Goal: Transaction & Acquisition: Purchase product/service

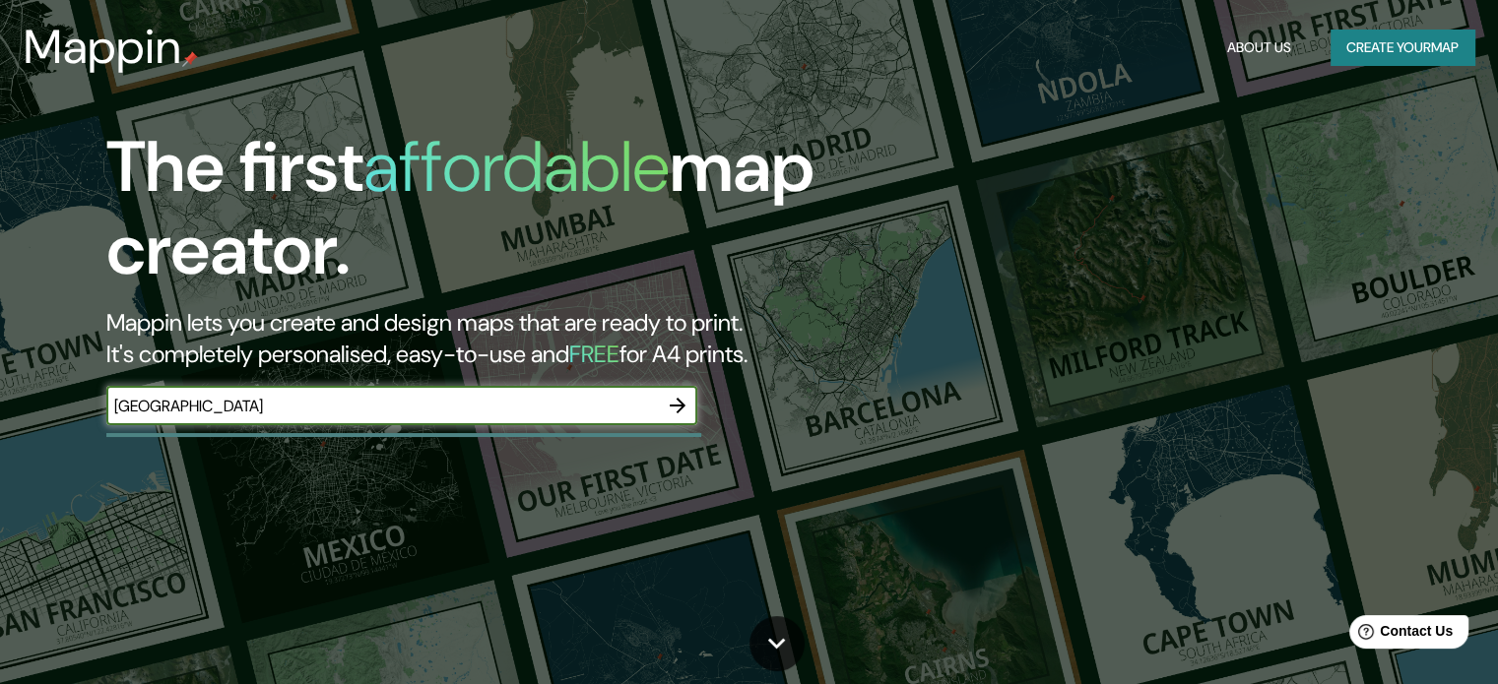
type input "[GEOGRAPHIC_DATA]"
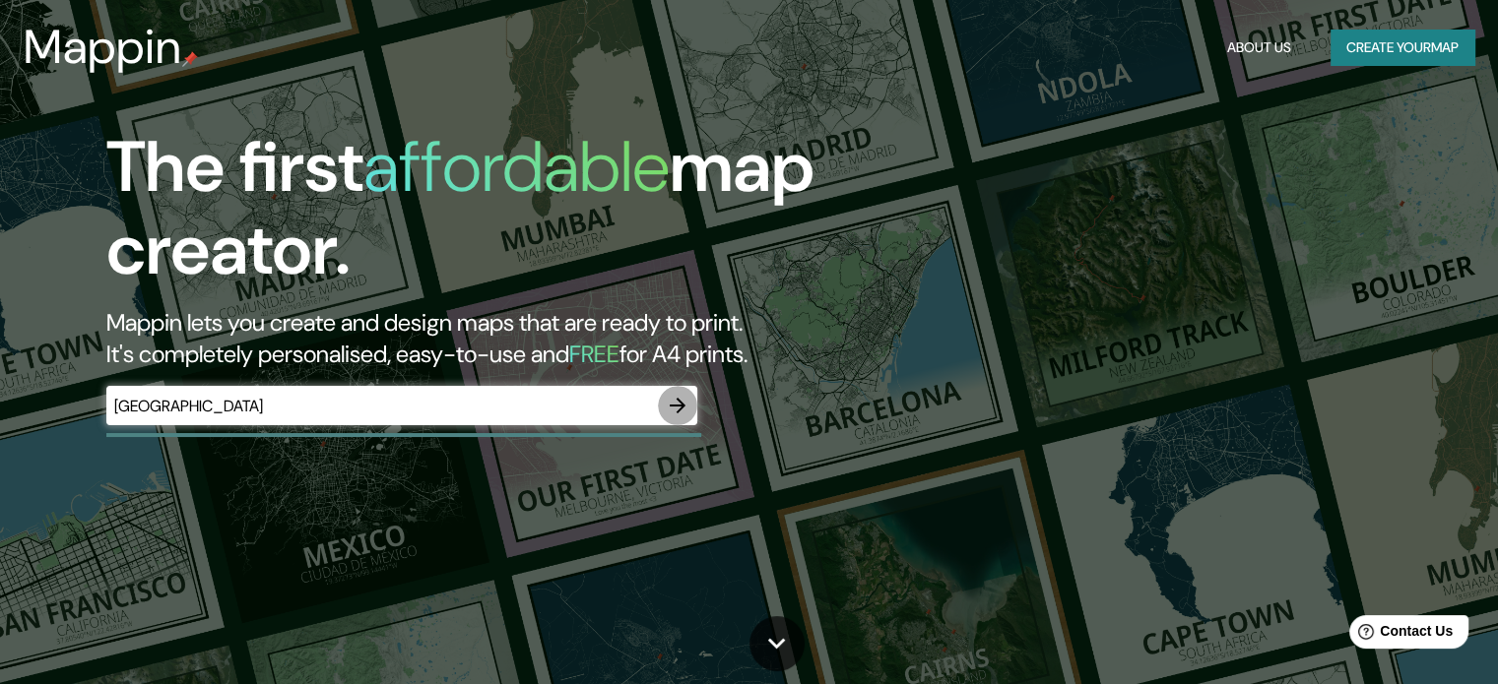
click at [674, 414] on icon "button" at bounding box center [678, 406] width 24 height 24
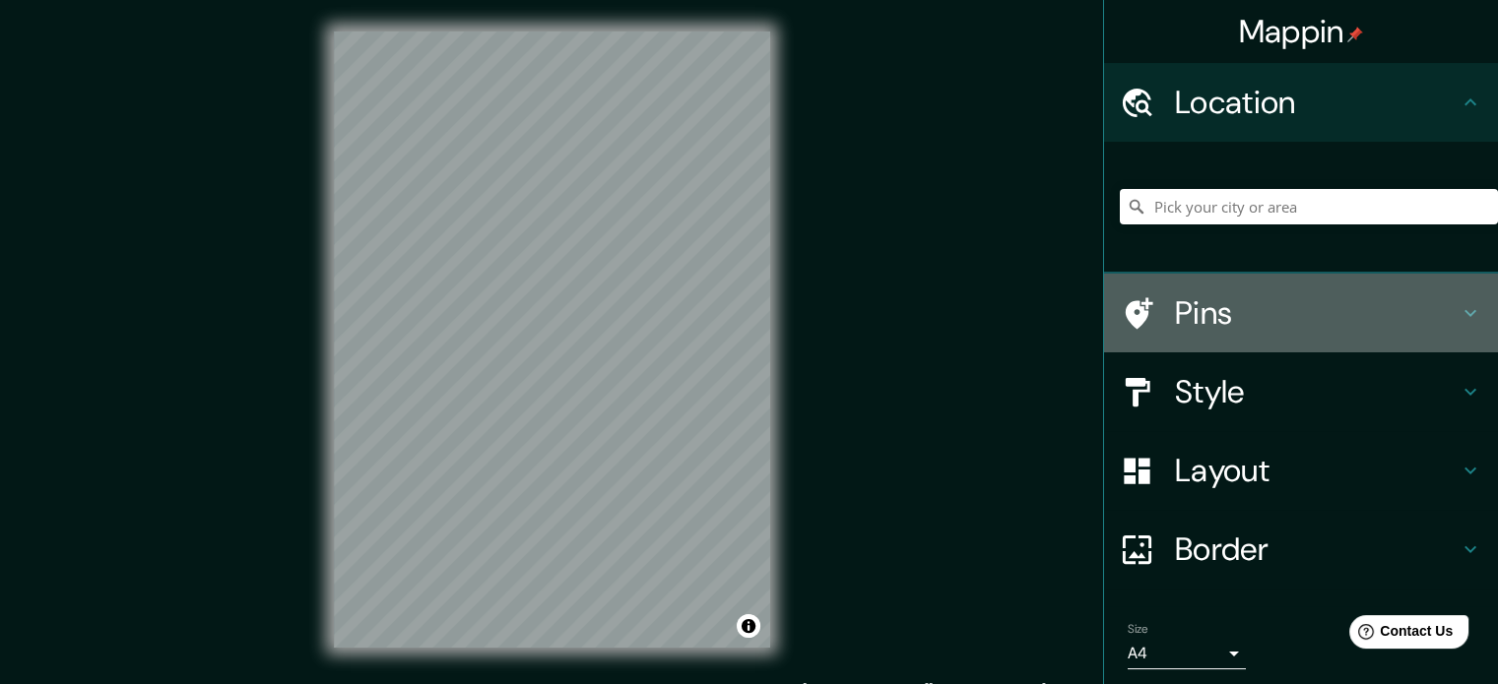
click at [1464, 310] on icon at bounding box center [1470, 313] width 12 height 7
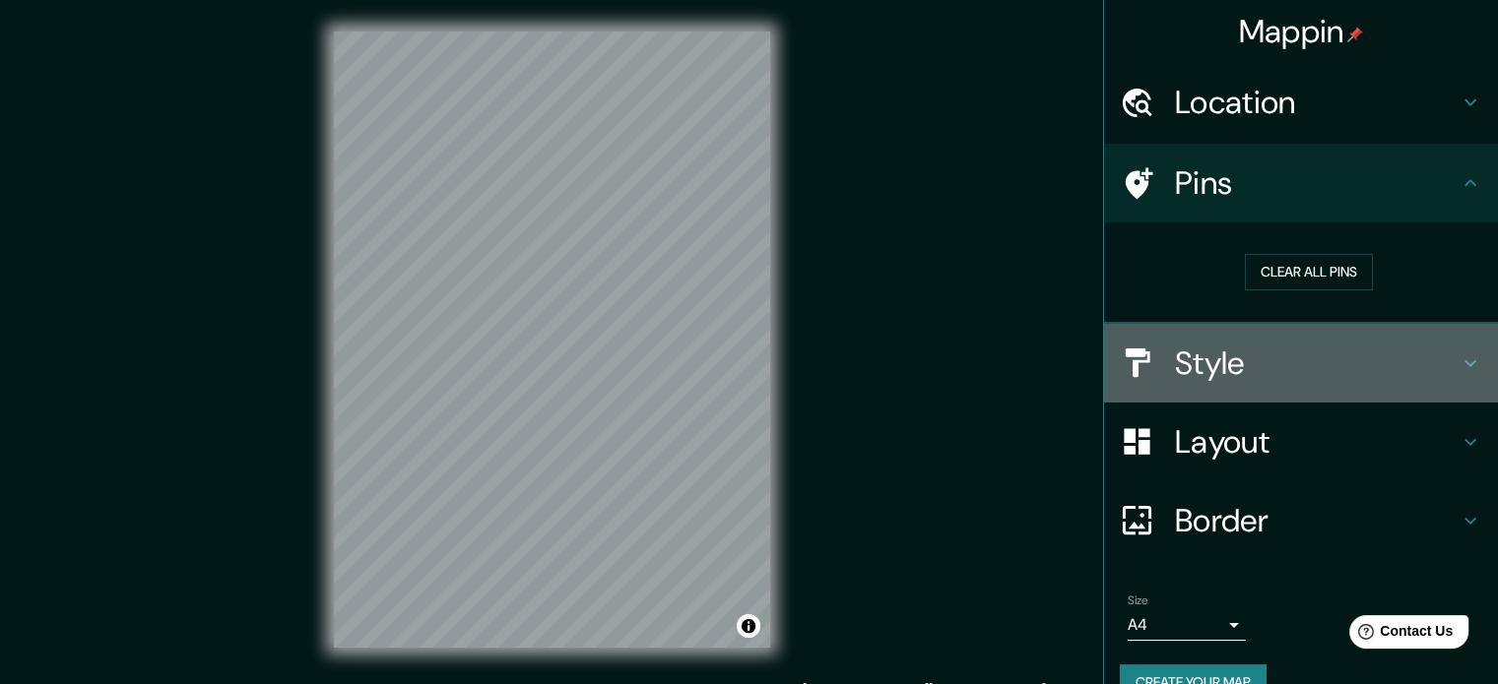
click at [1460, 362] on icon at bounding box center [1470, 364] width 24 height 24
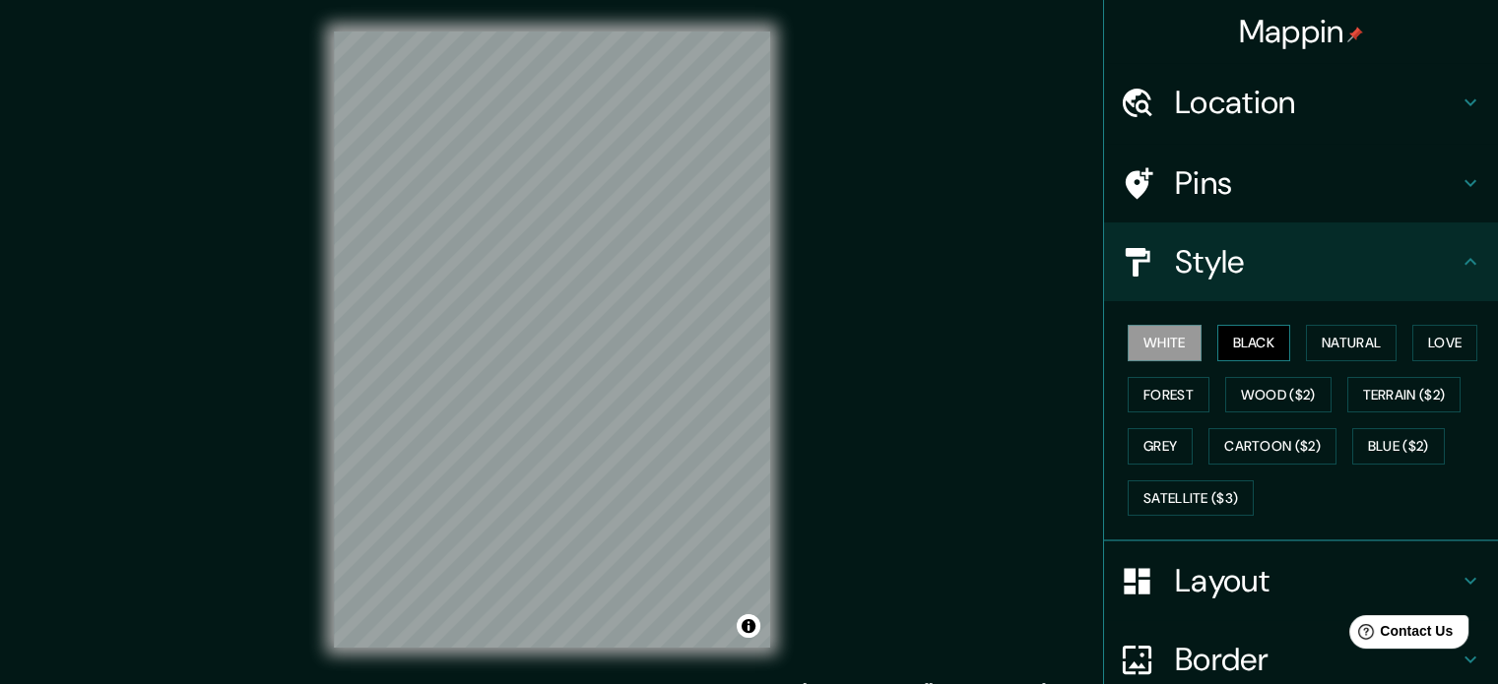
click at [1241, 343] on button "Black" at bounding box center [1254, 343] width 74 height 36
click at [1343, 351] on button "Natural" at bounding box center [1351, 343] width 91 height 36
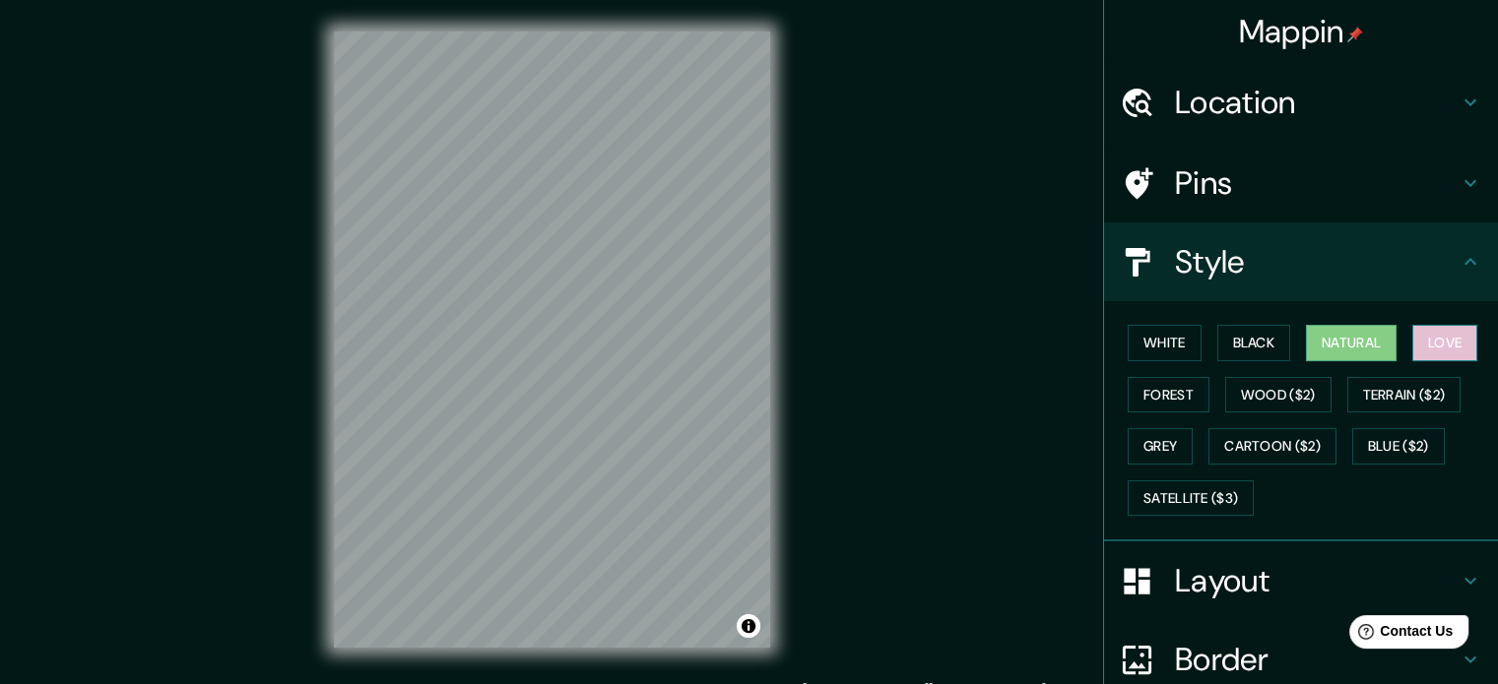
click at [1434, 346] on button "Love" at bounding box center [1444, 343] width 65 height 36
click at [1166, 387] on button "Forest" at bounding box center [1169, 395] width 82 height 36
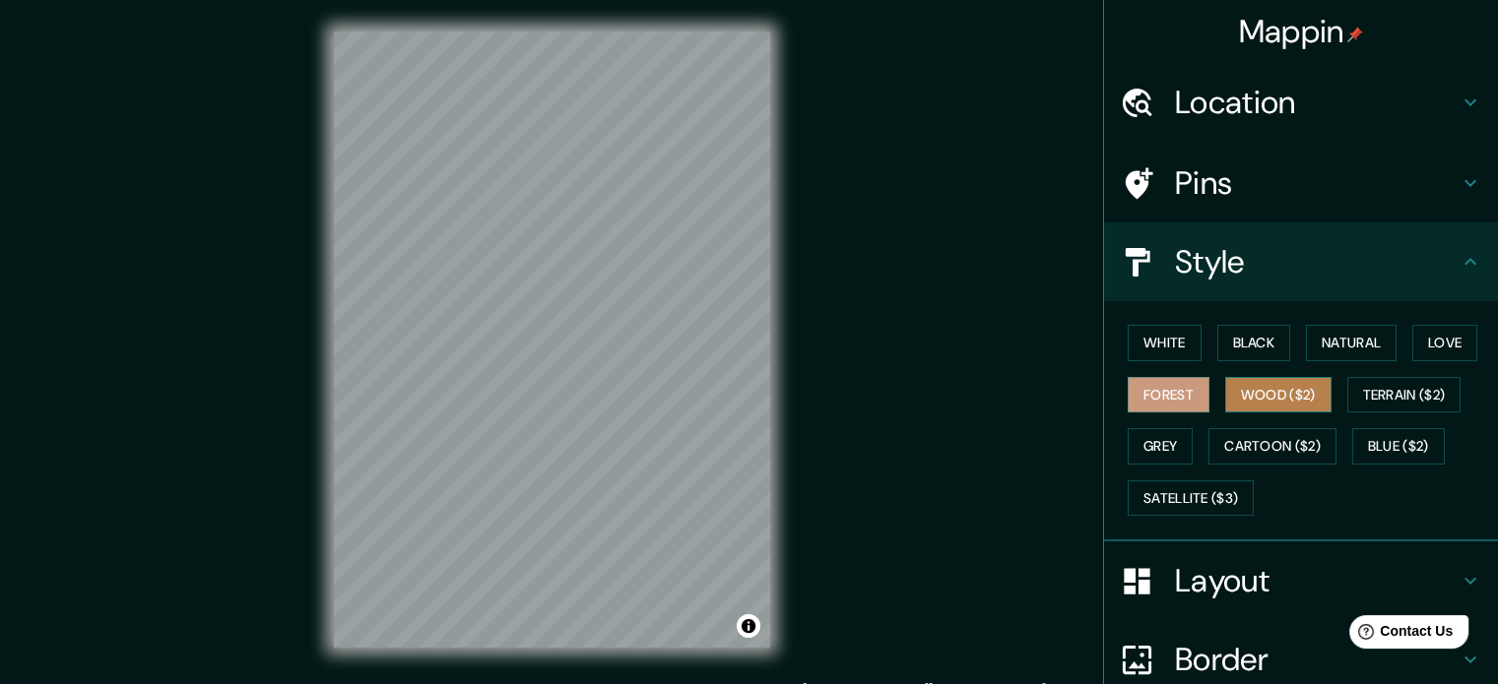
click at [1286, 393] on button "Wood ($2)" at bounding box center [1278, 395] width 106 height 36
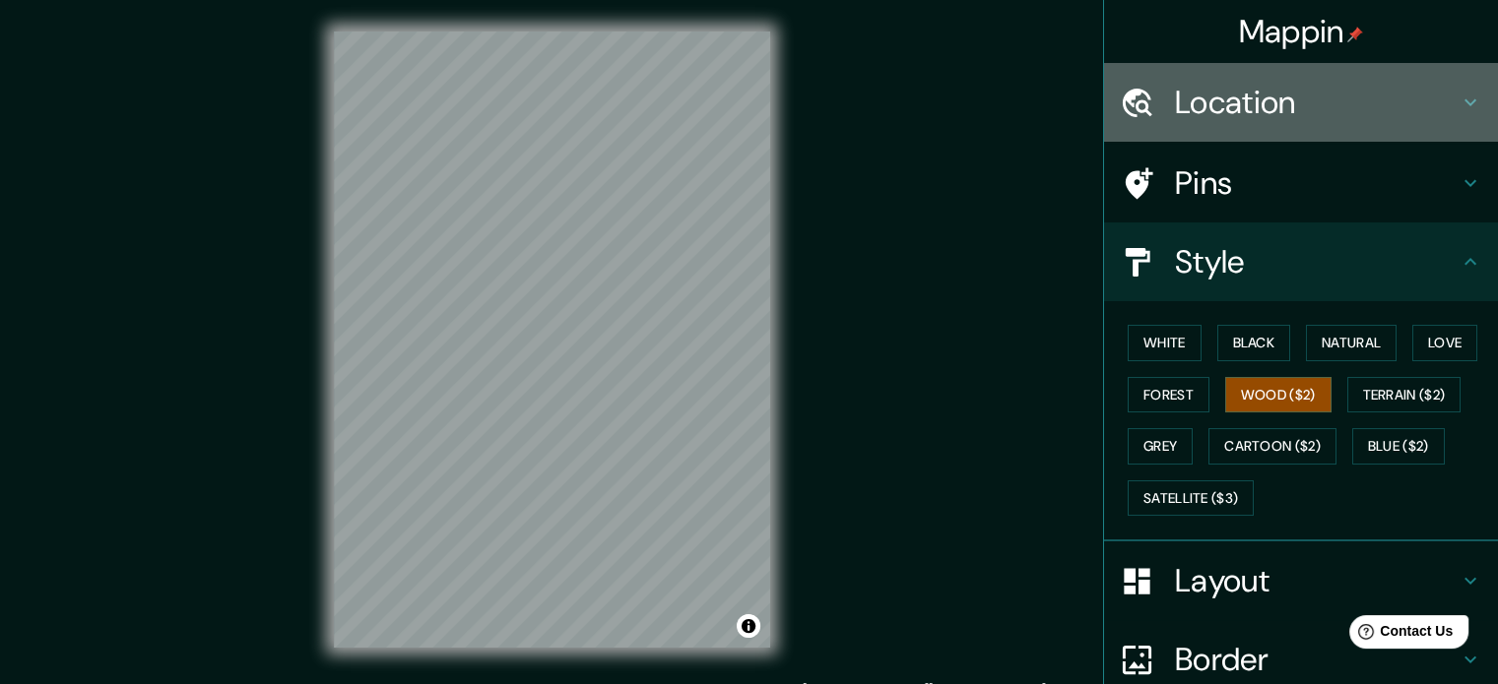
click at [1458, 106] on icon at bounding box center [1470, 103] width 24 height 24
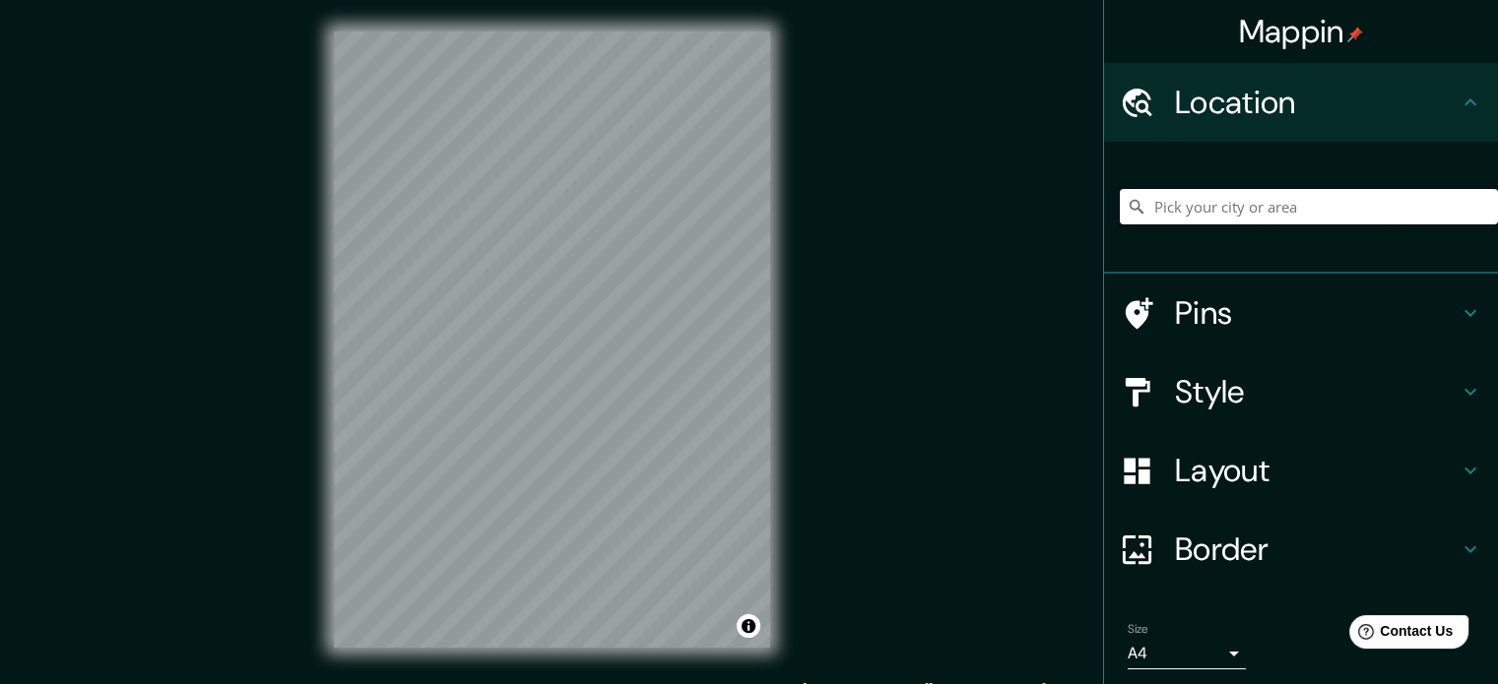
click at [1228, 212] on input "Pick your city or area" at bounding box center [1309, 206] width 378 height 35
type input "c"
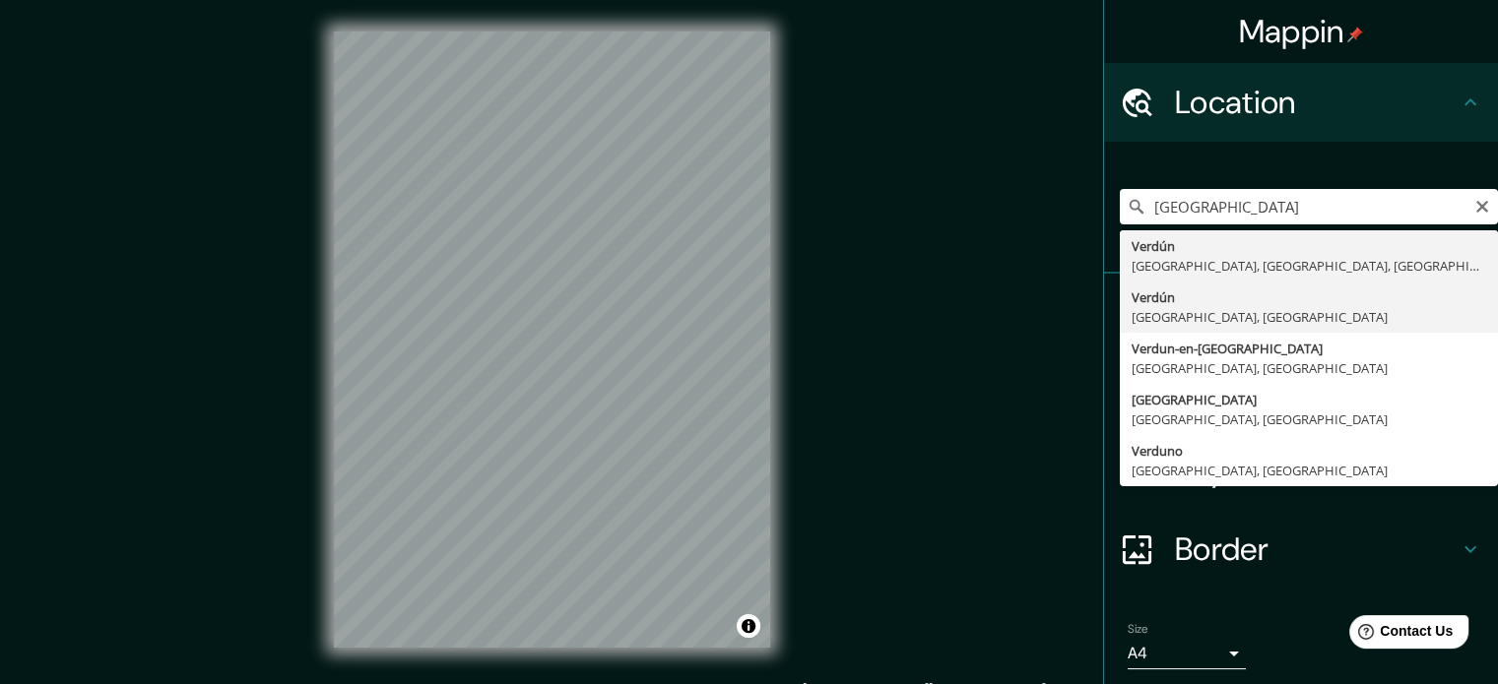
type input "Verdún, [GEOGRAPHIC_DATA], [GEOGRAPHIC_DATA]"
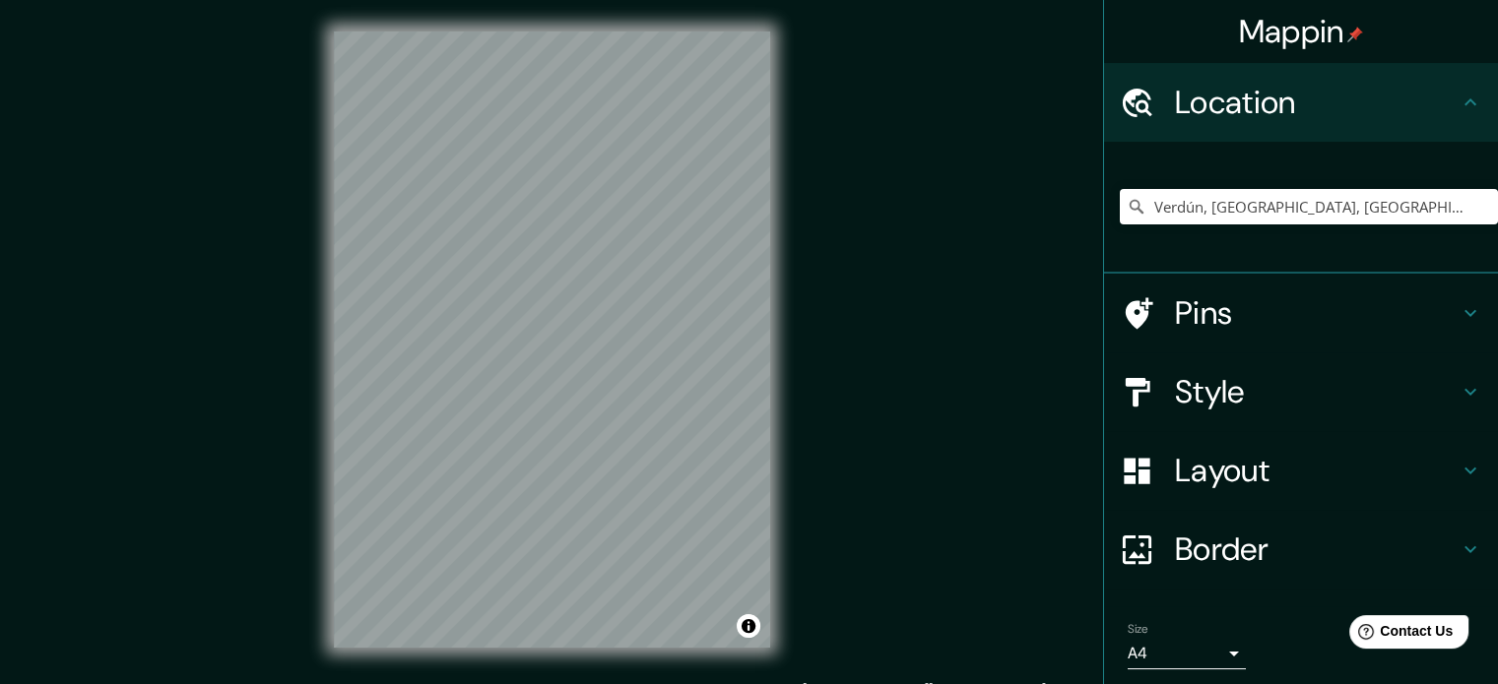
click at [1442, 390] on h4 "Style" at bounding box center [1317, 391] width 284 height 39
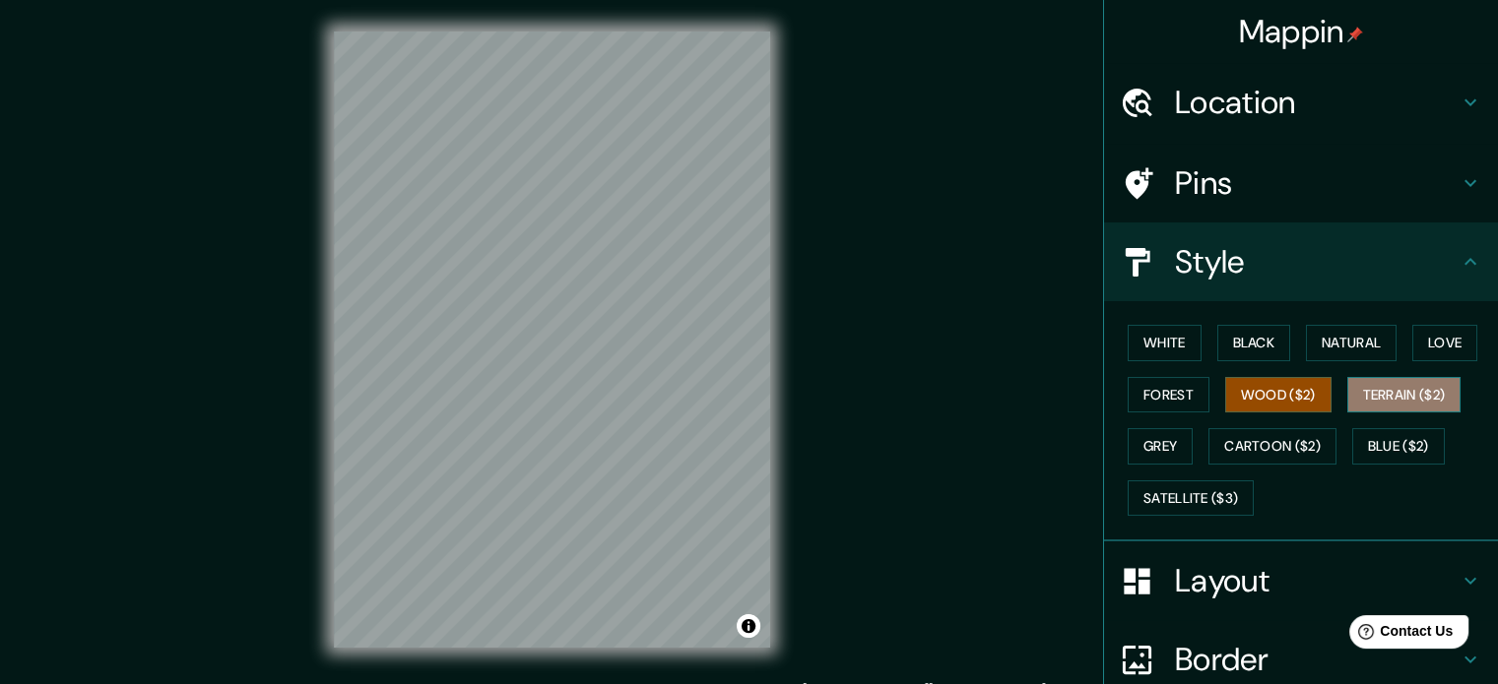
click at [1404, 390] on button "Terrain ($2)" at bounding box center [1404, 395] width 114 height 36
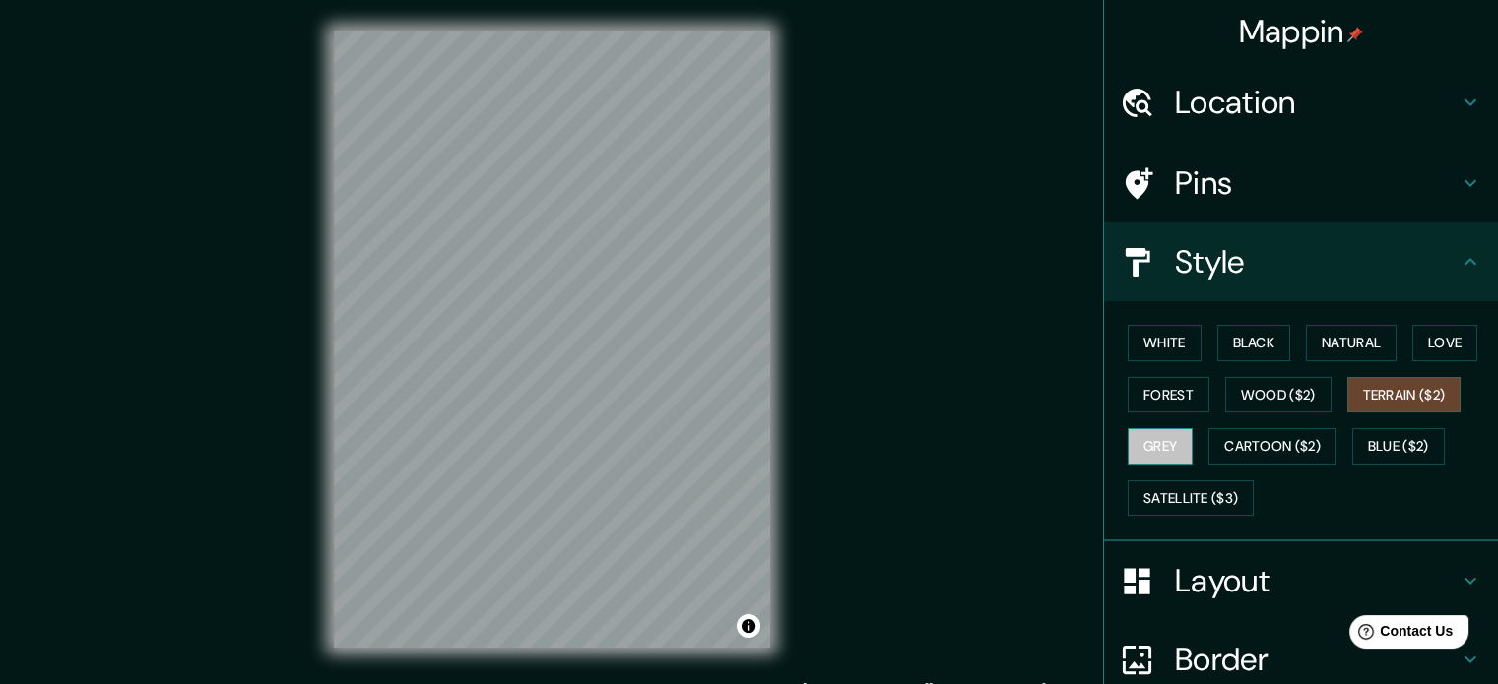
click at [1157, 440] on button "Grey" at bounding box center [1160, 446] width 65 height 36
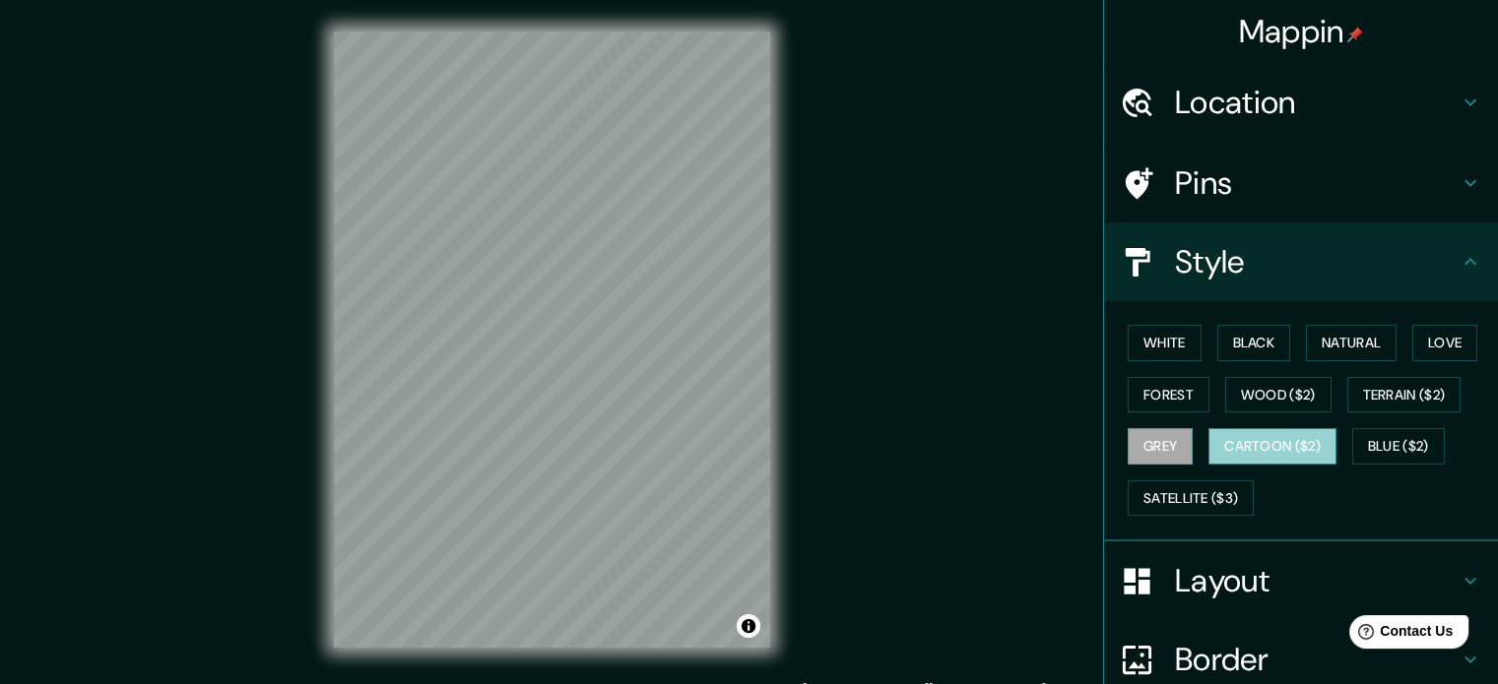
click at [1260, 446] on button "Cartoon ($2)" at bounding box center [1272, 446] width 128 height 36
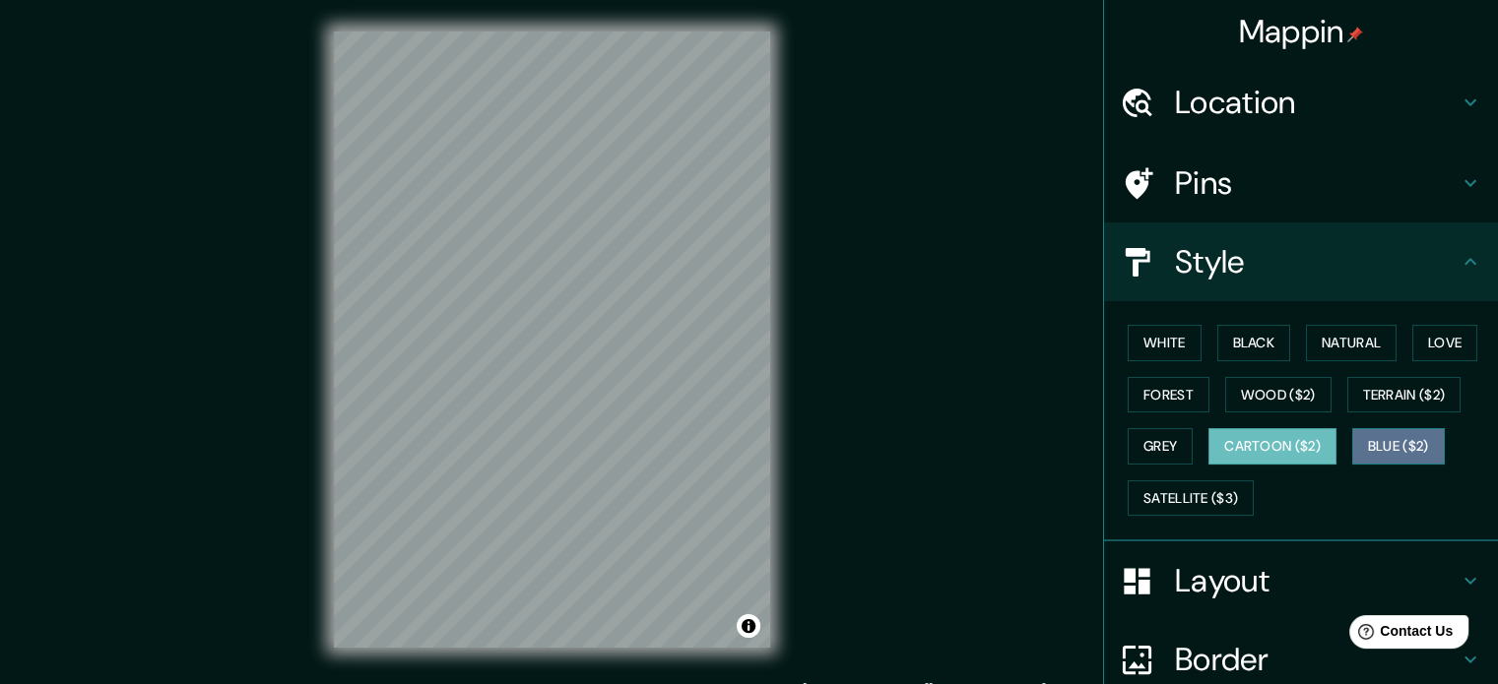
click at [1390, 442] on button "Blue ($2)" at bounding box center [1398, 446] width 93 height 36
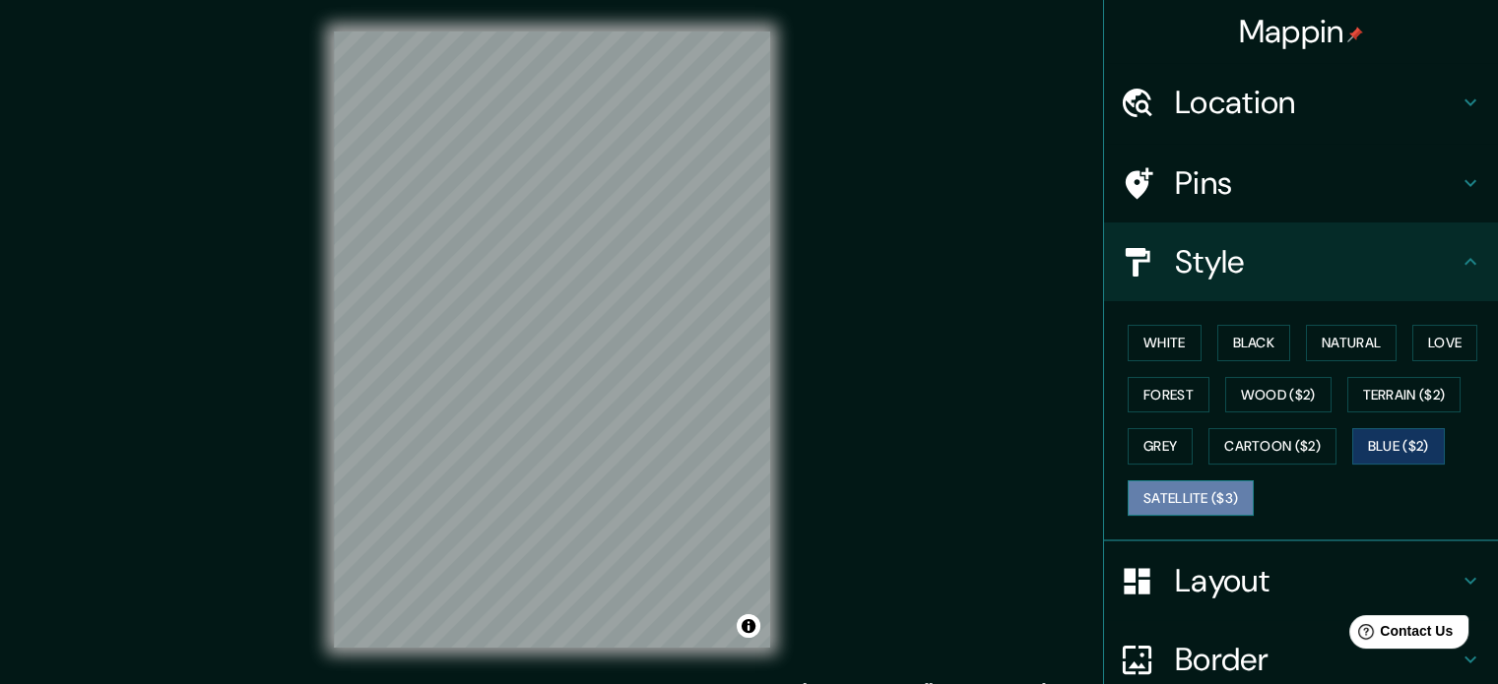
click at [1206, 495] on button "Satellite ($3)" at bounding box center [1191, 499] width 126 height 36
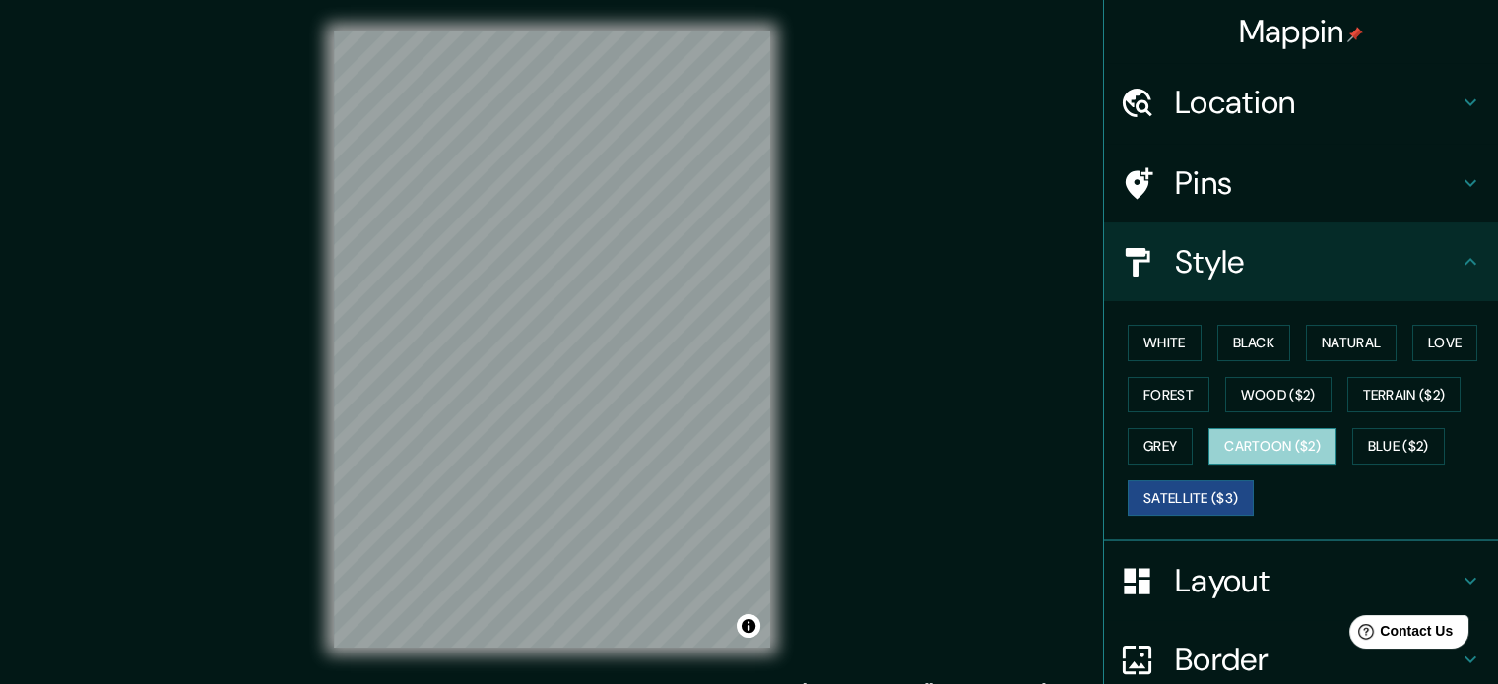
click at [1303, 448] on button "Cartoon ($2)" at bounding box center [1272, 446] width 128 height 36
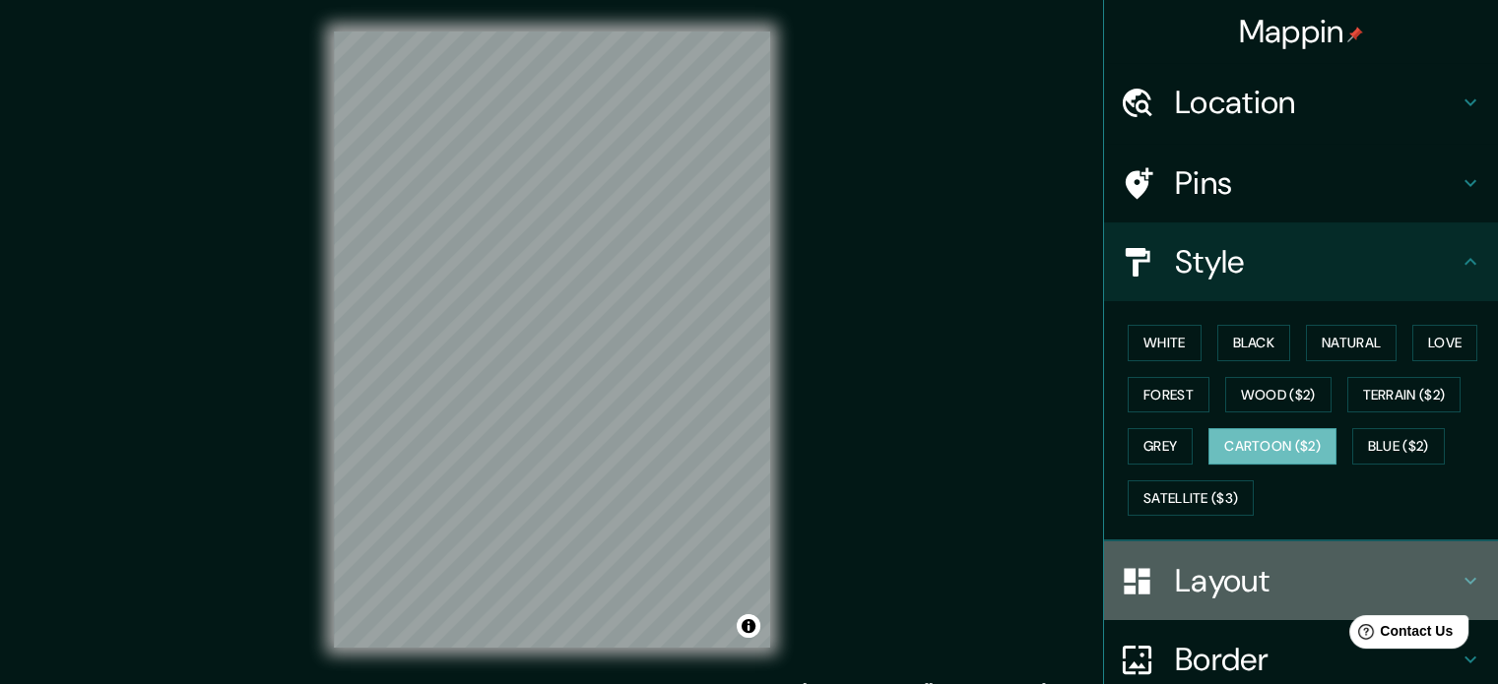
click at [1236, 581] on h4 "Layout" at bounding box center [1317, 580] width 284 height 39
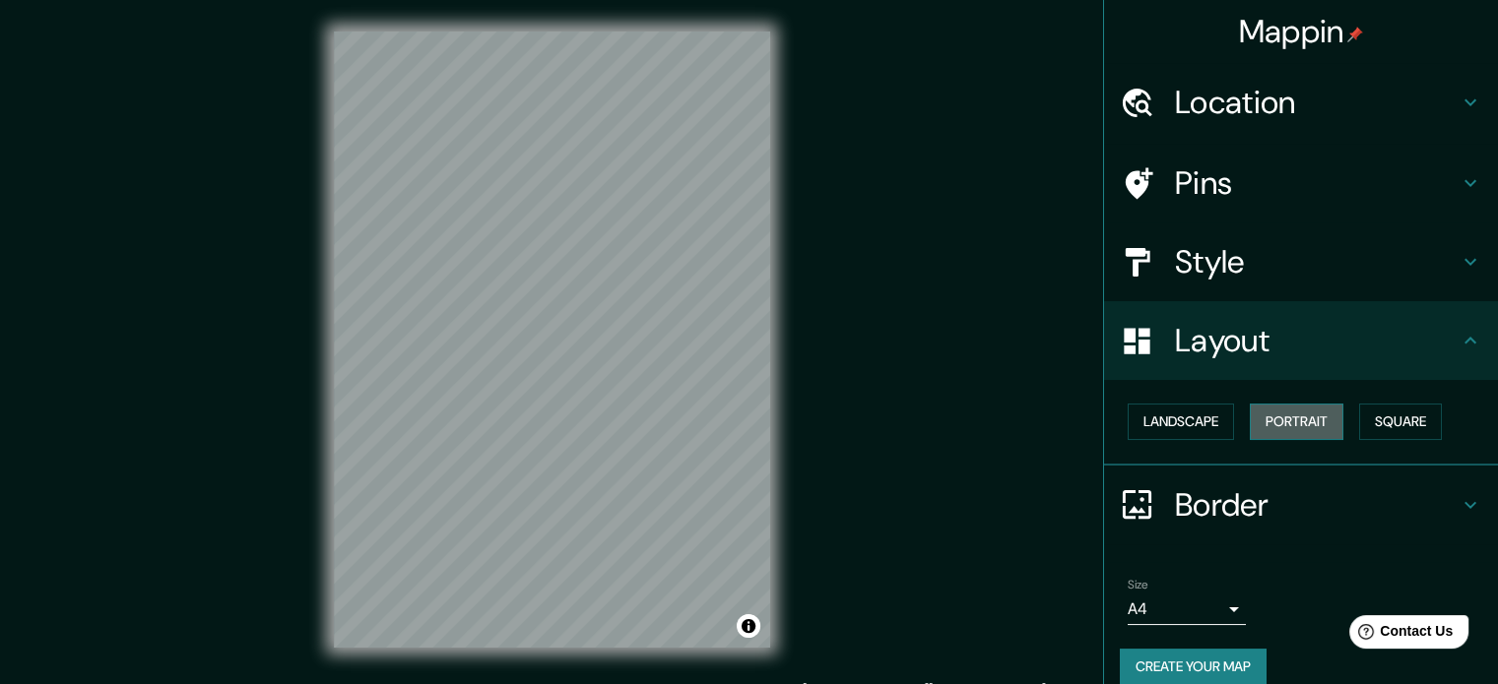
click at [1310, 415] on button "Portrait" at bounding box center [1297, 422] width 94 height 36
click at [1421, 425] on button "Square" at bounding box center [1400, 422] width 83 height 36
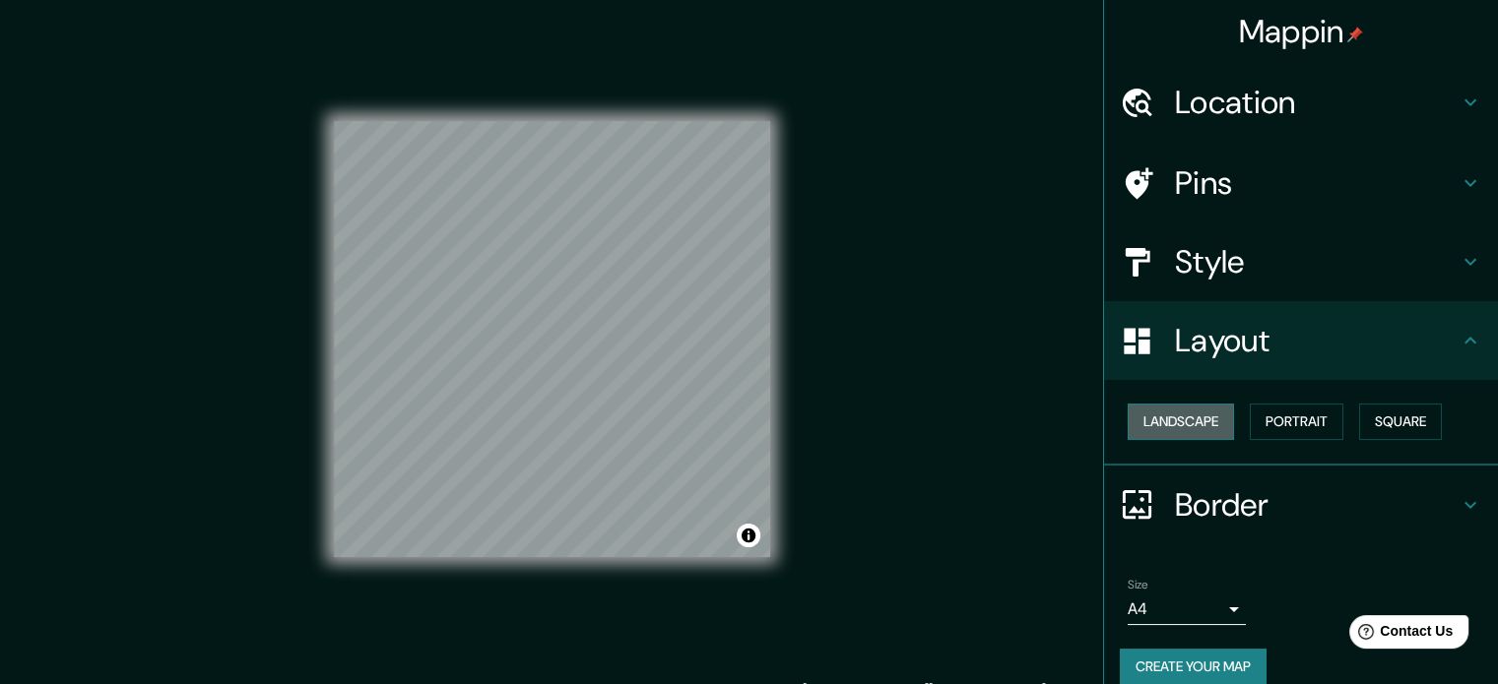
click at [1186, 428] on button "Landscape" at bounding box center [1181, 422] width 106 height 36
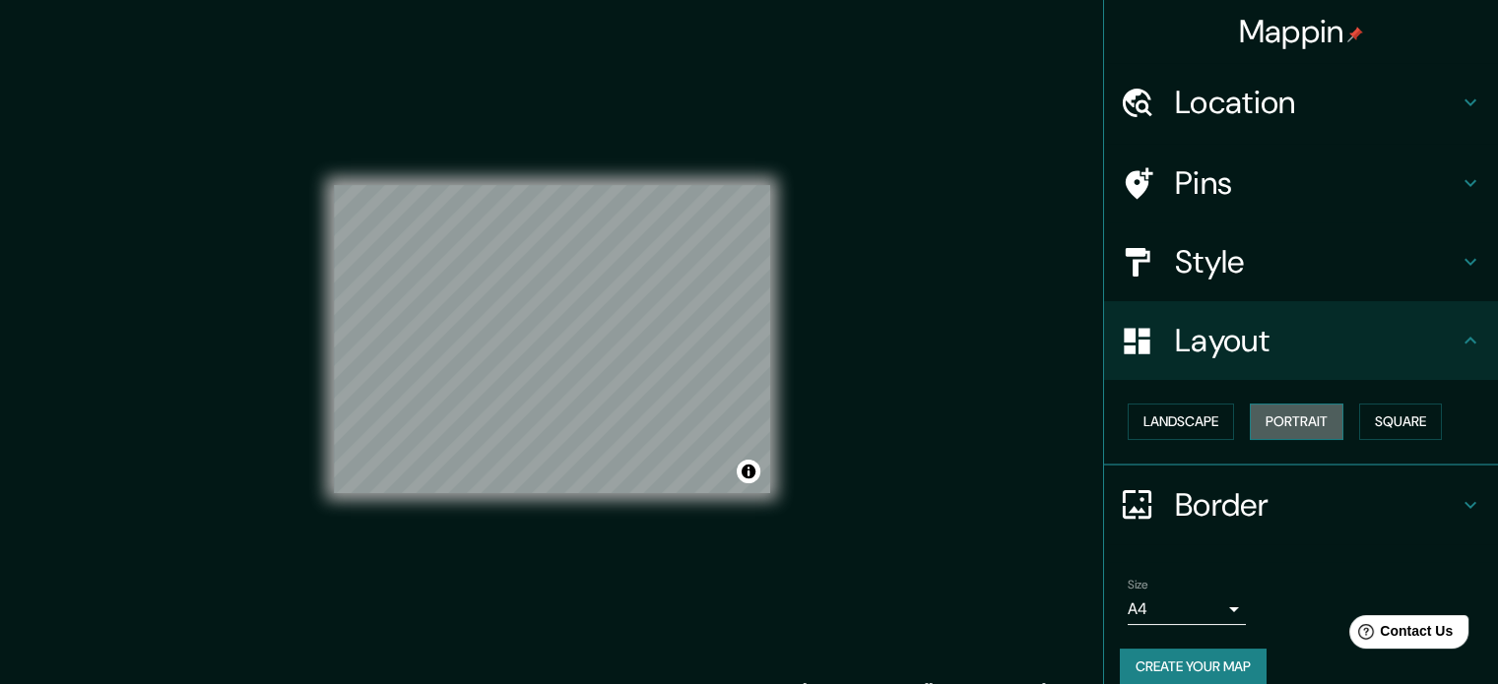
click at [1284, 427] on button "Portrait" at bounding box center [1297, 422] width 94 height 36
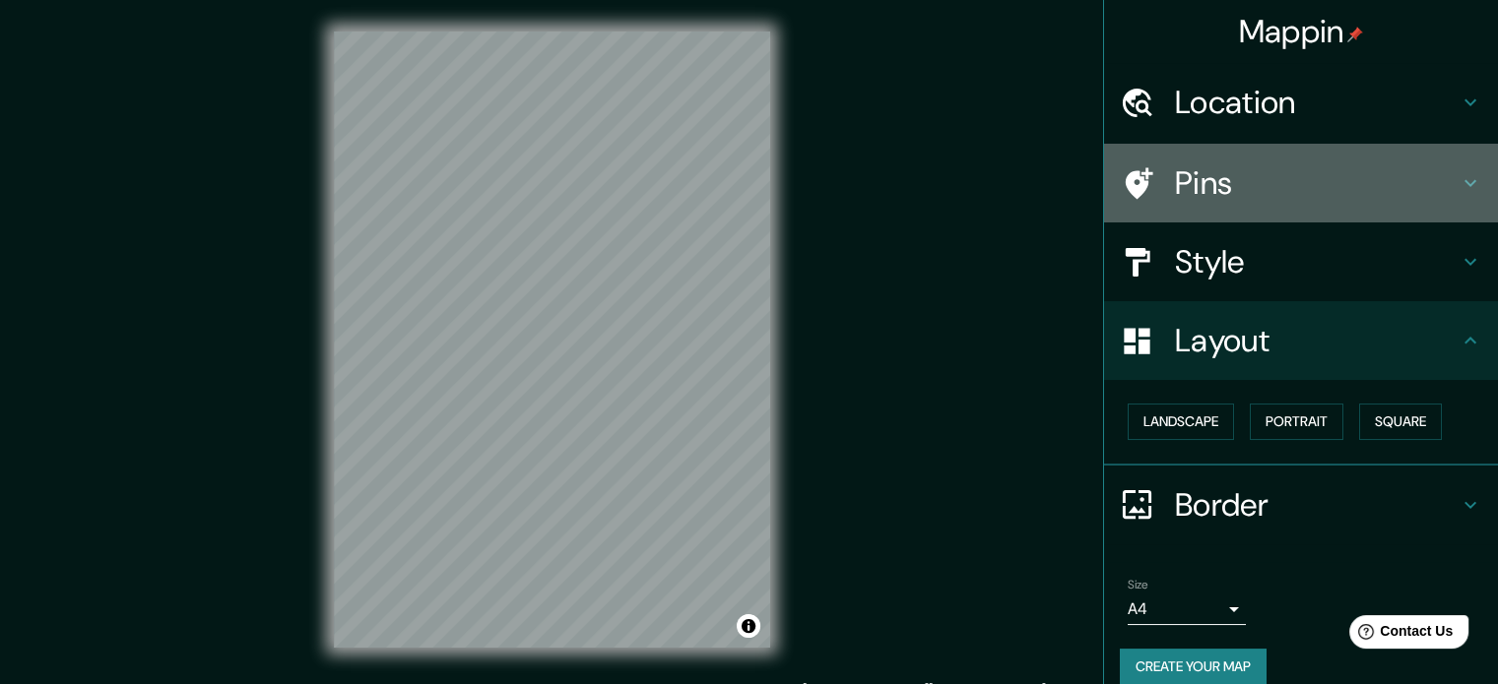
click at [1470, 184] on div "Pins" at bounding box center [1301, 183] width 394 height 79
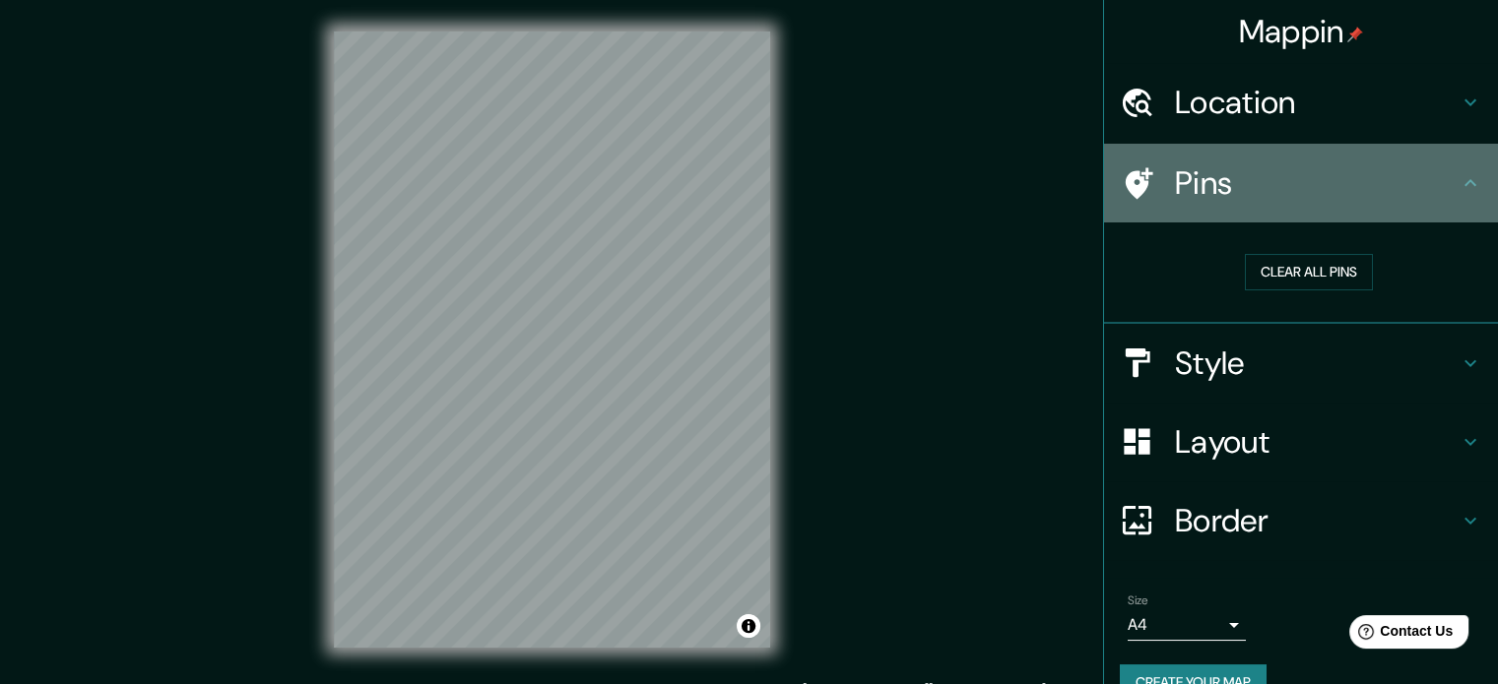
click at [1175, 187] on h4 "Pins" at bounding box center [1317, 182] width 284 height 39
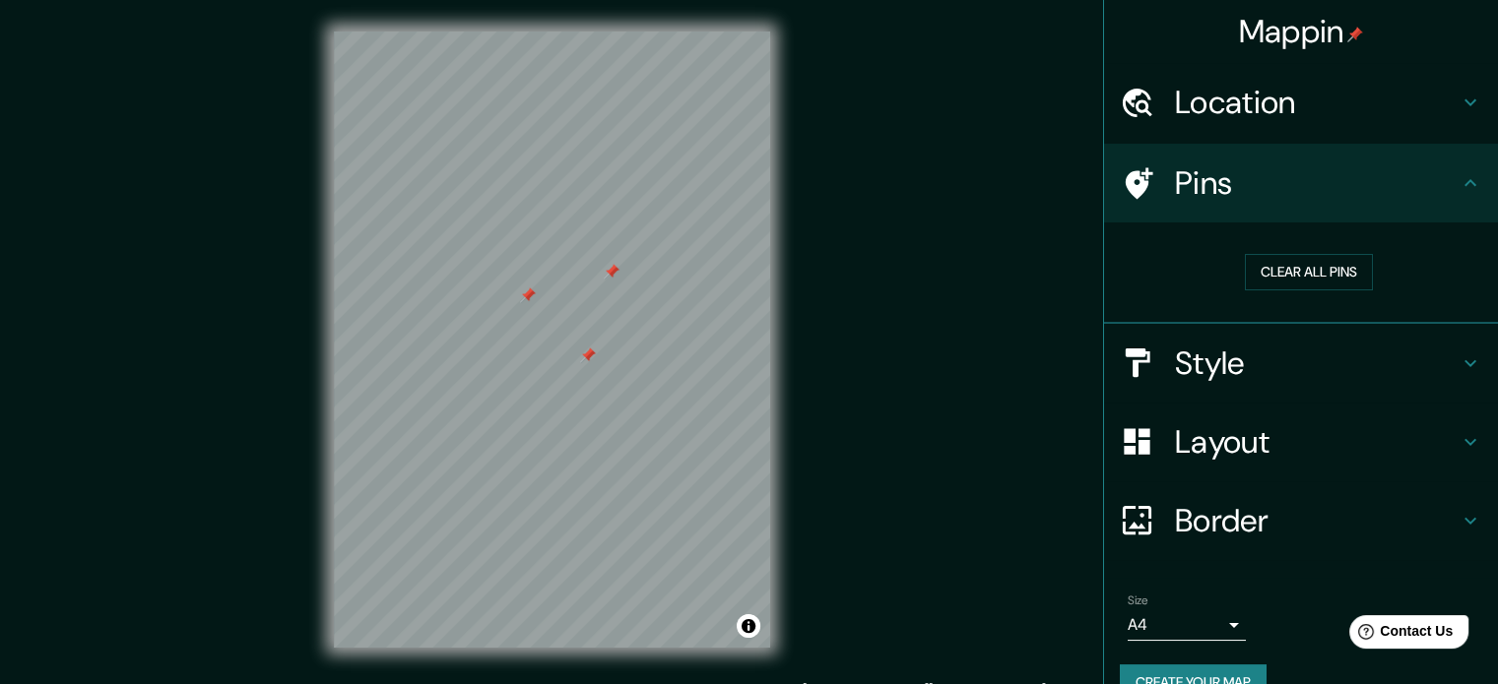
click at [614, 275] on div at bounding box center [612, 272] width 16 height 16
click at [1269, 275] on button "Clear all pins" at bounding box center [1309, 272] width 128 height 36
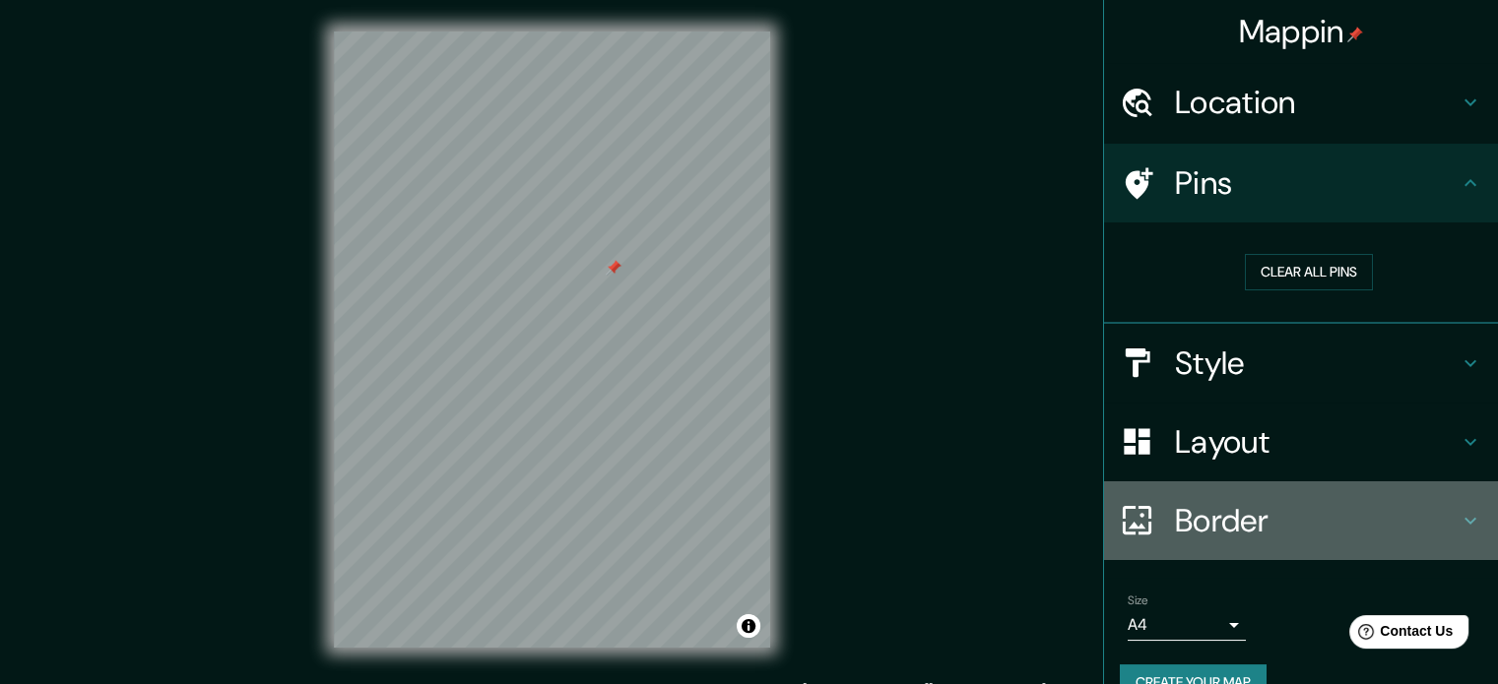
click at [1458, 514] on icon at bounding box center [1470, 521] width 24 height 24
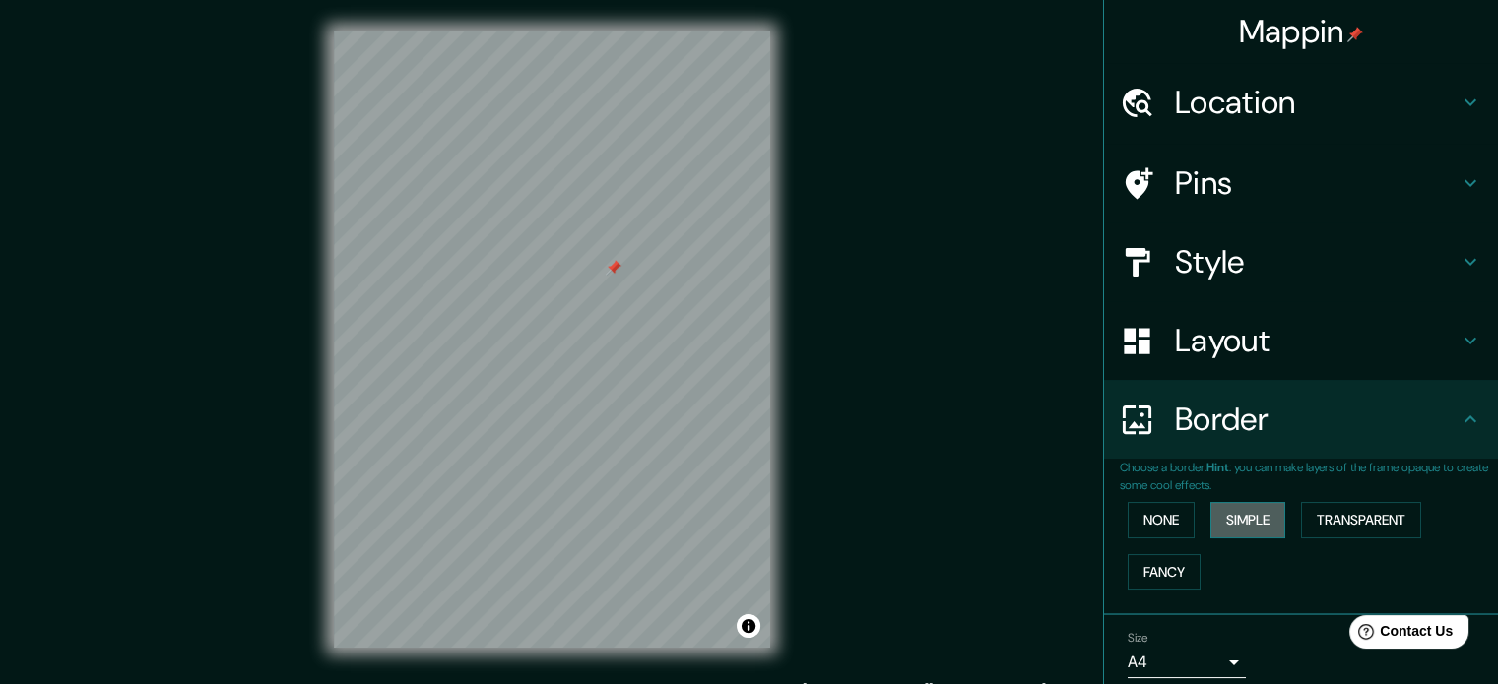
click at [1265, 516] on button "Simple" at bounding box center [1247, 520] width 75 height 36
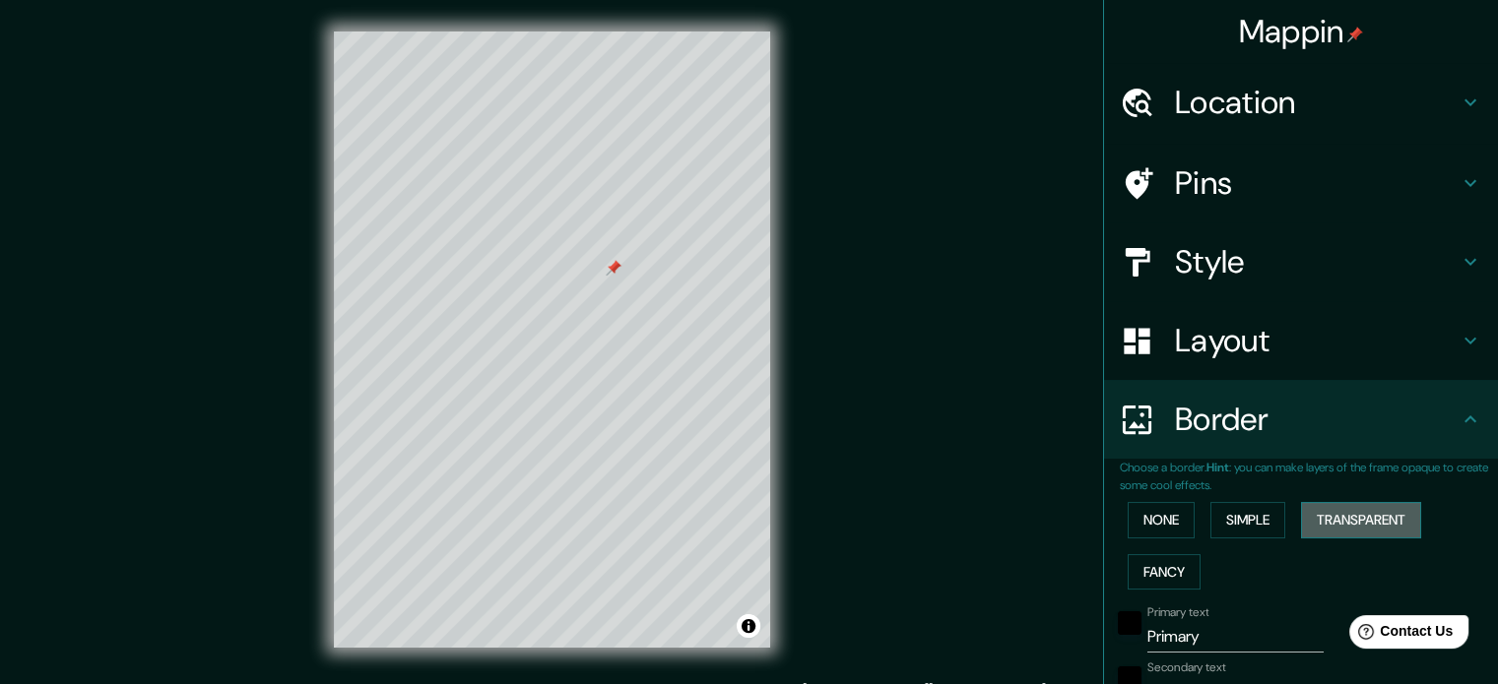
click at [1346, 522] on button "Transparent" at bounding box center [1361, 520] width 120 height 36
click at [1161, 566] on button "Fancy" at bounding box center [1164, 572] width 73 height 36
click at [1345, 516] on button "Transparent" at bounding box center [1361, 520] width 120 height 36
click at [584, 550] on div at bounding box center [583, 545] width 16 height 16
click at [602, 540] on div at bounding box center [600, 548] width 16 height 16
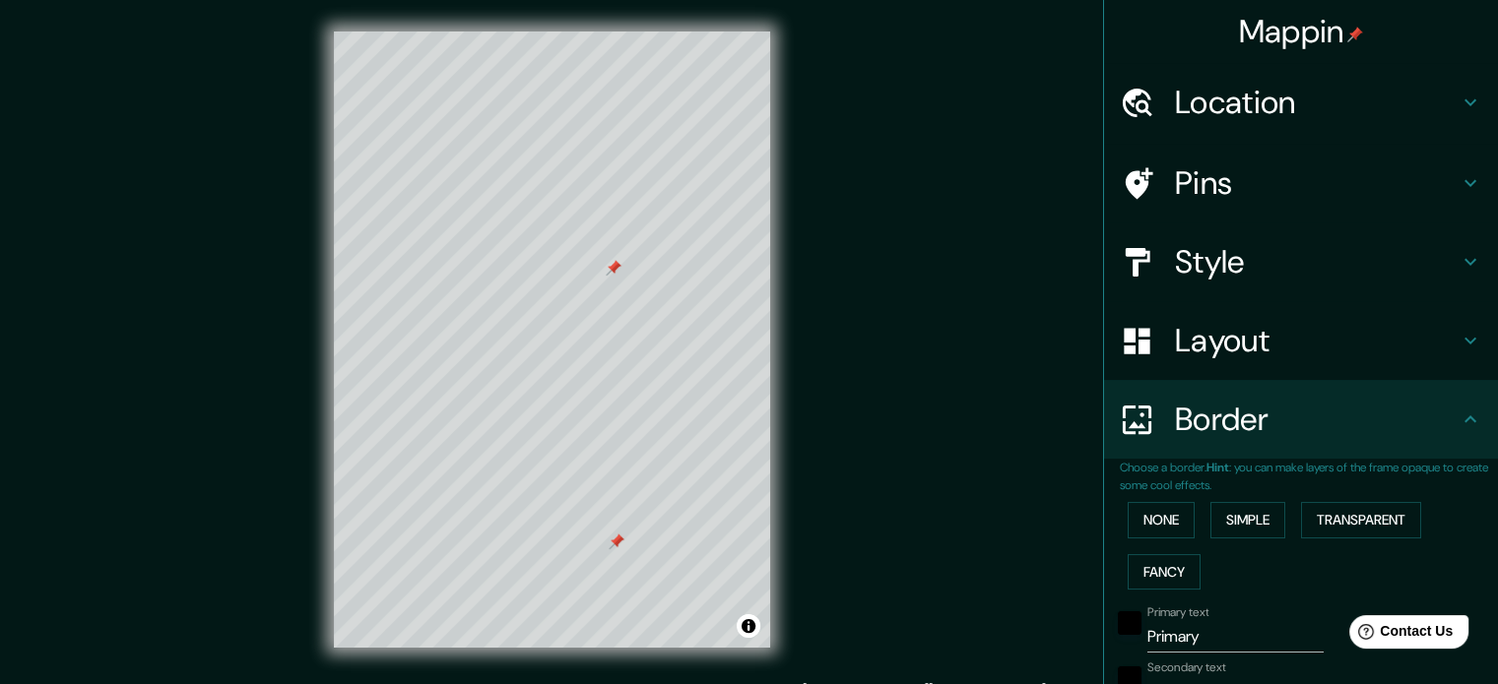
click at [614, 543] on div at bounding box center [617, 542] width 16 height 16
click at [1186, 629] on input "Primary" at bounding box center [1235, 637] width 176 height 32
type input "Primar"
type input "213"
type input "35"
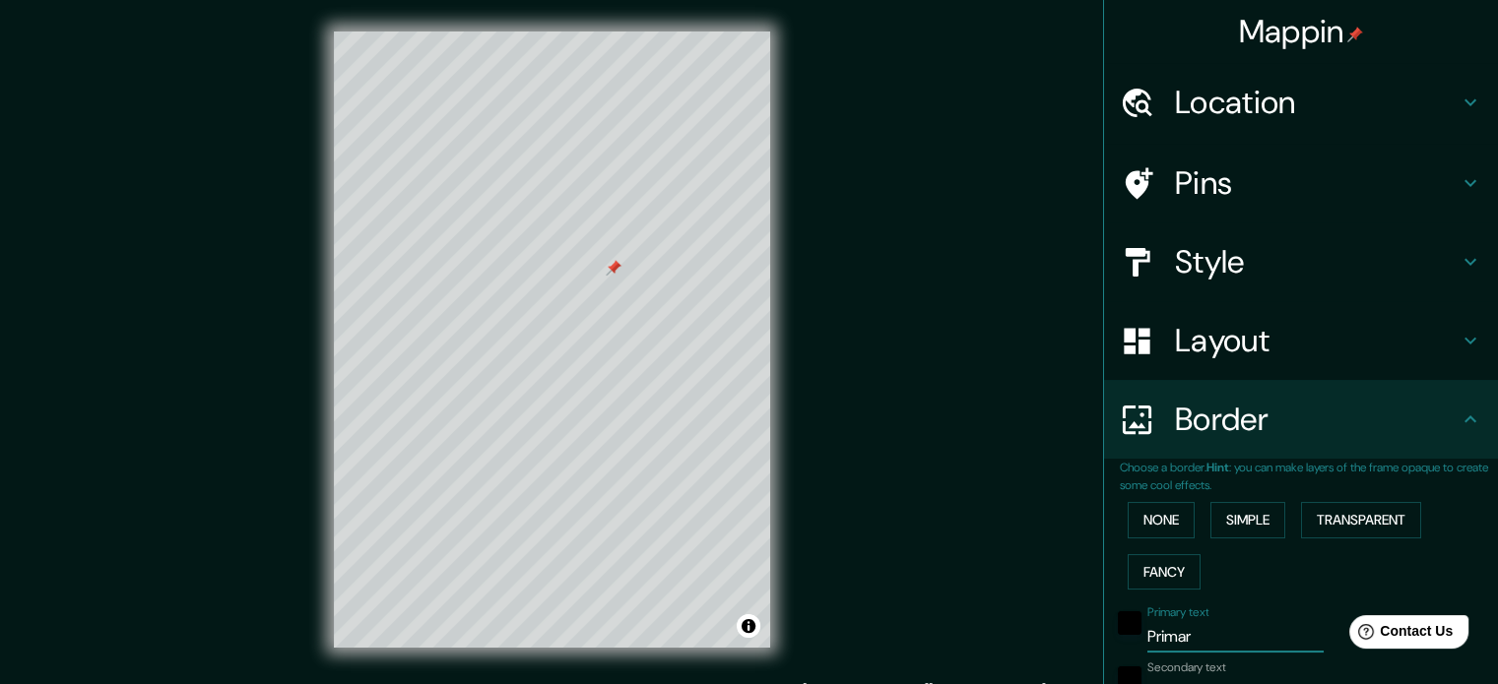
type input "Prima"
type input "213"
type input "35"
type input "Prim"
type input "213"
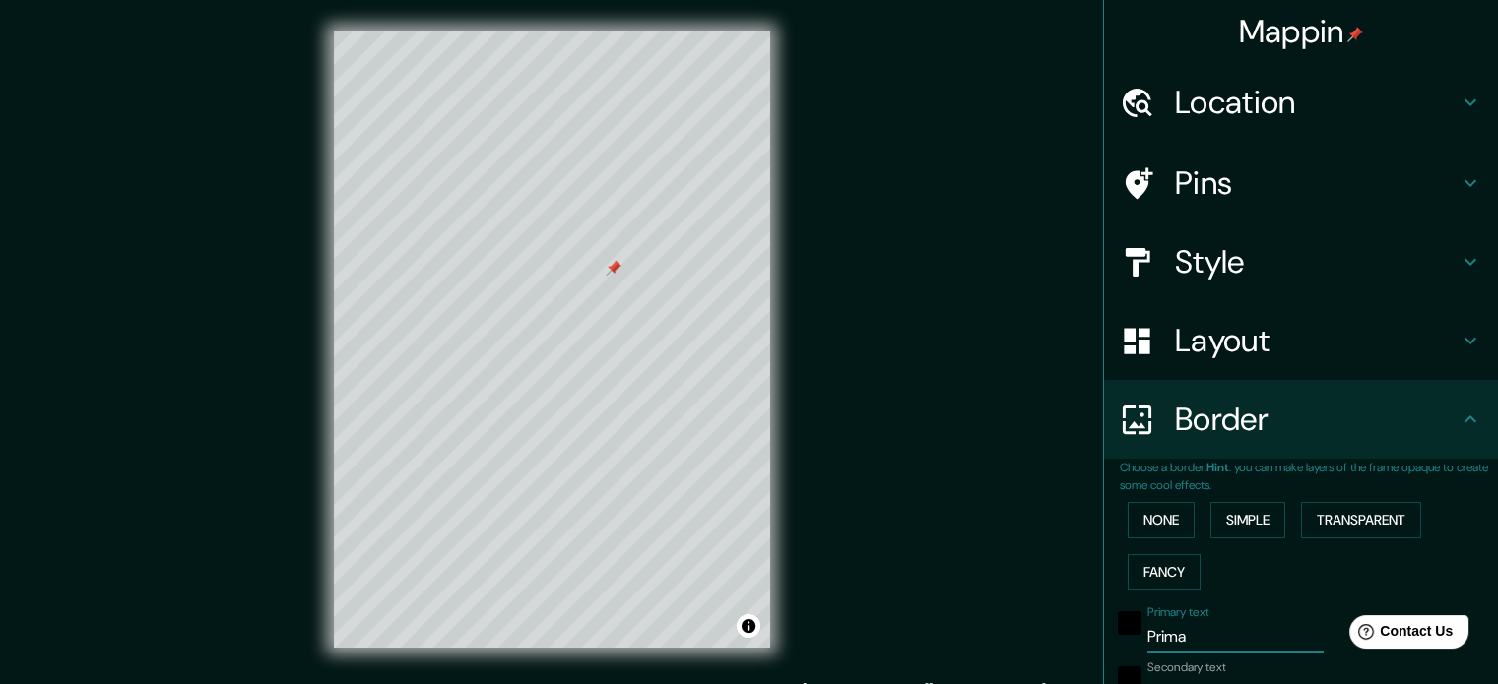
type input "35"
type input "Pri"
type input "213"
type input "35"
type input "Pr"
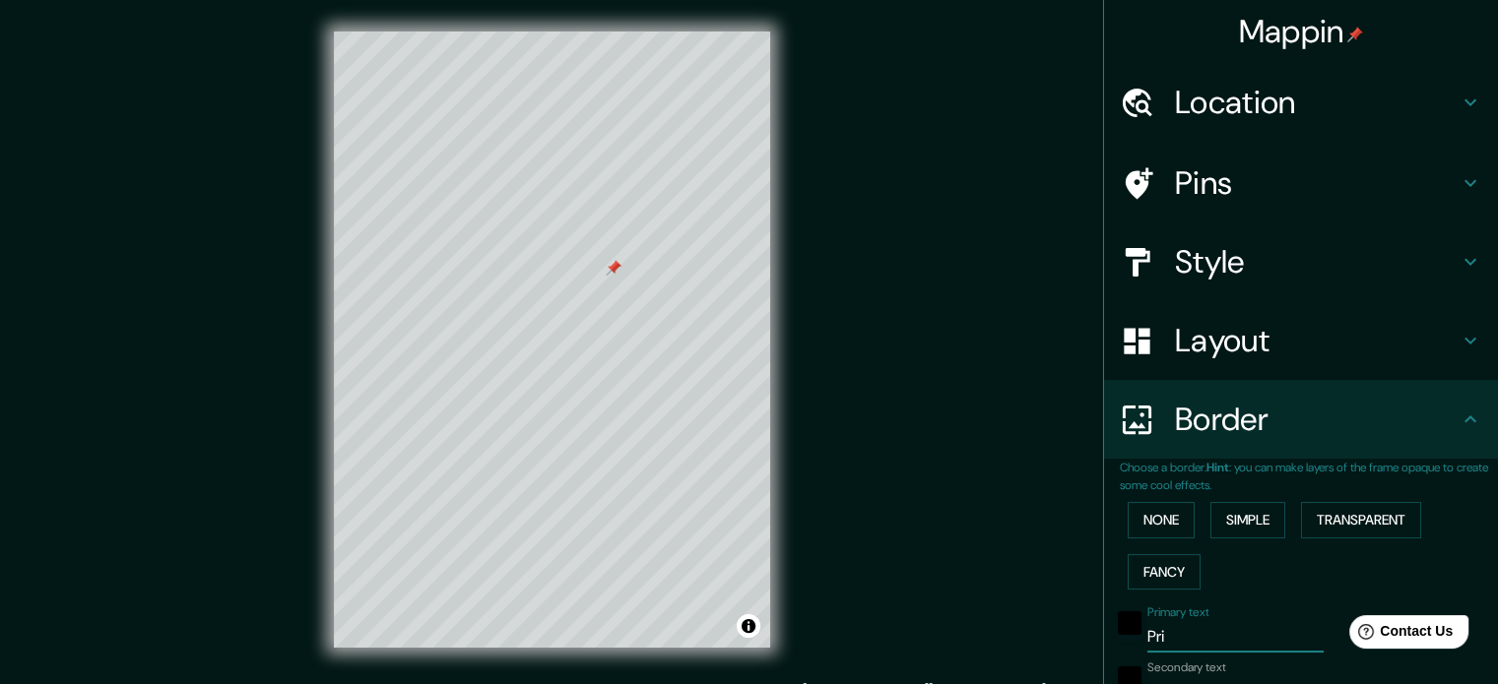
type input "213"
type input "35"
type input "P"
type input "213"
type input "35"
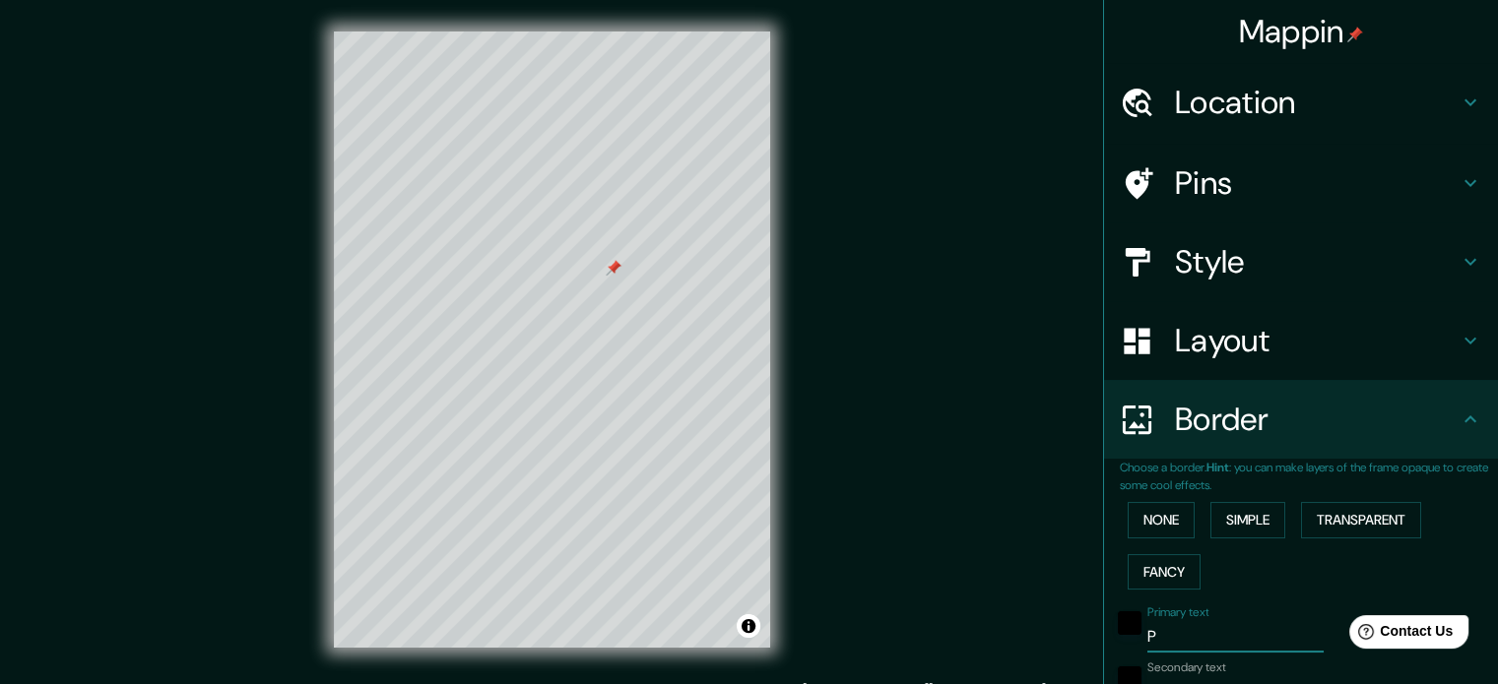
type input "213"
type input "35"
type input "V"
type input "213"
type input "35"
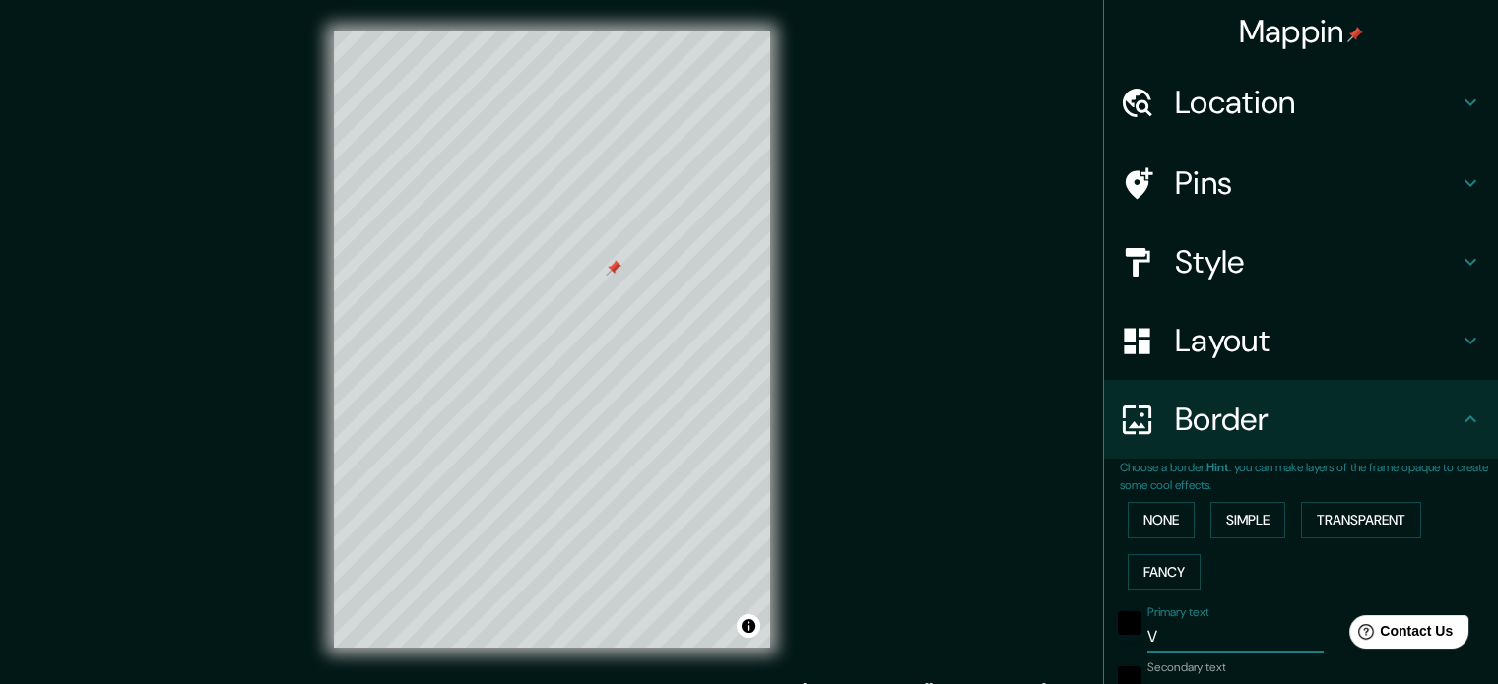
type input "Ve"
type input "213"
type input "35"
type input "Ver"
type input "213"
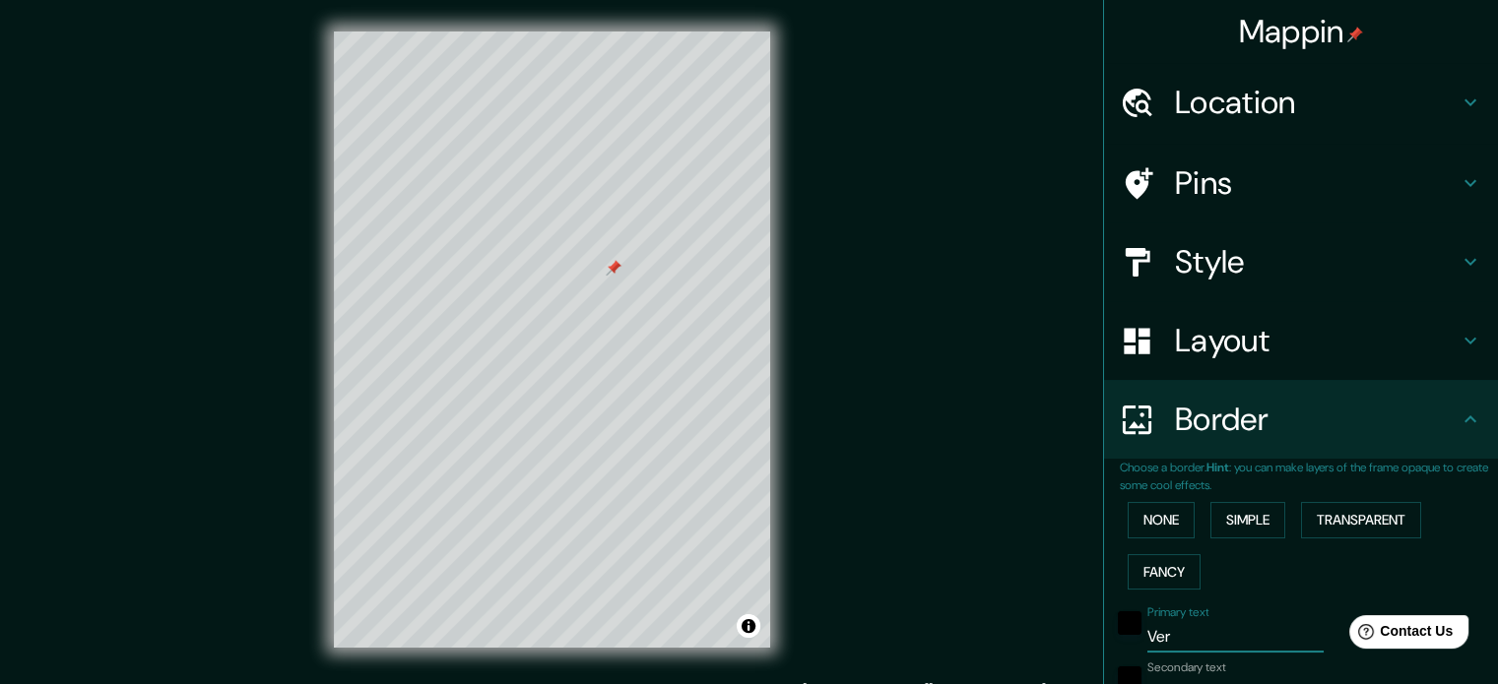
type input "35"
type input "Verd"
type input "213"
type input "35"
type input "Verdu"
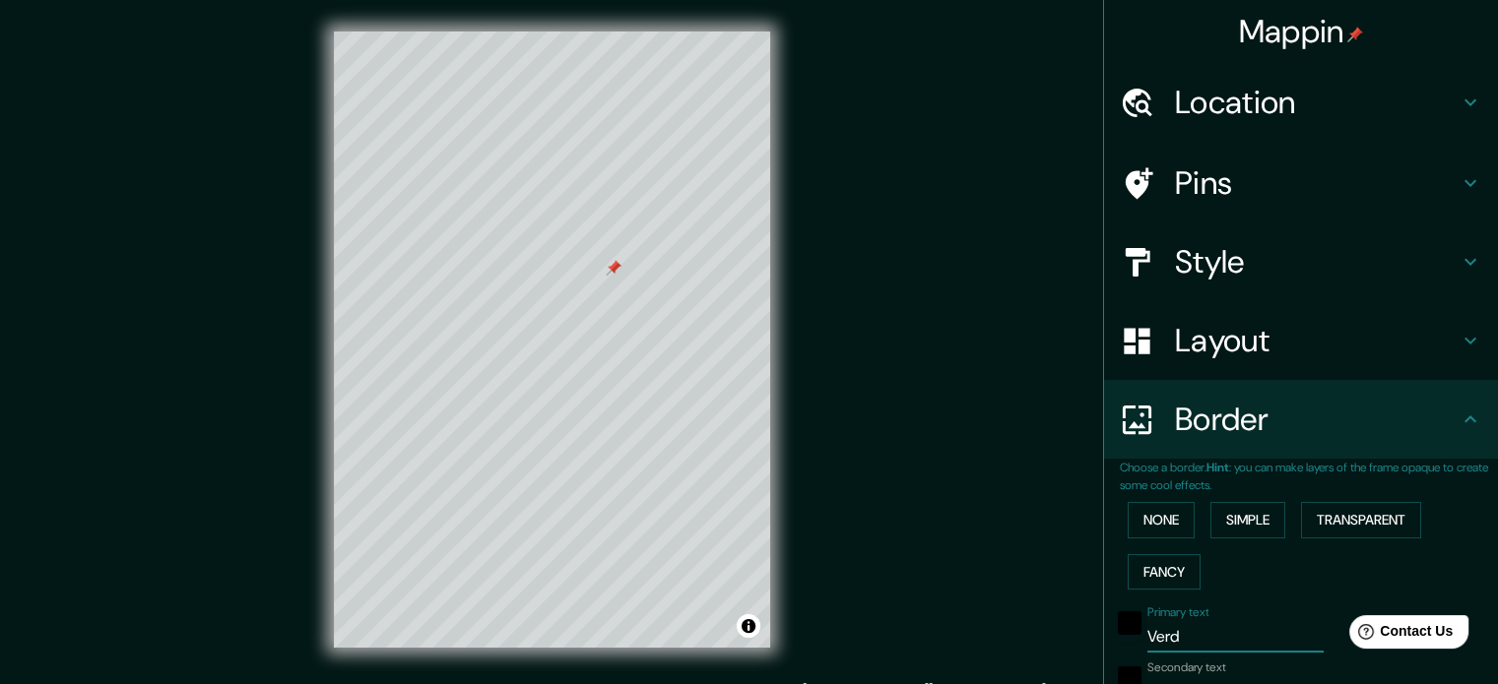
type input "213"
type input "35"
type input "[GEOGRAPHIC_DATA]"
type input "213"
type input "35"
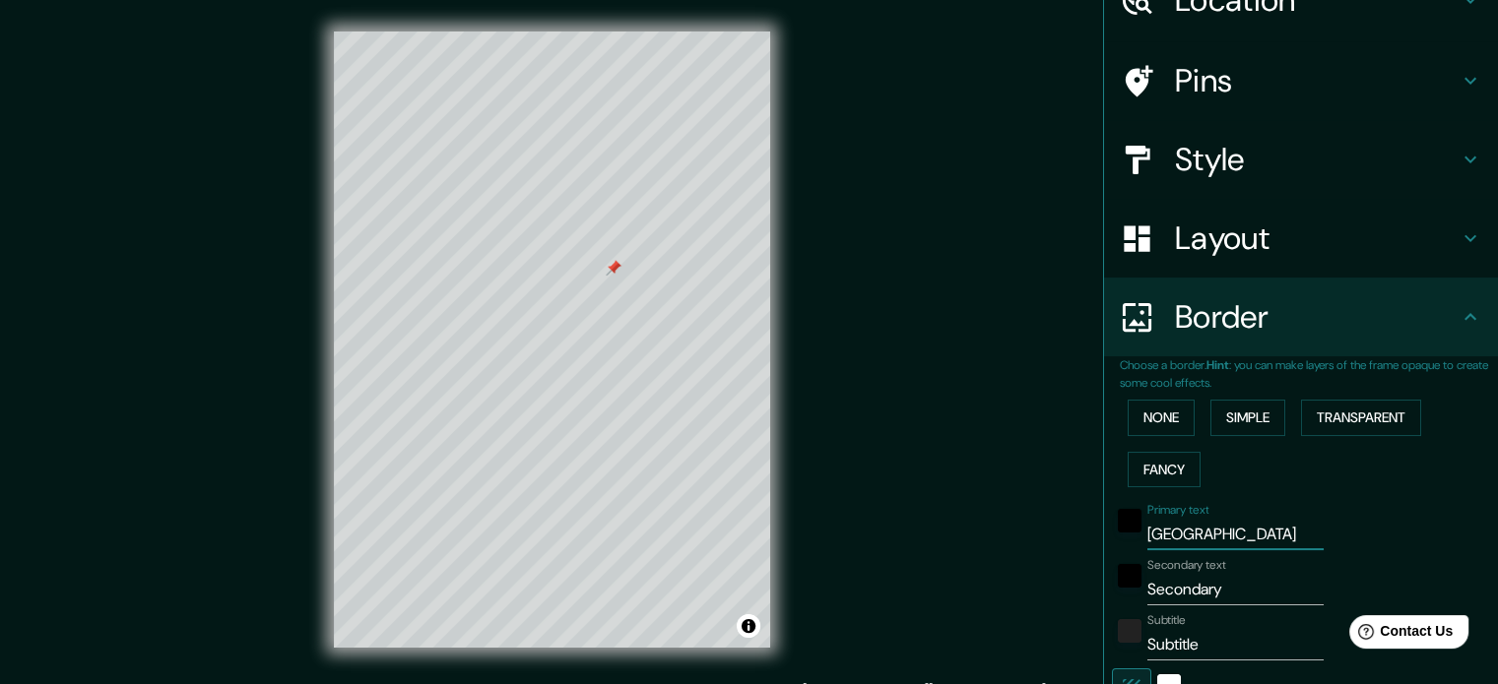
scroll to position [117, 0]
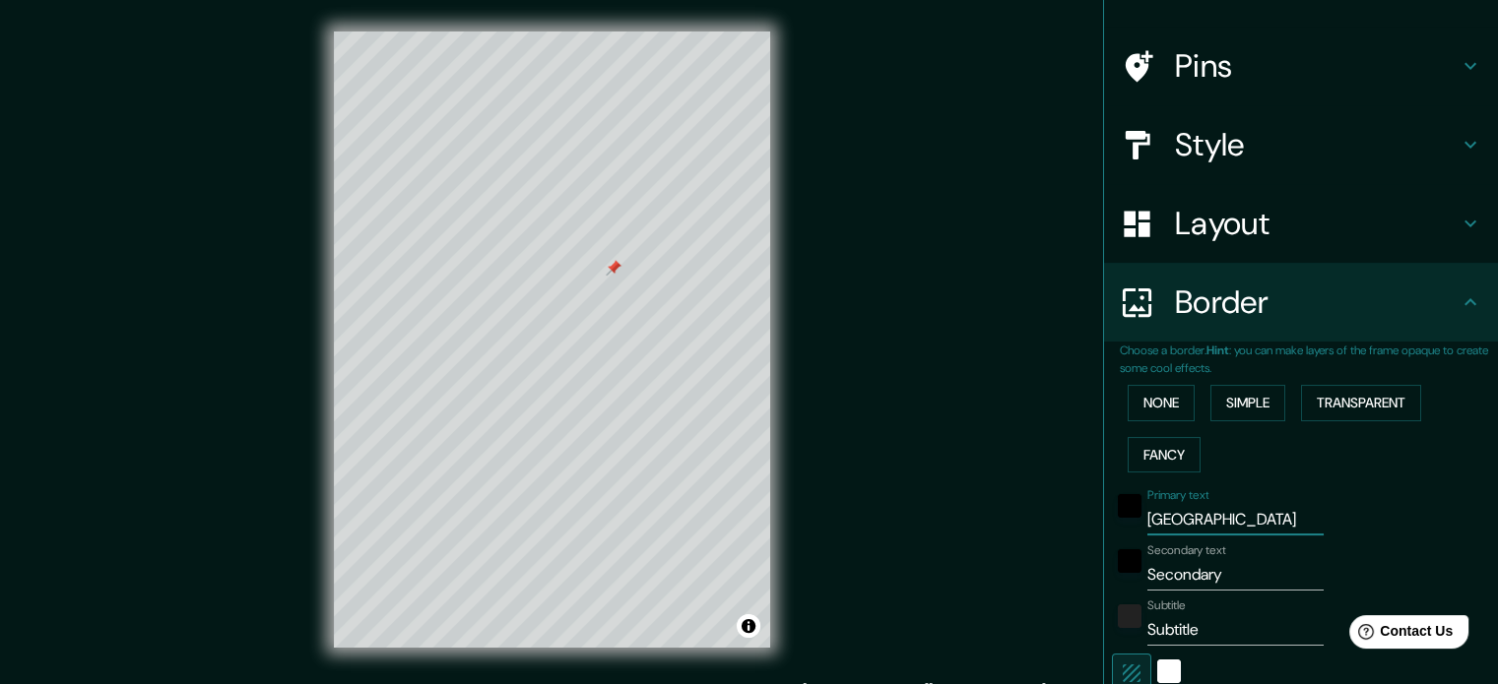
type input "[GEOGRAPHIC_DATA]"
click at [1228, 570] on input "Secondary" at bounding box center [1235, 575] width 176 height 32
type input "Secondar"
type input "213"
type input "35"
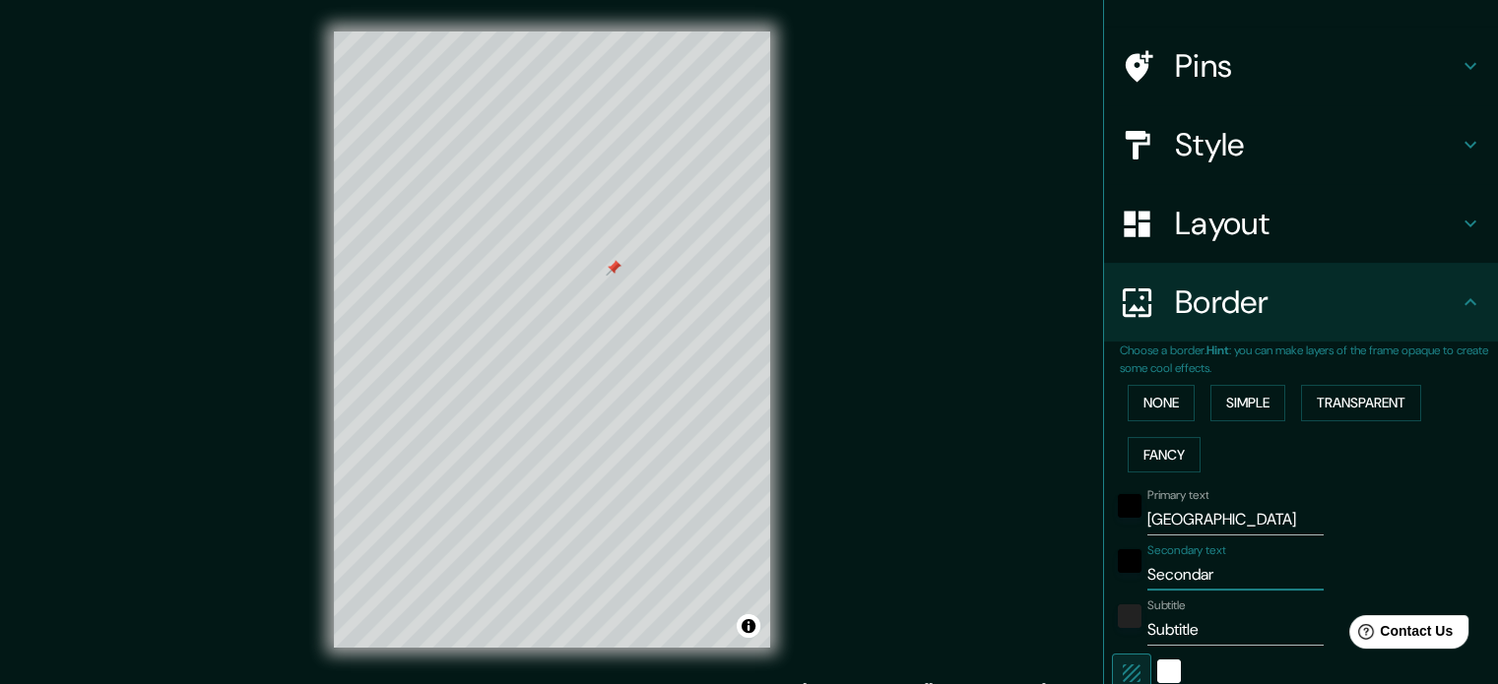
type input "Seconda"
type input "213"
type input "35"
type input "Second"
type input "213"
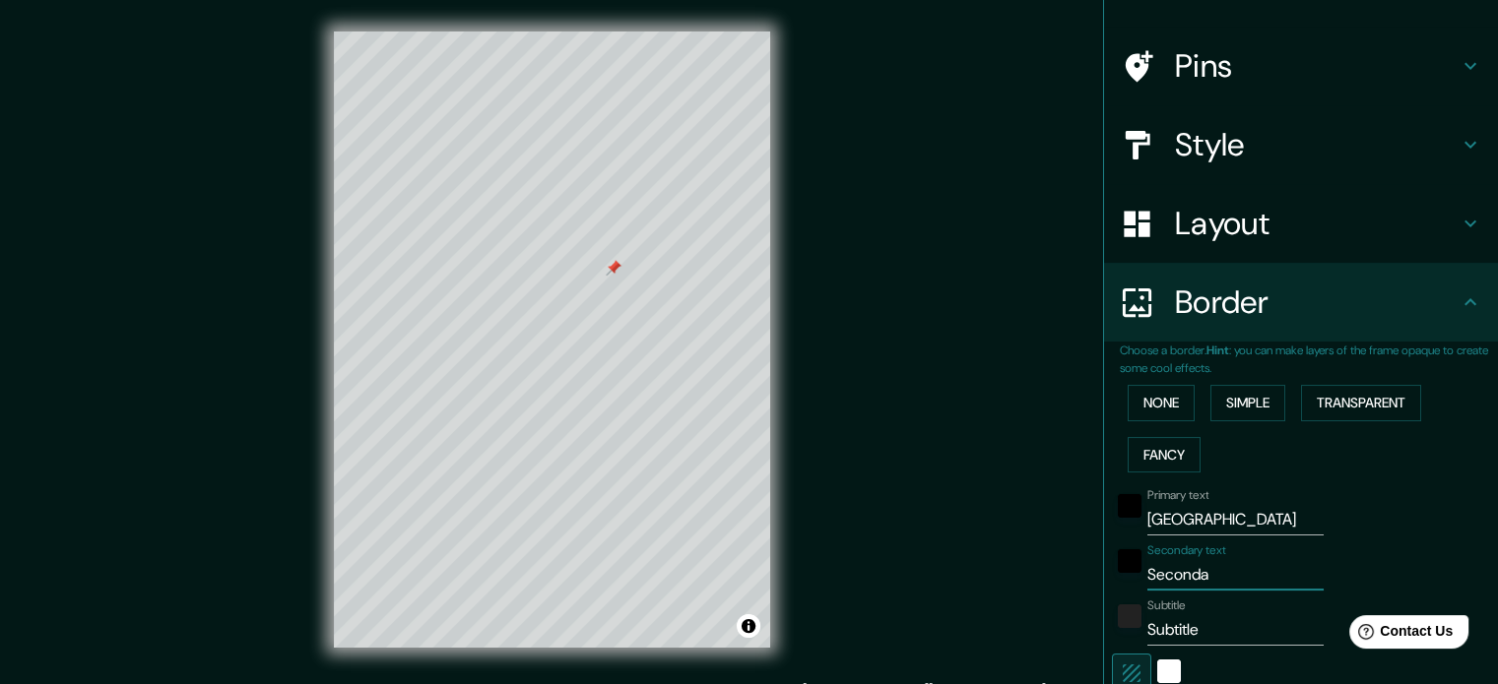
type input "35"
type input "Secon"
type input "213"
type input "35"
type input "Seco"
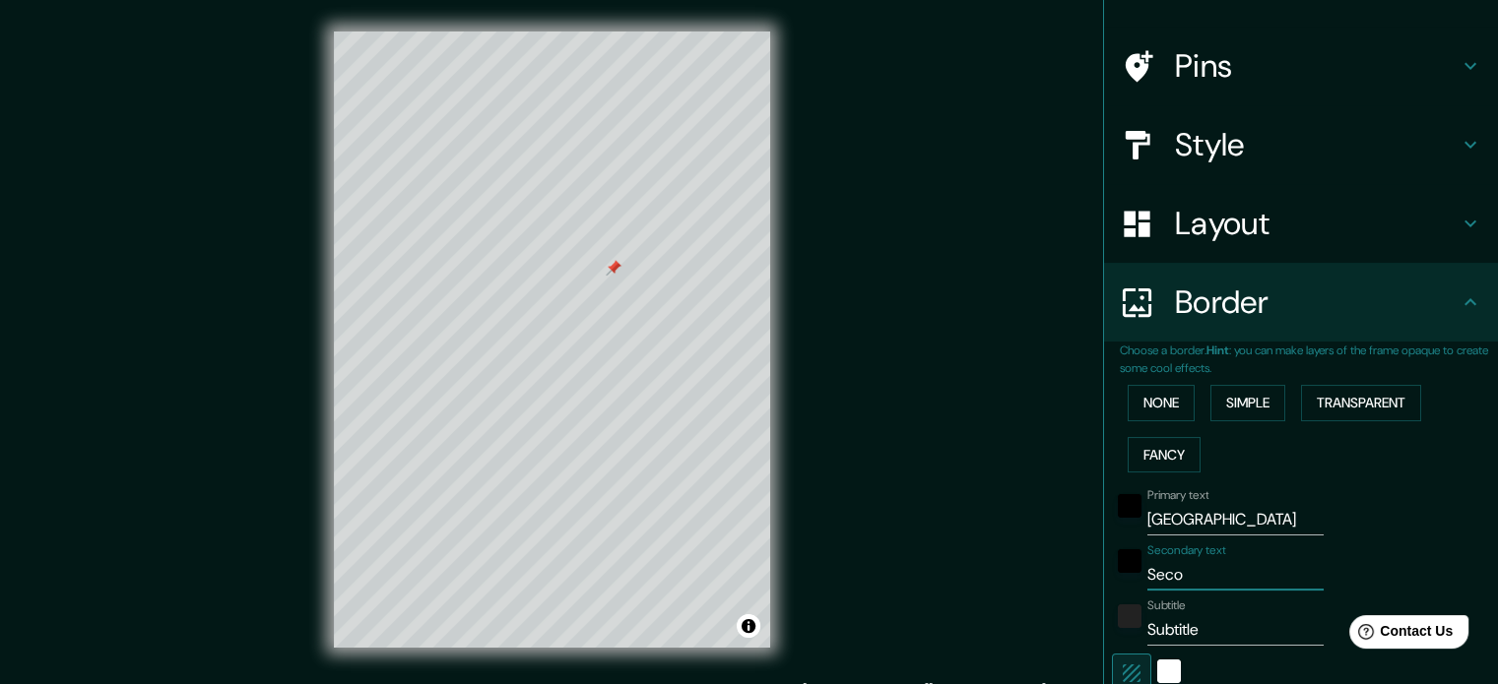
type input "213"
type input "35"
type input "Sec"
type input "213"
type input "35"
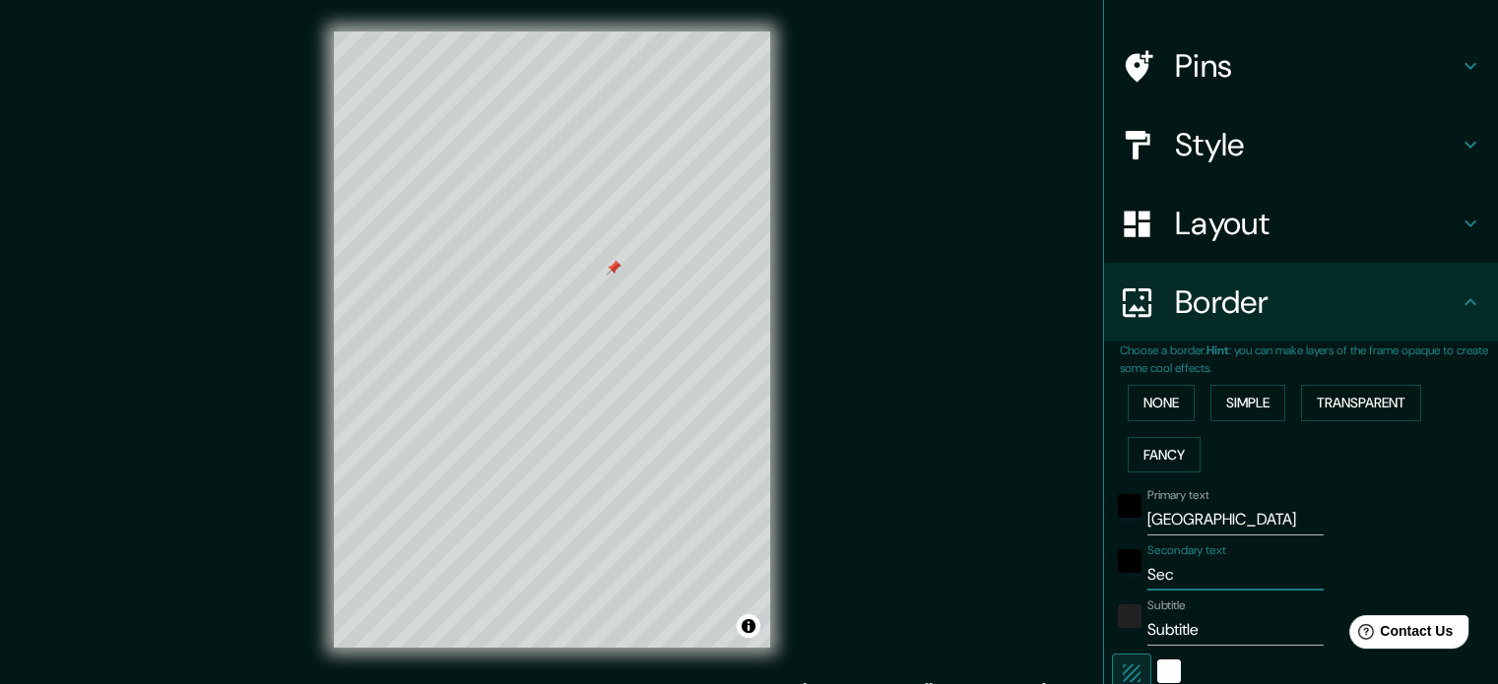
type input "Se"
type input "213"
type input "35"
type input "S"
type input "213"
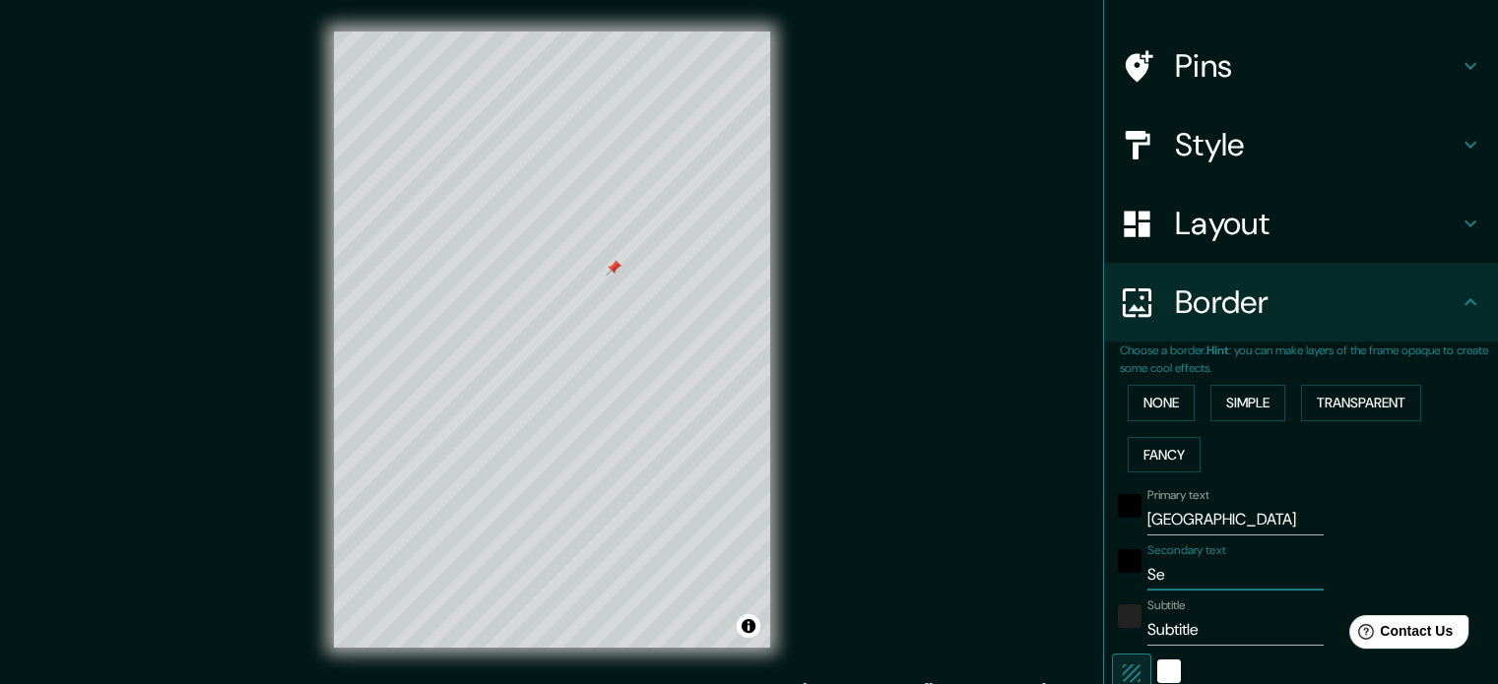
type input "35"
type input "213"
type input "35"
type input "1"
type input "213"
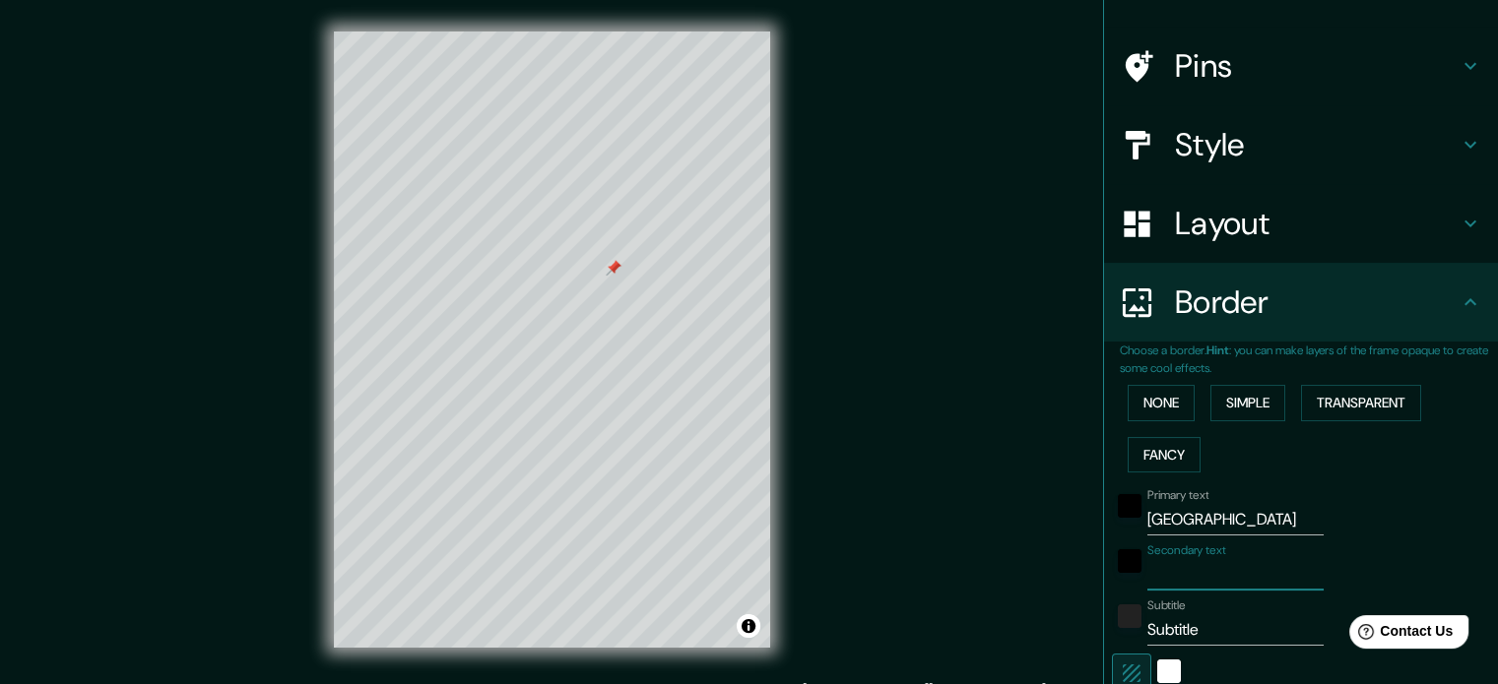
type input "35"
type input "19"
type input "213"
type input "35"
type input "191"
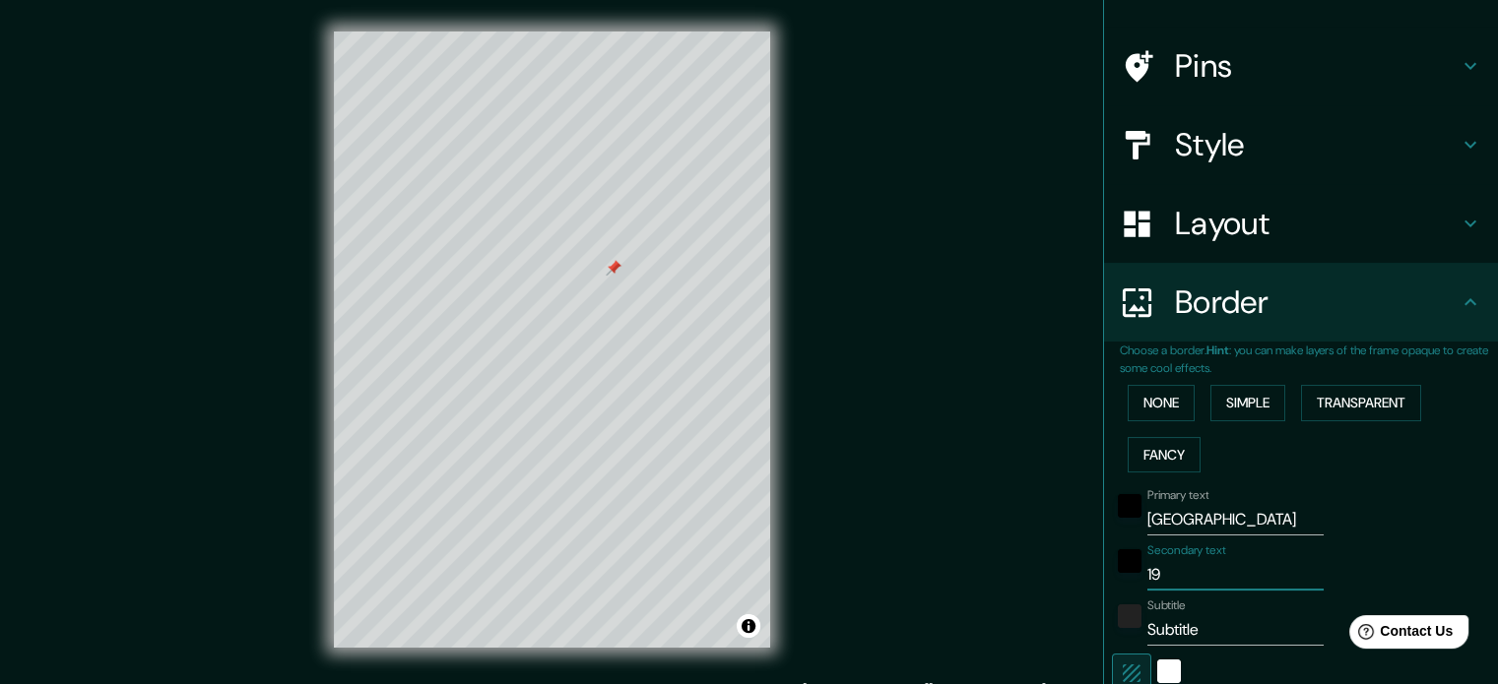
type input "213"
type input "35"
type input "1915"
type input "213"
type input "35"
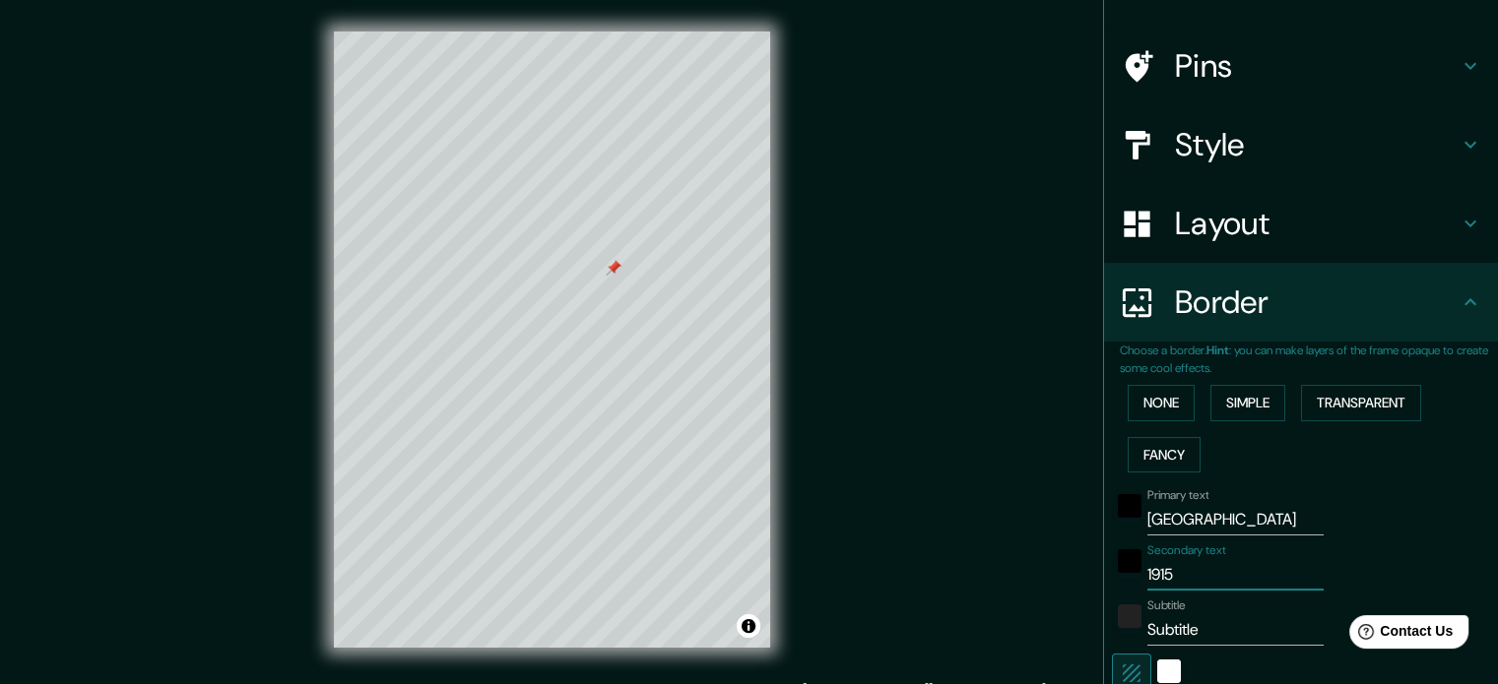
type input "1915"
click at [1194, 624] on input "Subtitle" at bounding box center [1235, 630] width 176 height 32
type input "Subtitl"
type input "213"
type input "35"
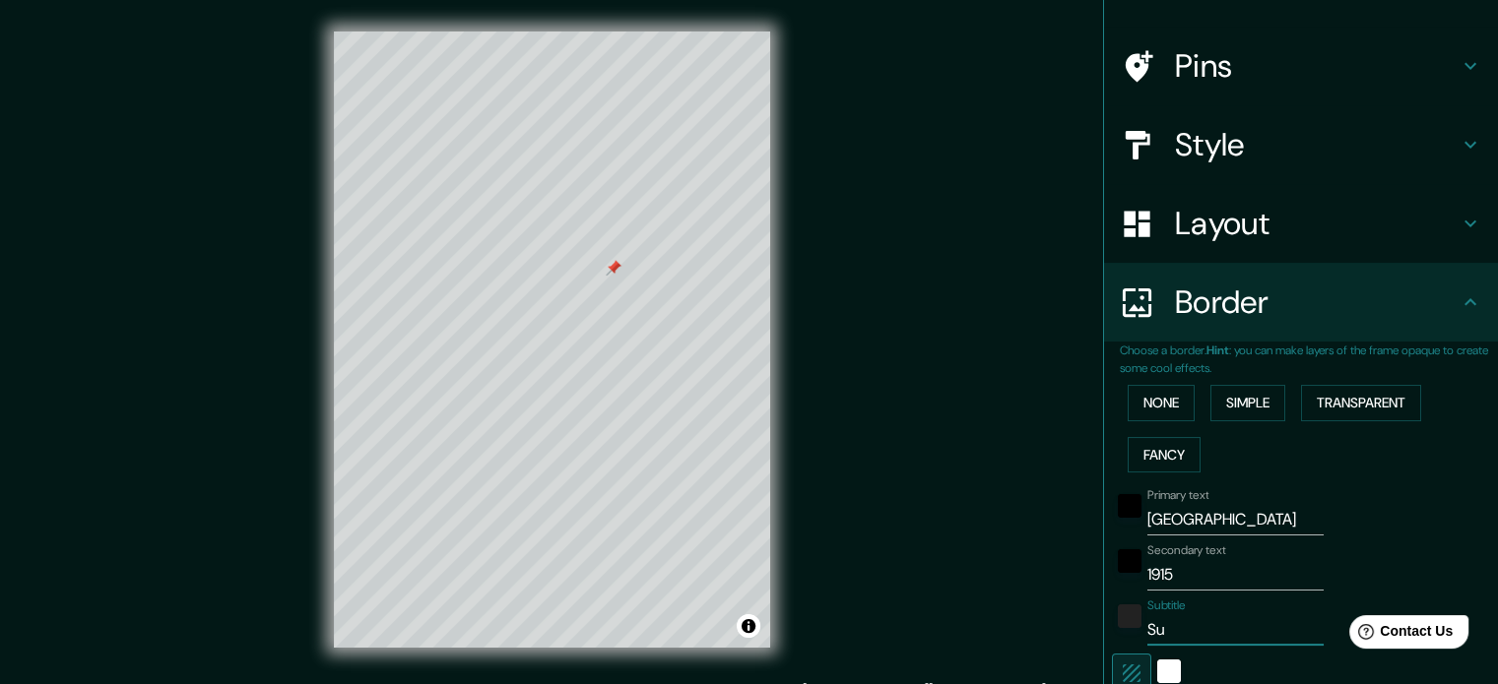
type input "S"
type input "213"
type input "35"
type input "213"
type input "35"
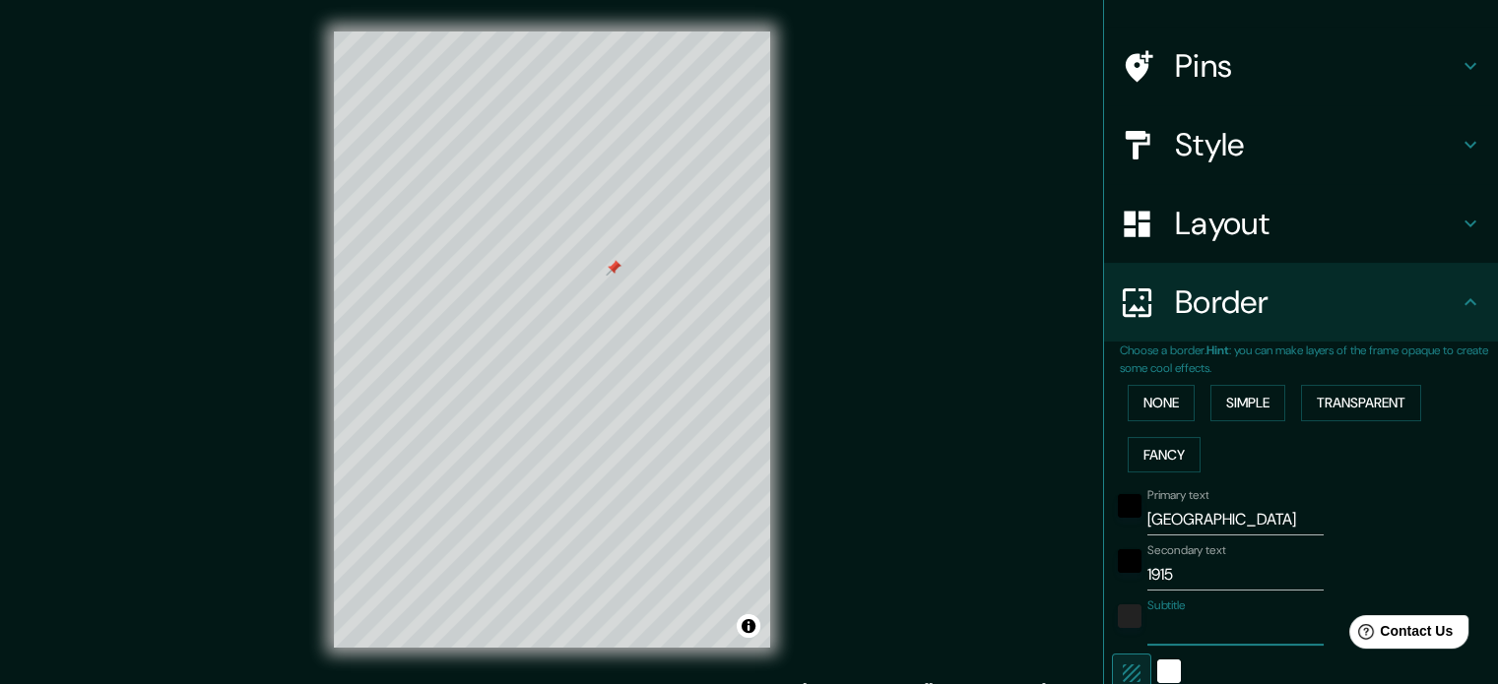
type input "E"
type input "213"
type input "35"
type input "El"
type input "213"
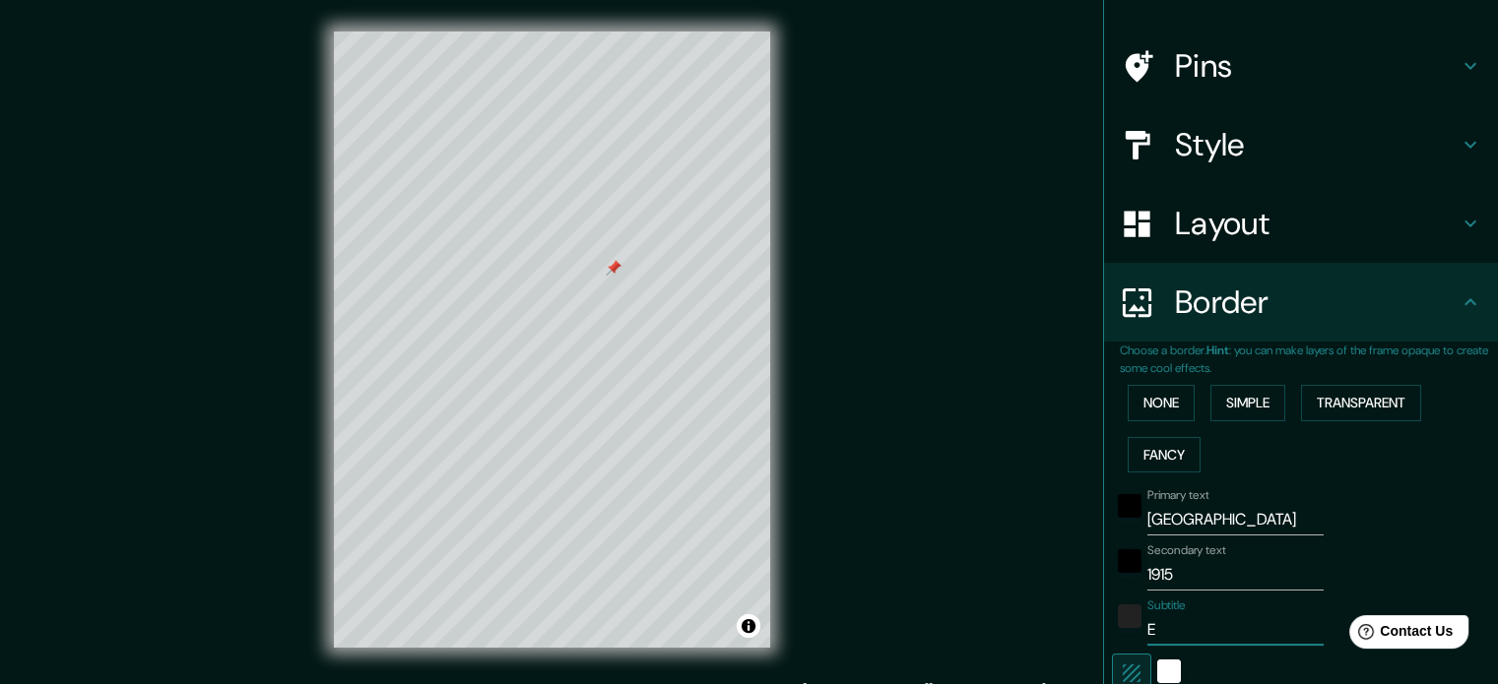
type input "35"
type input "El"
type input "213"
type input "35"
type input "El P"
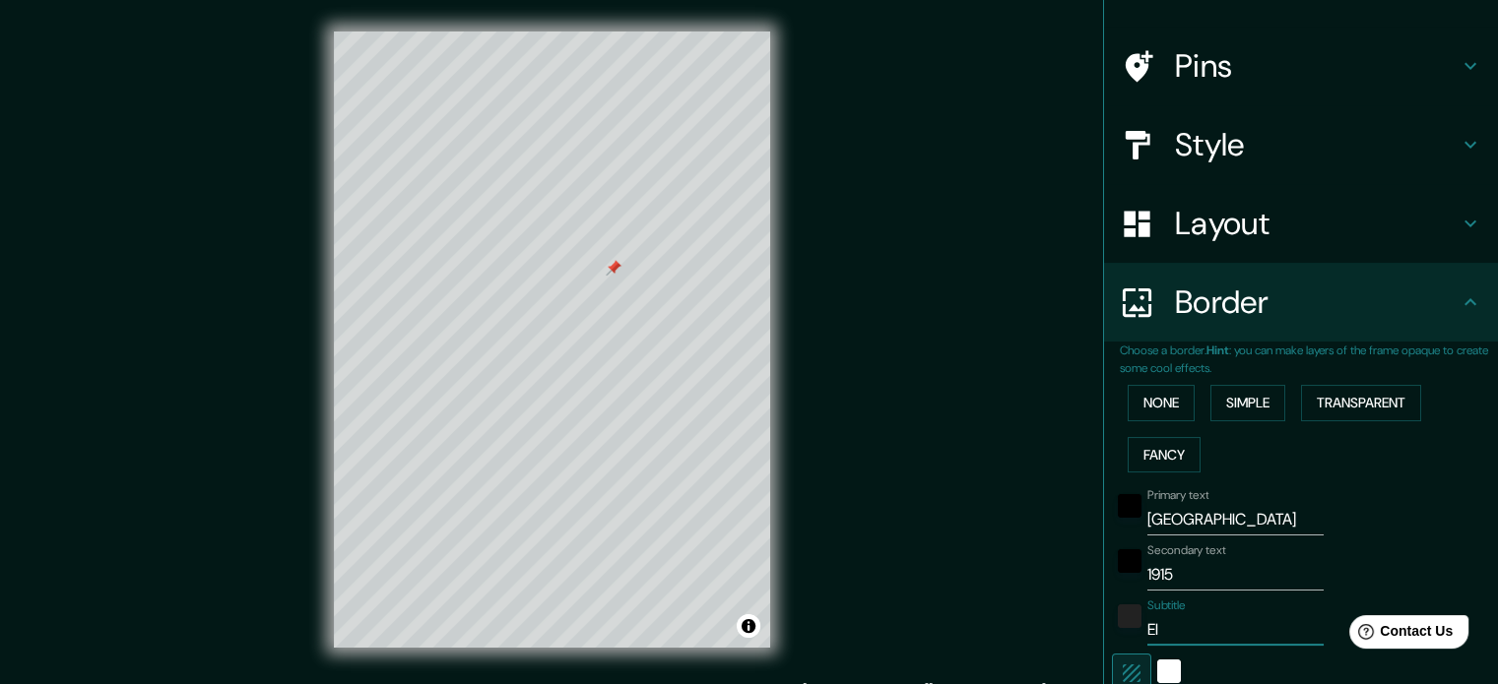
type input "213"
type input "35"
type input "El Pa"
type input "213"
type input "35"
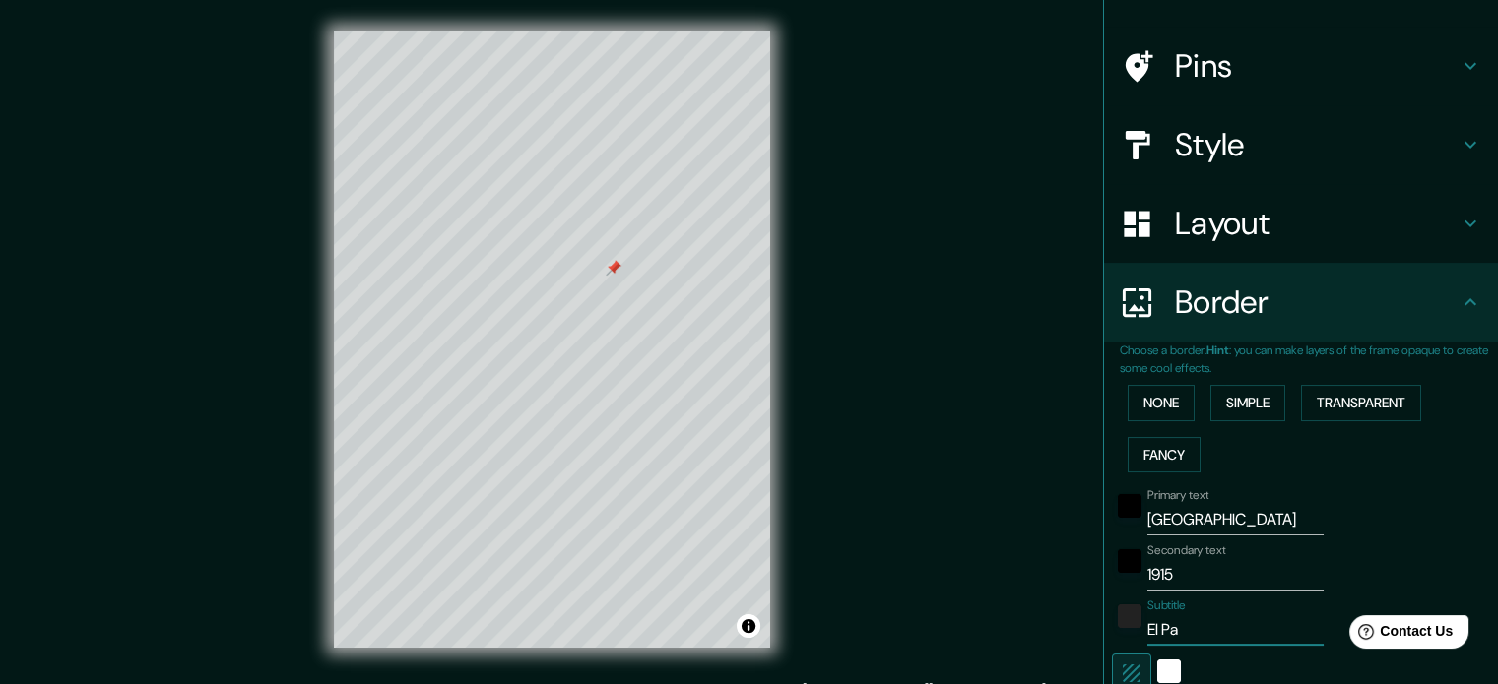
type input "El Pas"
type input "213"
type input "35"
type input "El Pasa"
type input "213"
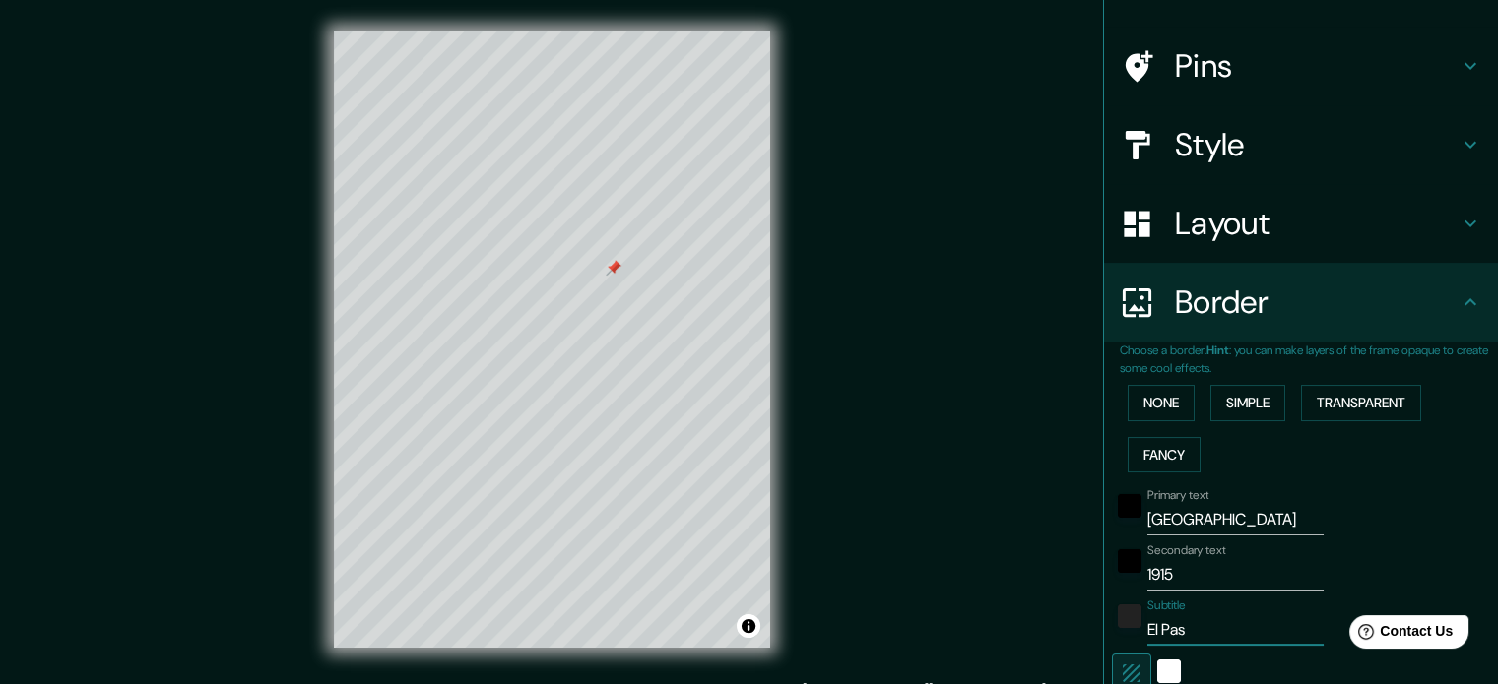
type input "35"
type input "El Pasad"
type input "213"
type input "35"
type input "El Pasado"
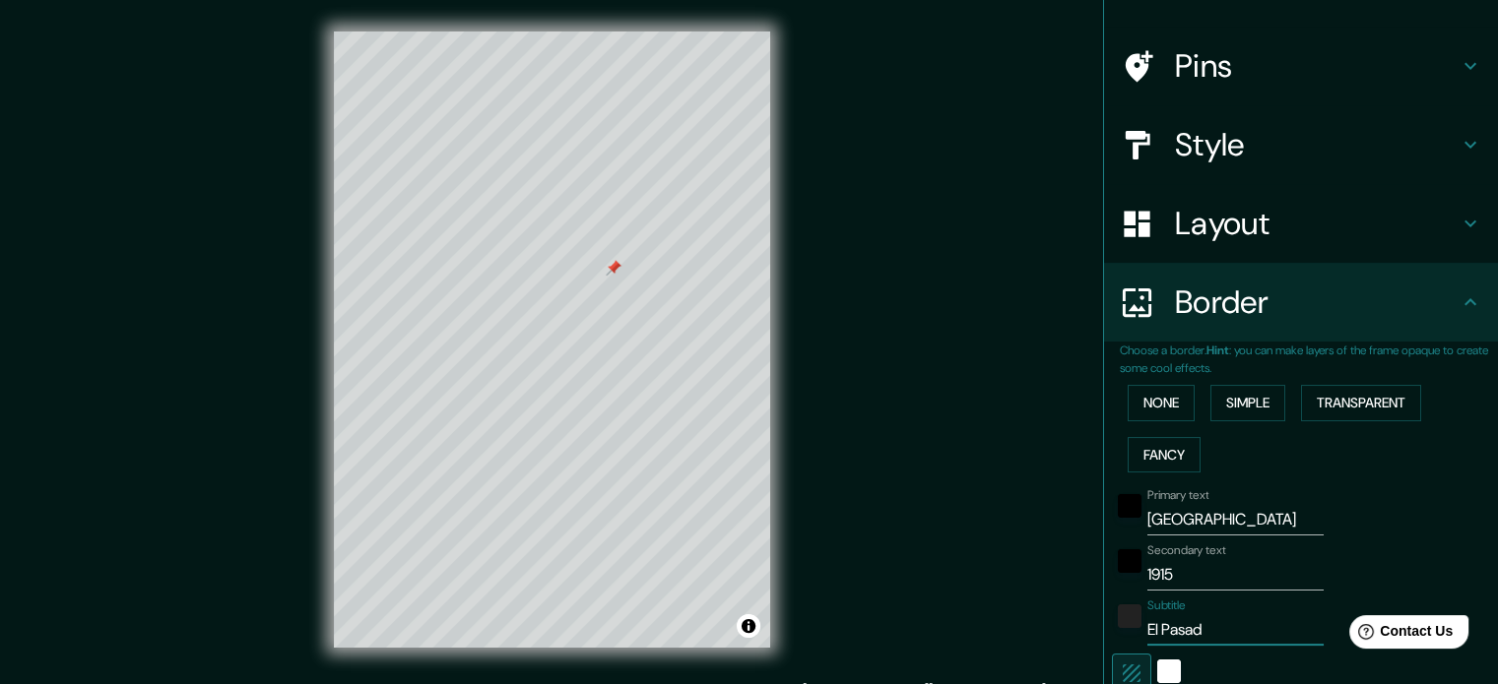
type input "213"
type input "35"
type input "El Pasado"
type input "213"
type input "35"
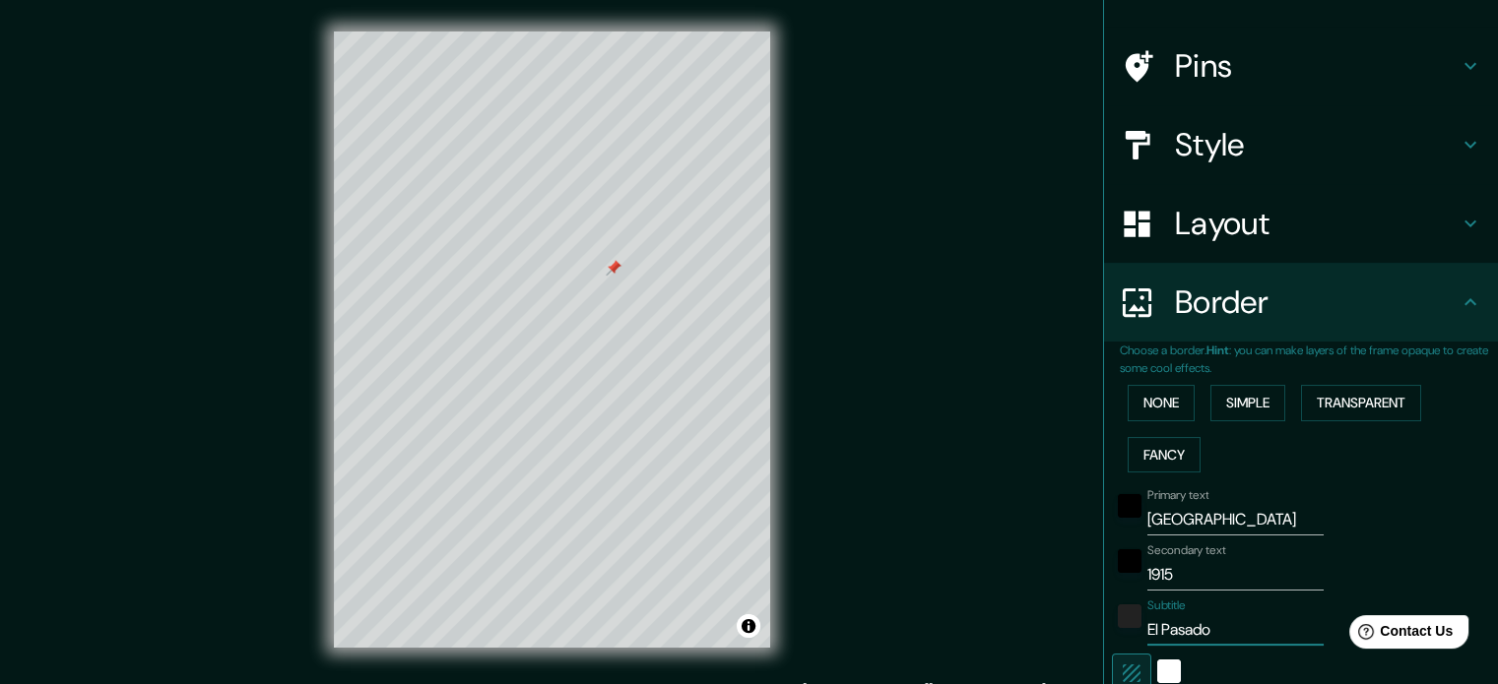
type input "El Pasado q"
type input "213"
type input "35"
type input "El Pasado qu"
type input "213"
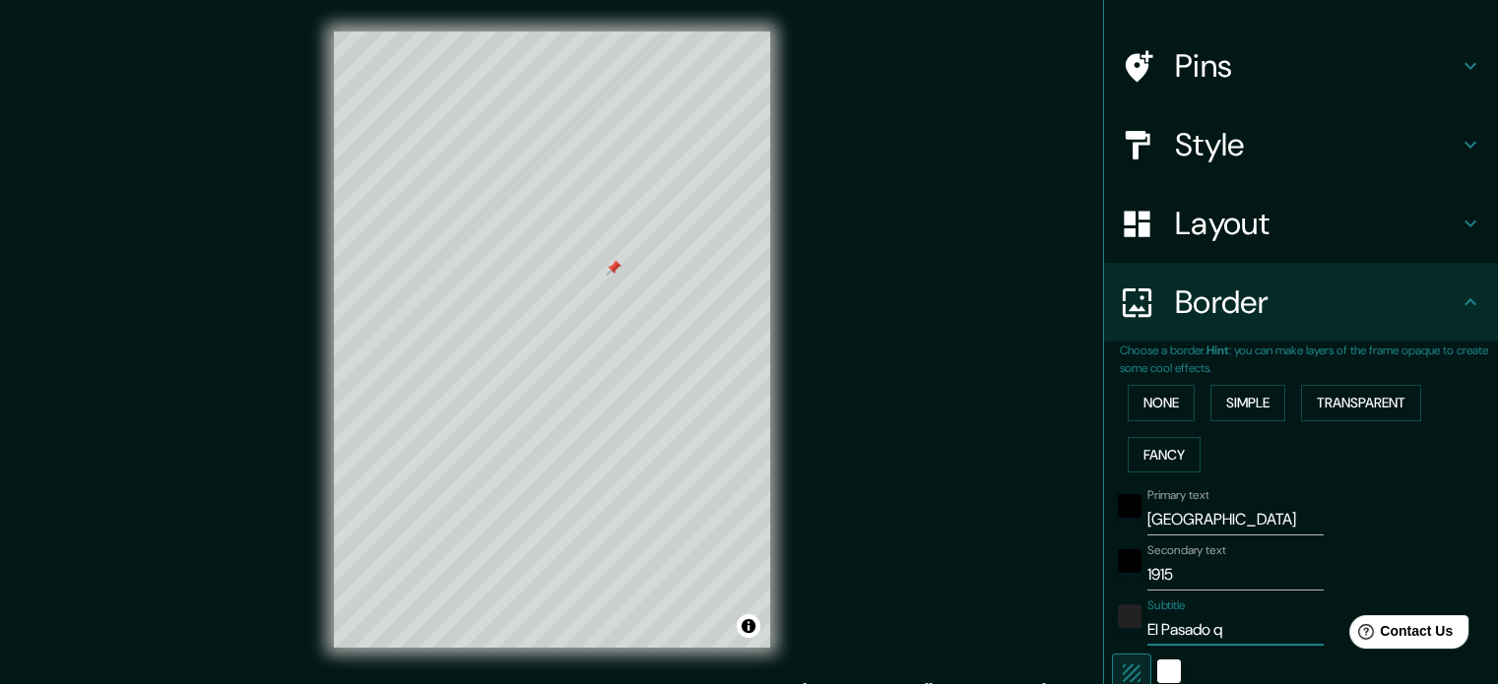
type input "35"
type input "El Pasado que"
type input "213"
type input "35"
type input "El Pasado que"
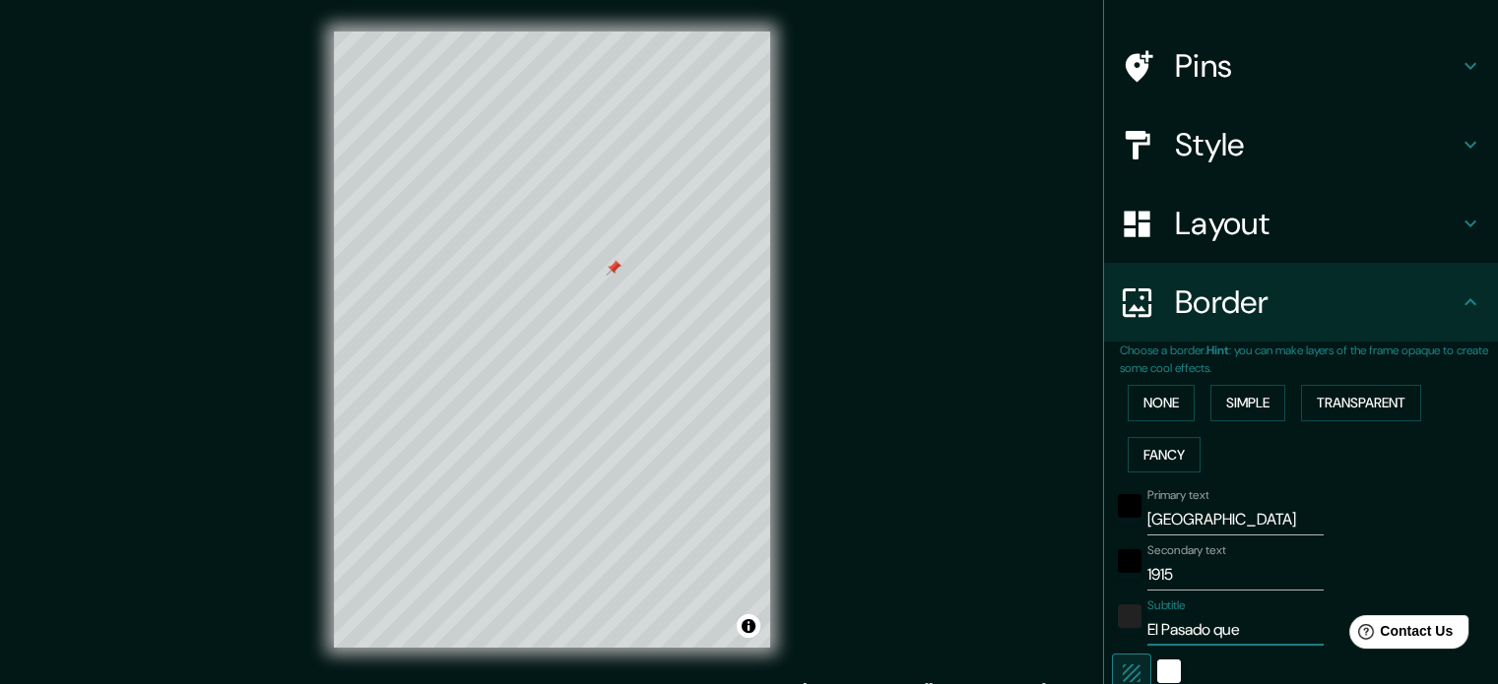
type input "213"
type input "35"
type input "El Pasado que"
type input "213"
type input "35"
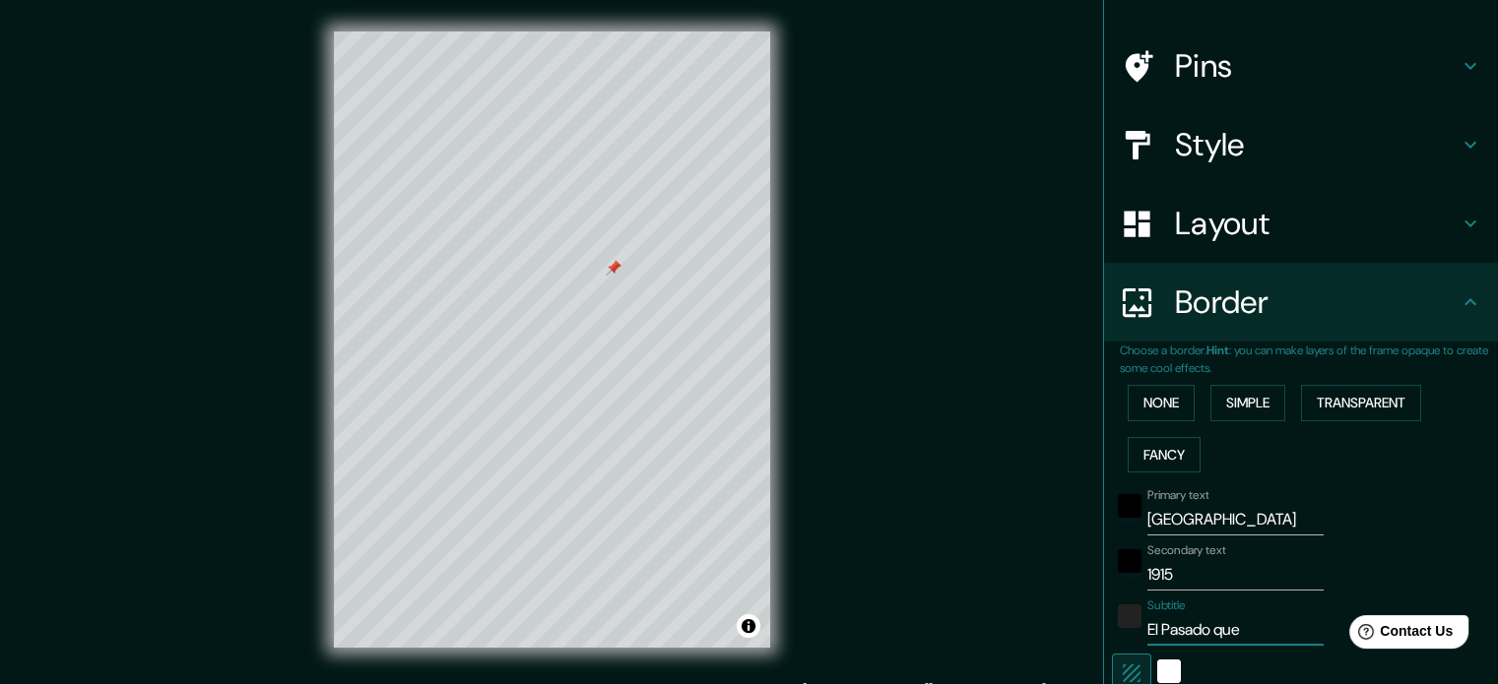
type input "El Pasado qu"
type input "213"
type input "35"
type input "El Pasado q"
type input "213"
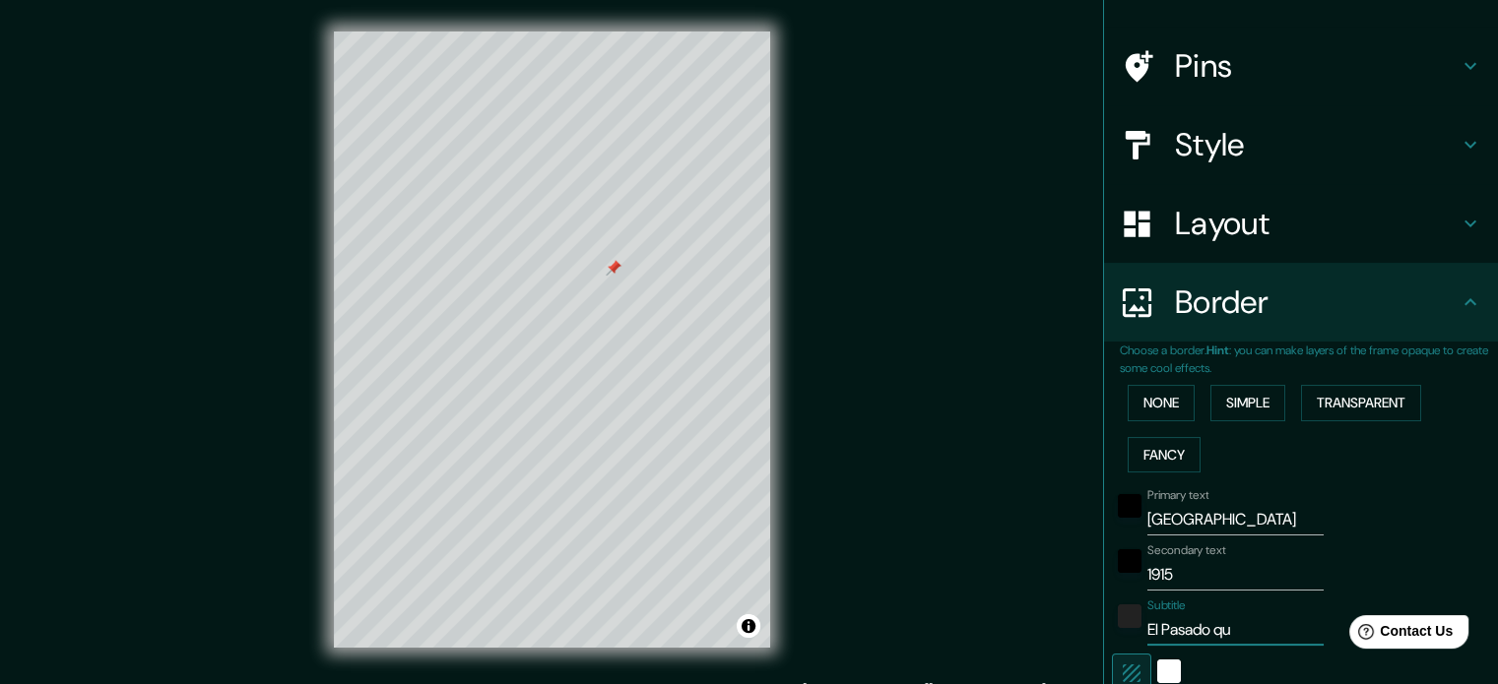
type input "35"
type input "El Pasado qu"
type input "213"
type input "35"
type input "El Pasado que"
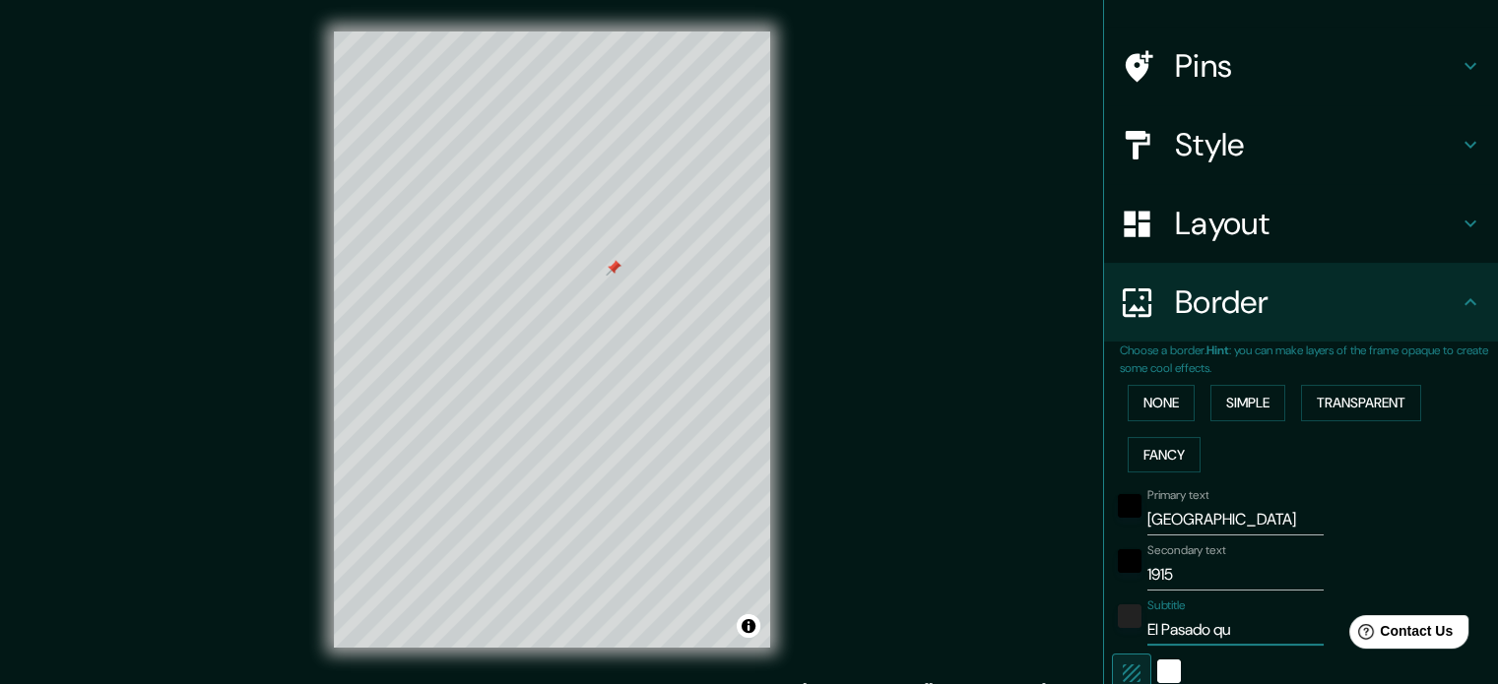
type input "213"
type input "35"
type input "El Pasado que"
type input "213"
type input "35"
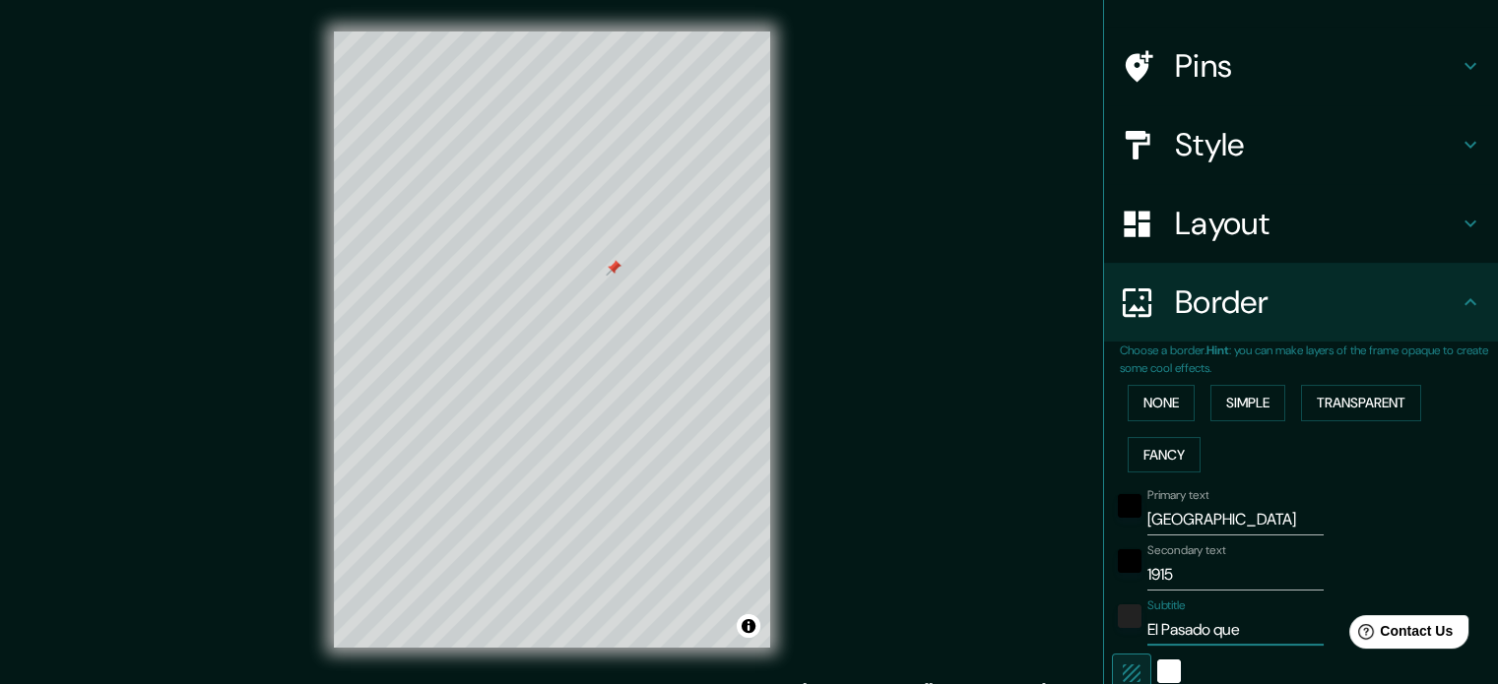
type input "El Pasado que n"
type input "213"
type input "35"
type input "El Pasado que ns"
type input "213"
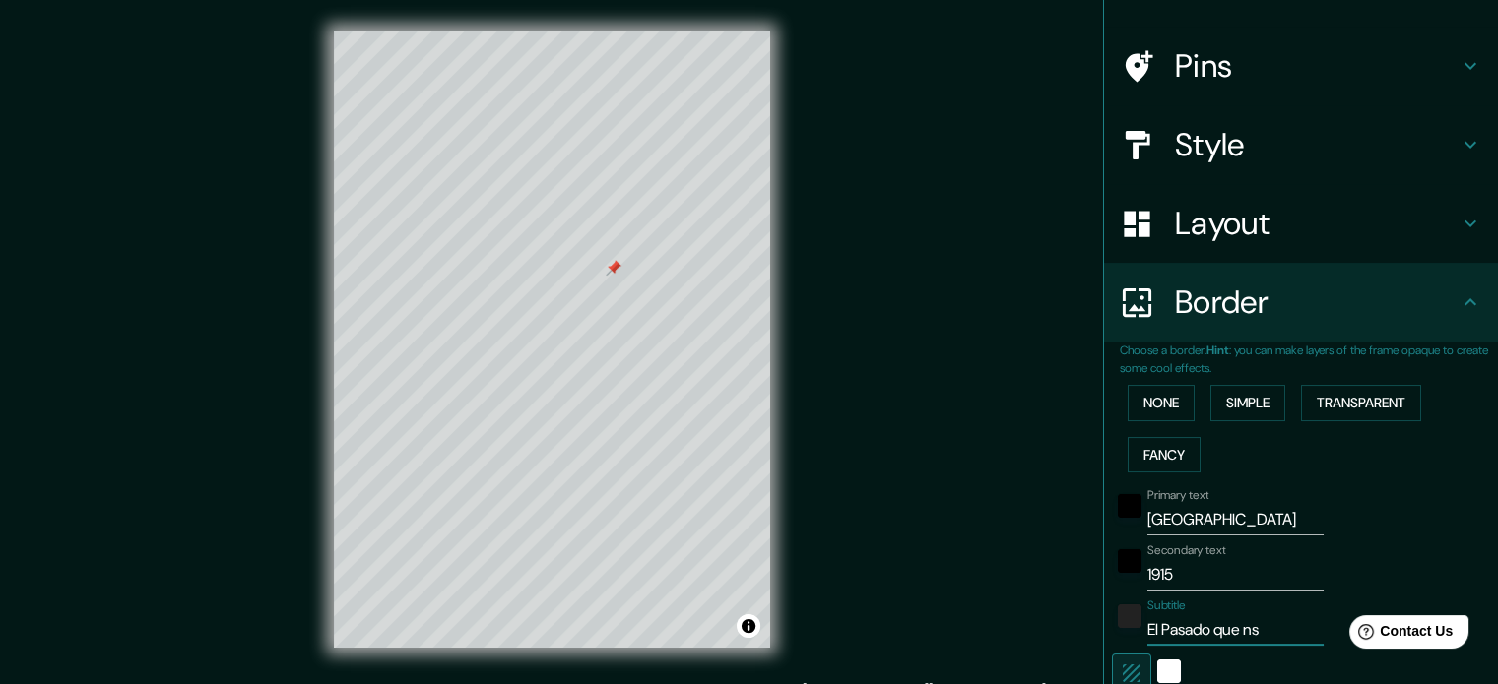
type input "35"
type input "El Pasado que n"
type input "213"
type input "35"
type input "El Pasado que no"
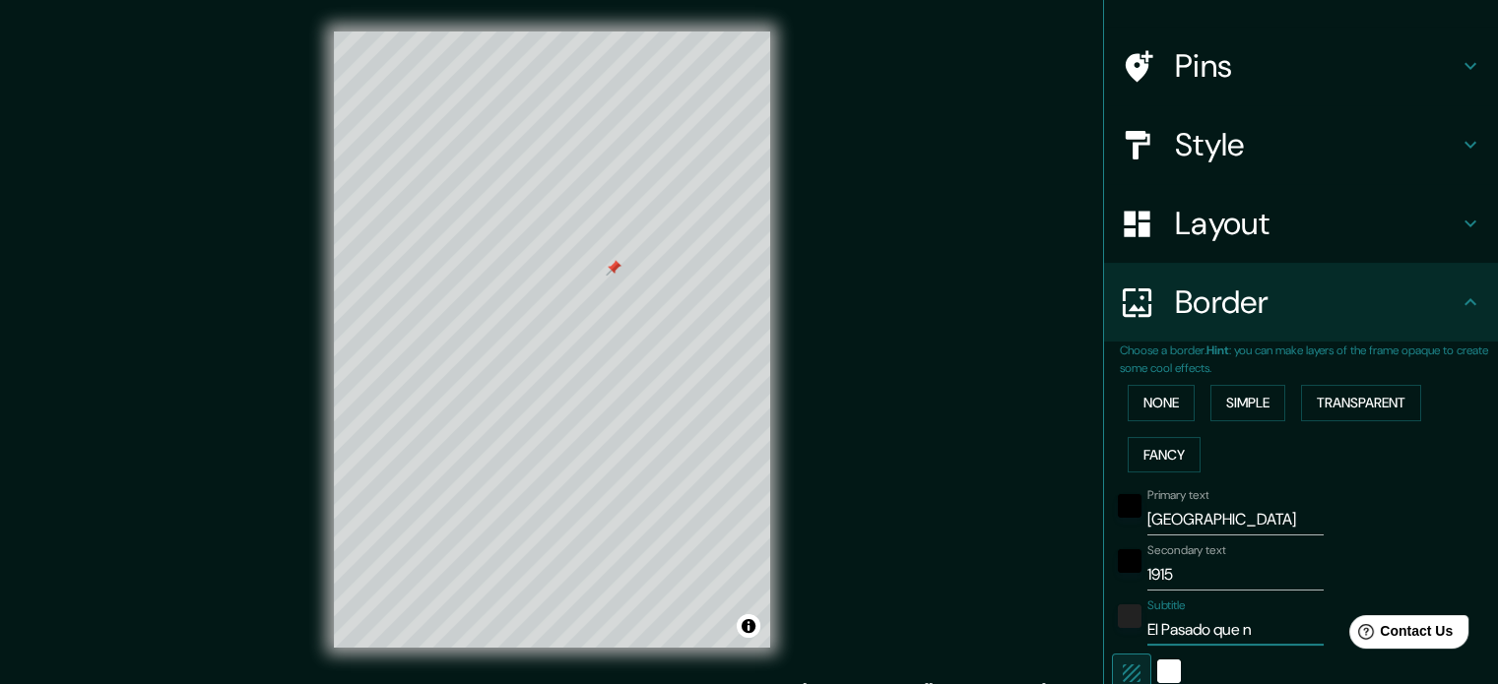
type input "213"
type input "35"
type input "El Pasado que nos"
type input "213"
type input "35"
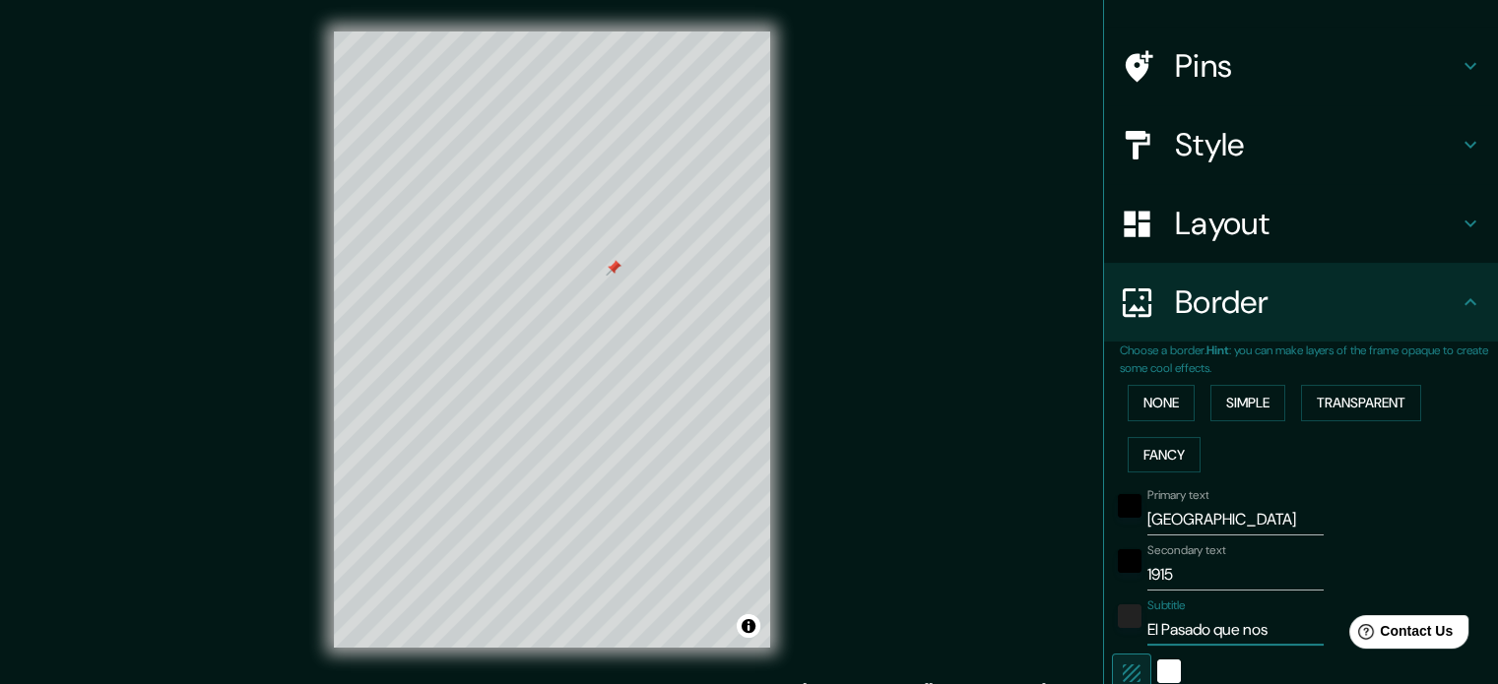
type input "El Pasado que nos"
type input "213"
type input "35"
type input "El Pasado que nos h"
type input "213"
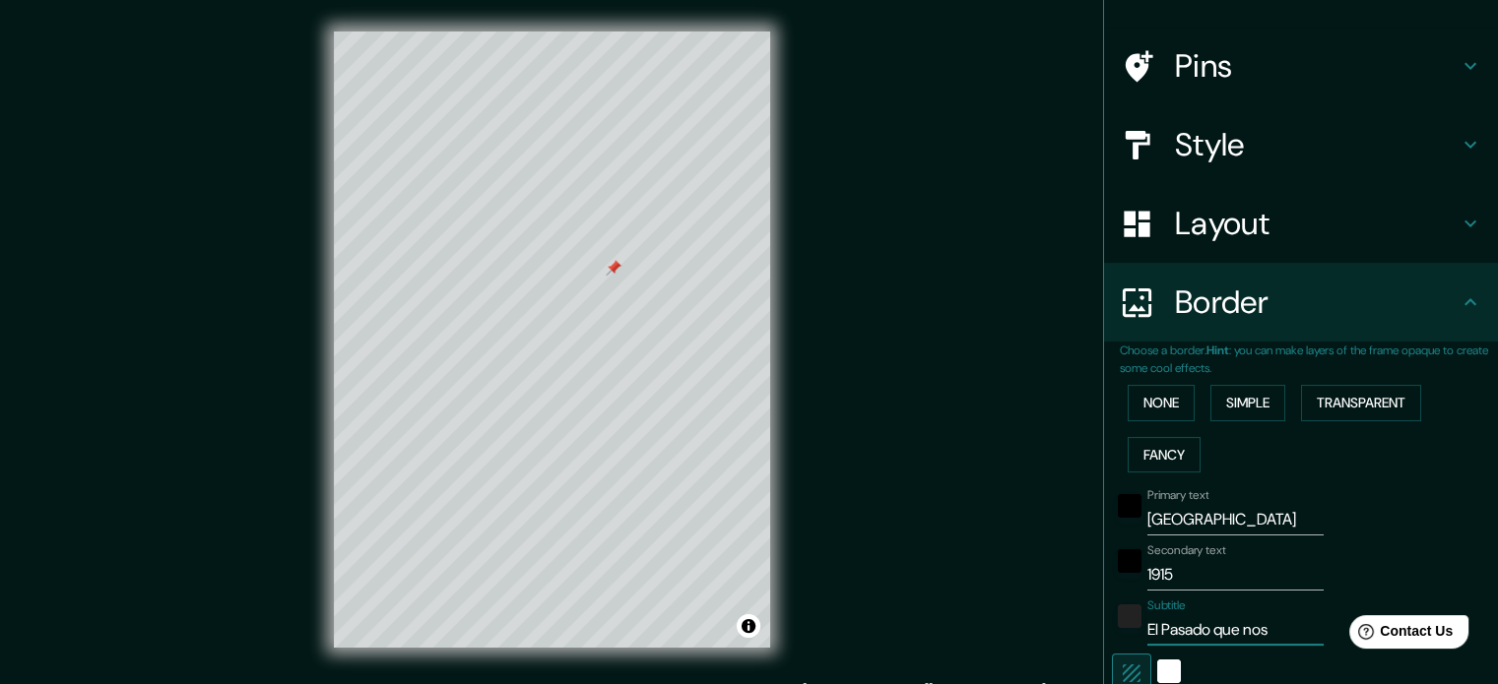
type input "35"
type input "El Pasado que nos ha"
type input "213"
type input "35"
type input "El Pasado que nos hab"
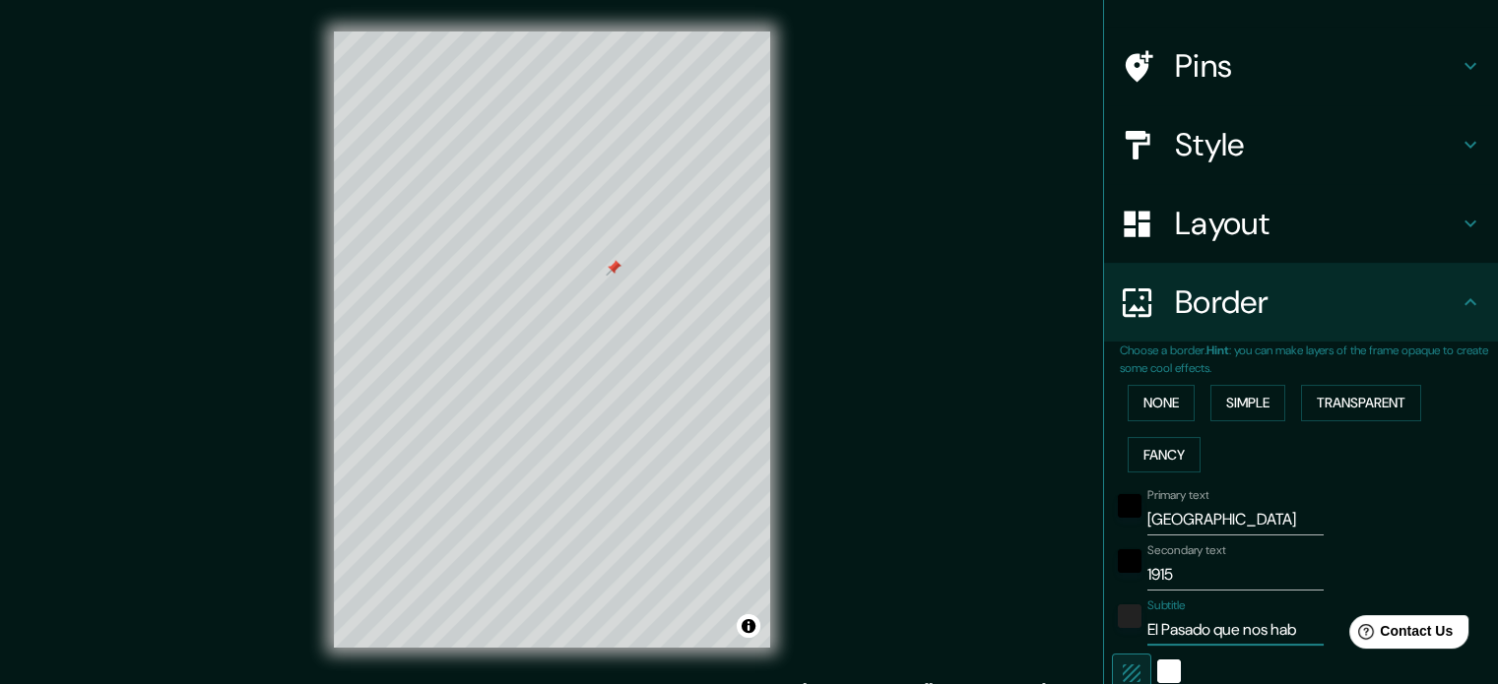
type input "213"
type input "35"
type input "El Pasado que nos habi"
type input "213"
type input "35"
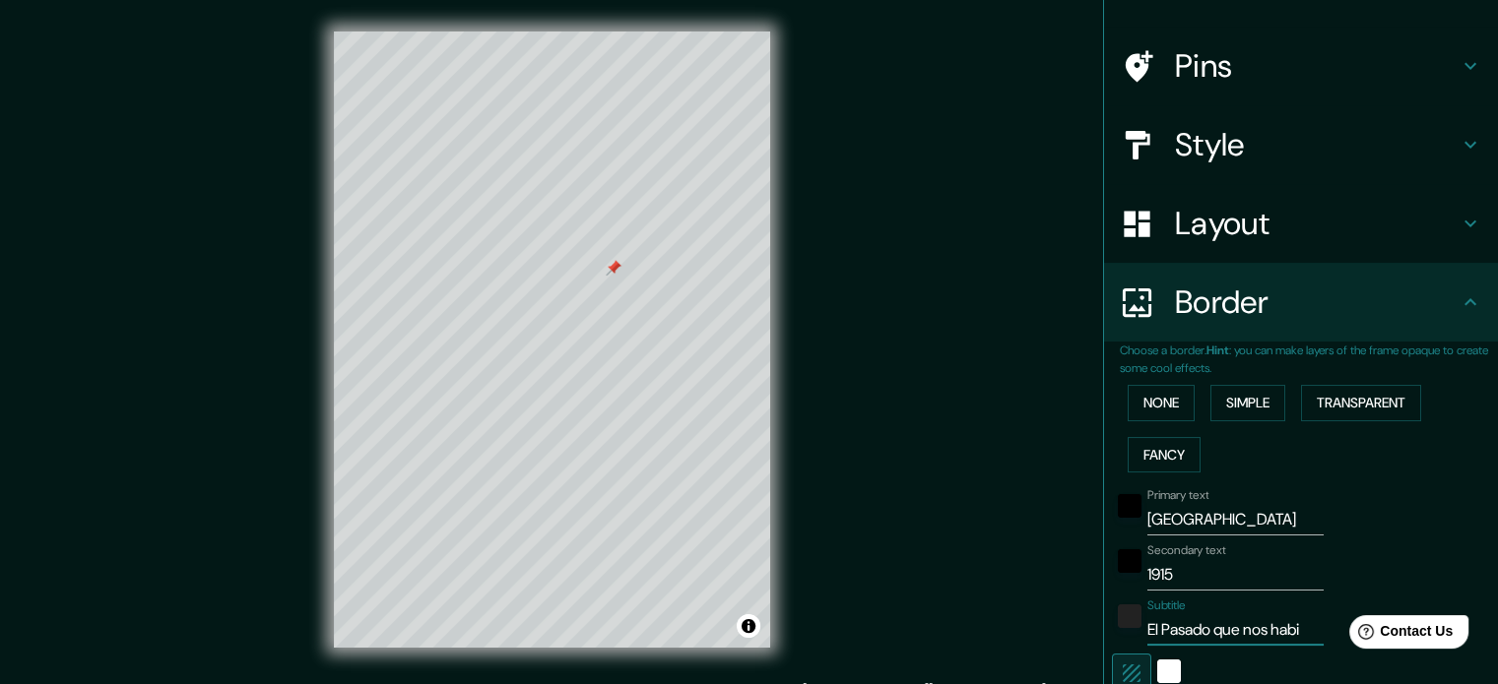
type input "El Pasado que nos habit"
type input "213"
type input "35"
type input "El Pasado que nos habita"
type input "213"
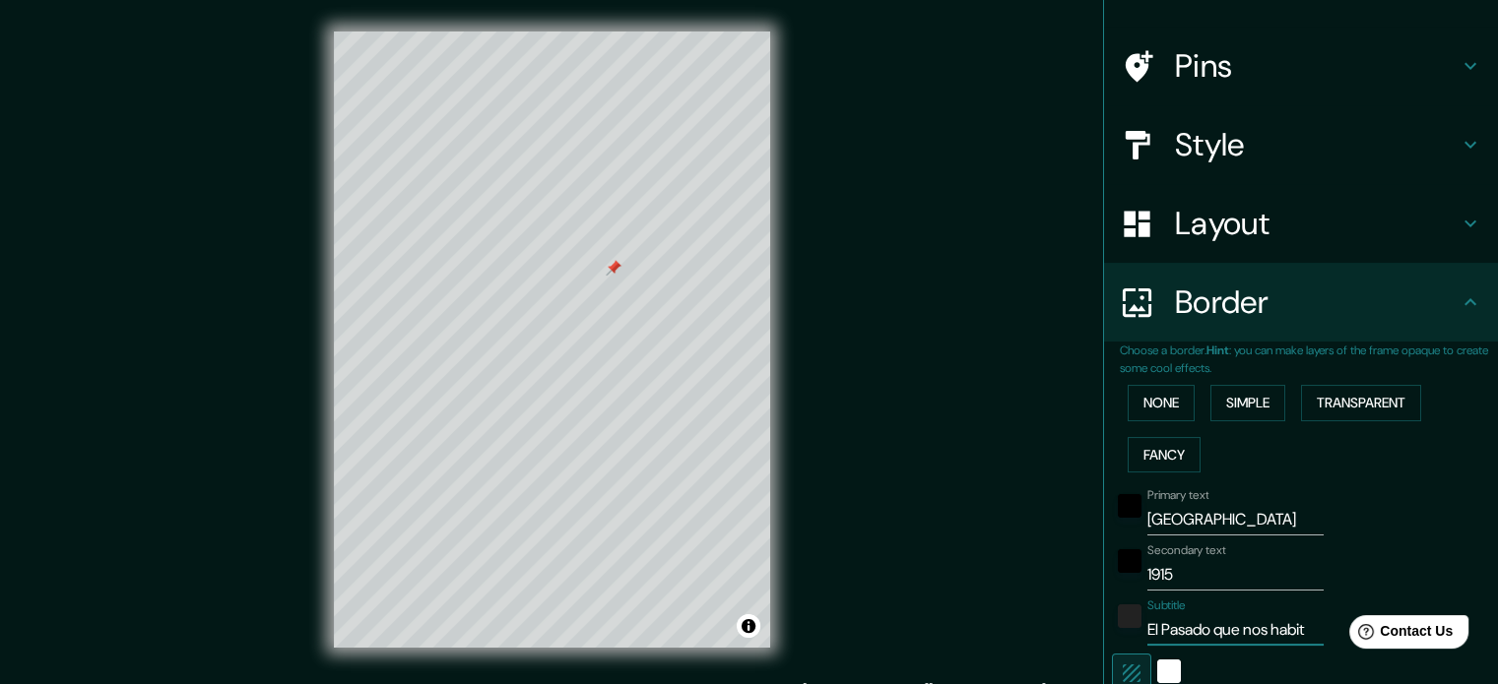
type input "35"
type input "El asado que nos habita"
type input "213"
type input "35"
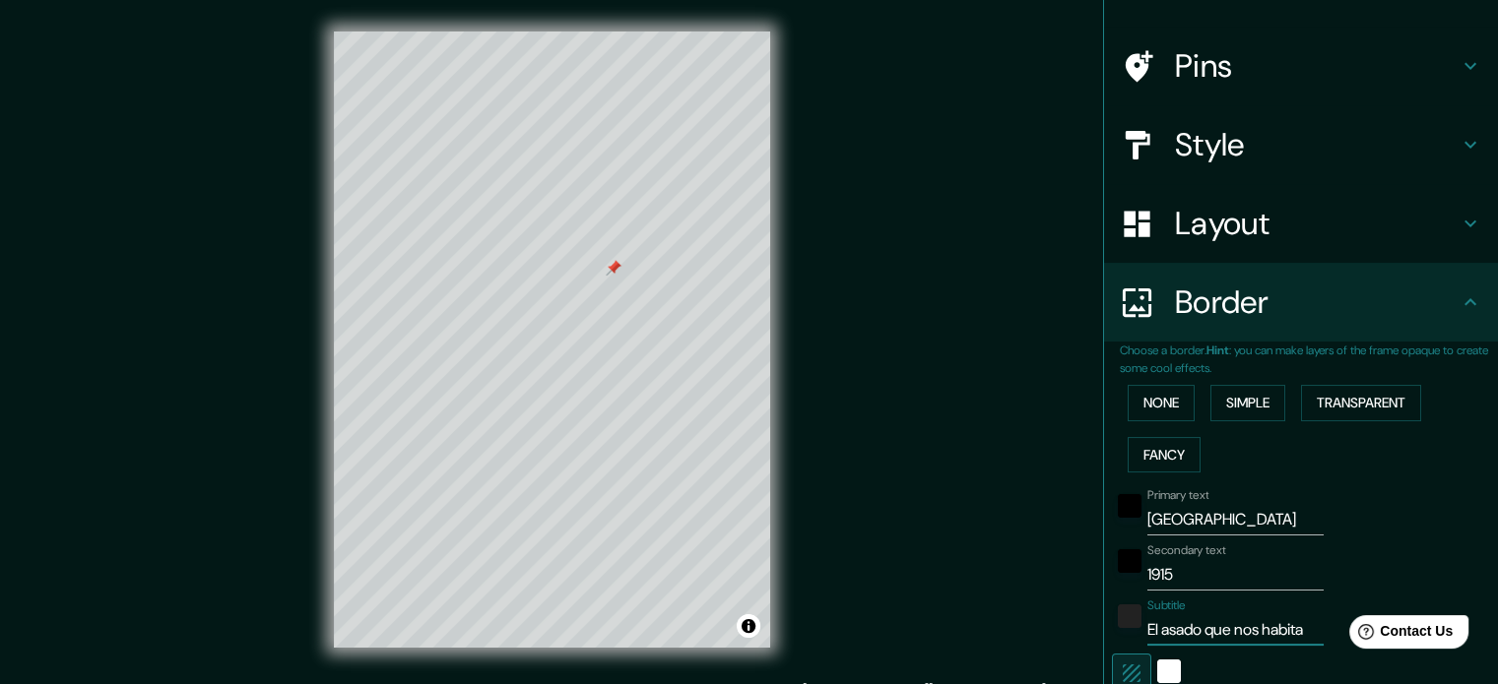
scroll to position [0, 4]
type input "El pasado que nos habita"
type input "213"
type input "35"
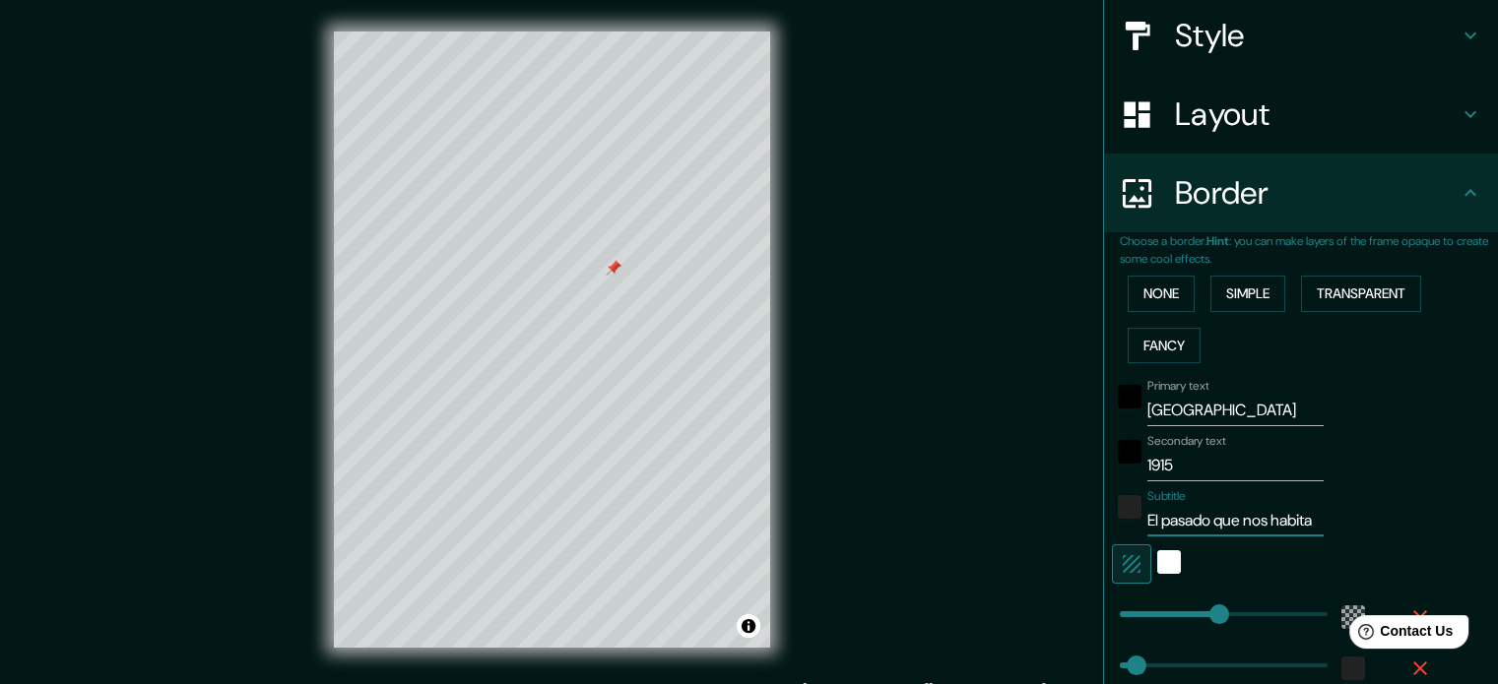
scroll to position [234, 0]
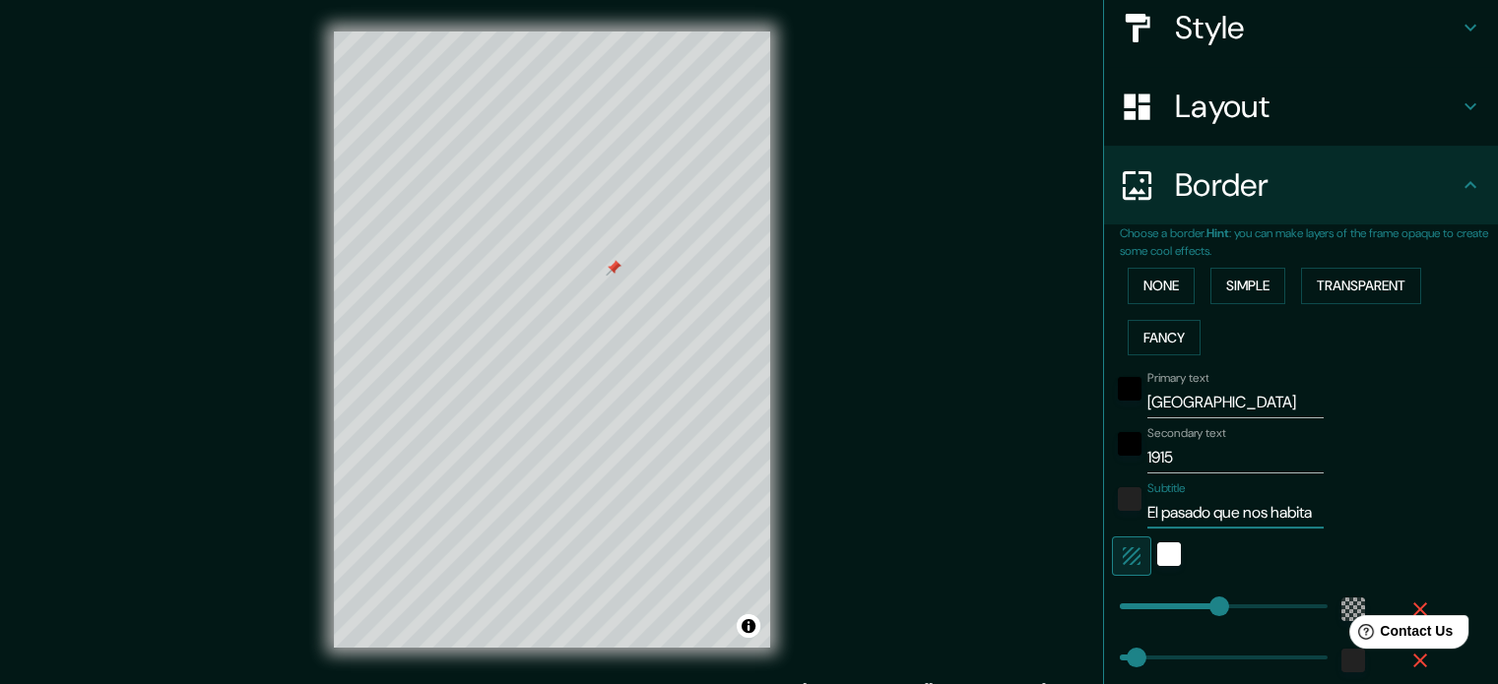
type input "213"
type input "El pasado que nos habita"
click at [1157, 560] on div "white" at bounding box center [1169, 555] width 24 height 24
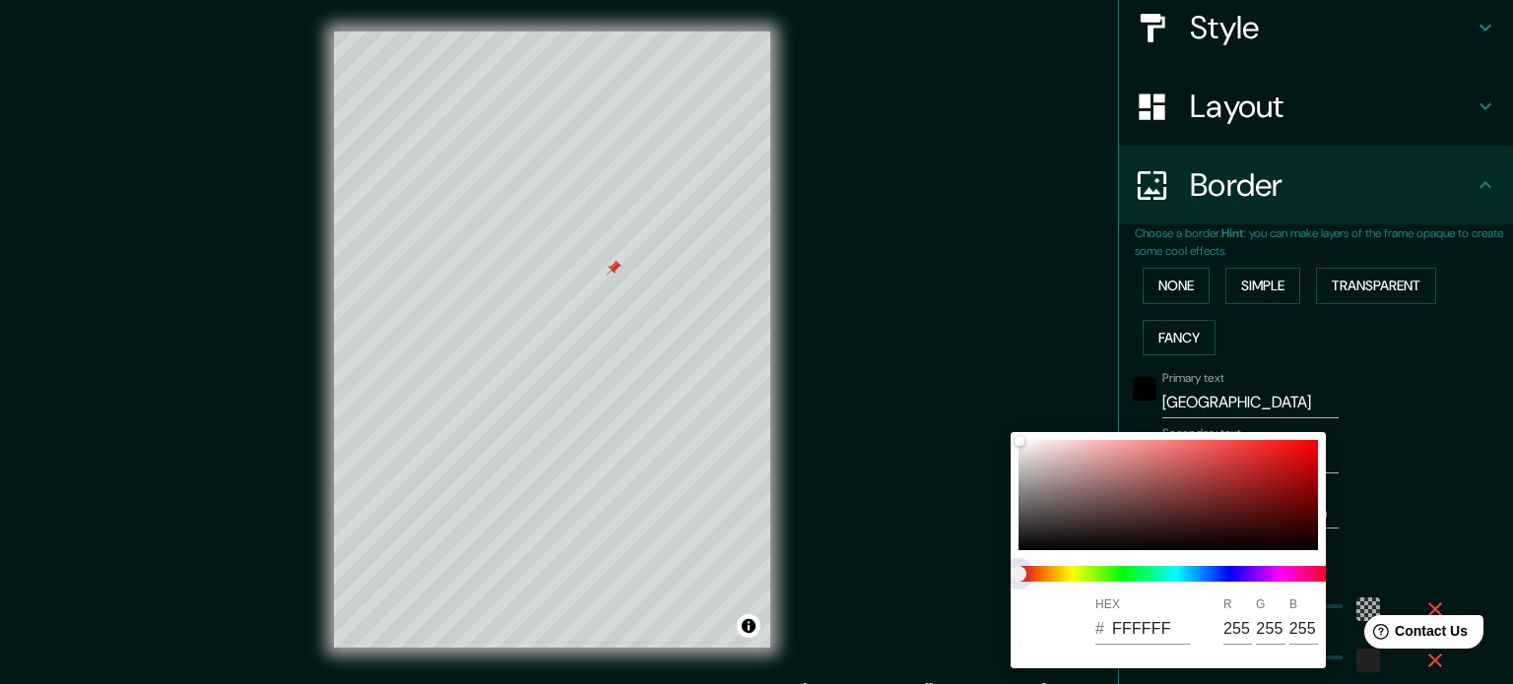
type input "213"
type input "35"
click at [1177, 573] on span at bounding box center [1175, 574] width 315 height 16
type input "213"
type input "35"
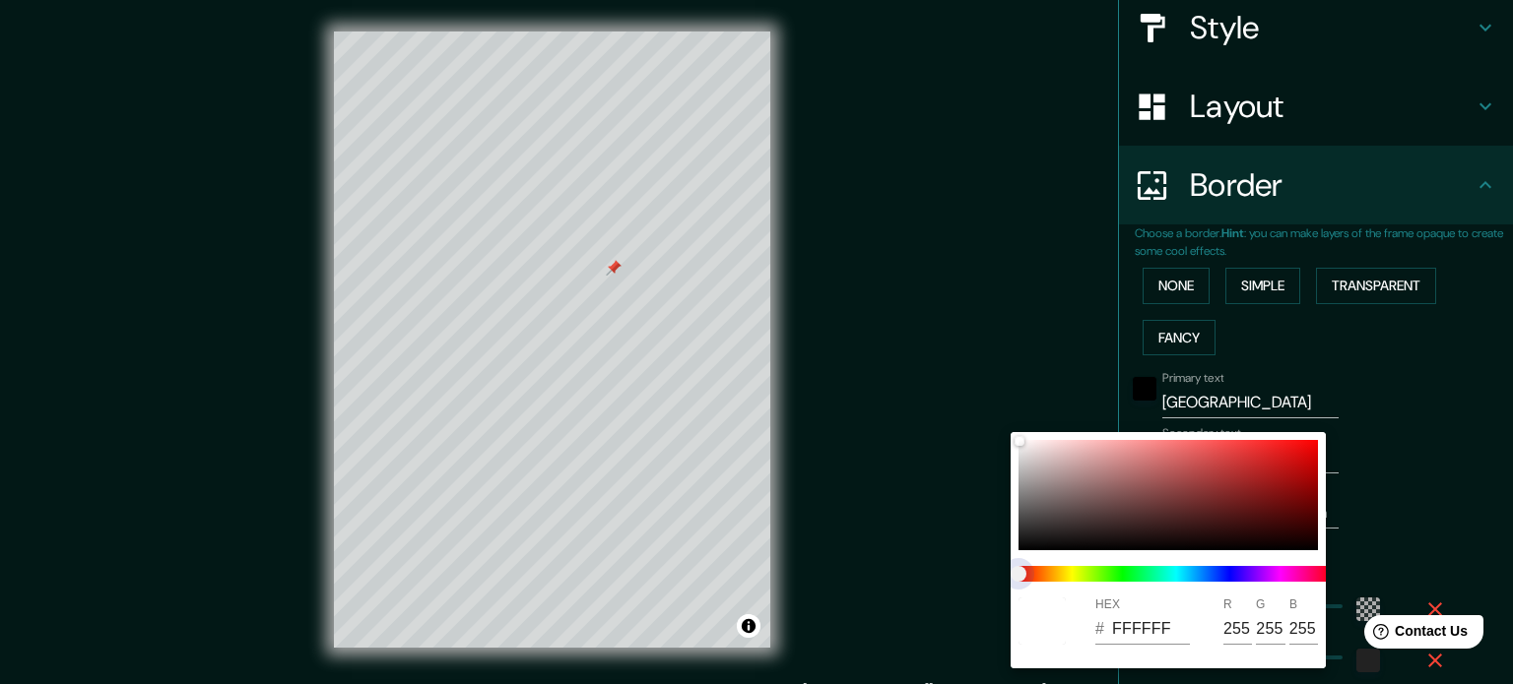
click at [1177, 573] on span at bounding box center [1175, 574] width 315 height 16
drag, startPoint x: 1030, startPoint y: 575, endPoint x: 1107, endPoint y: 580, distance: 77.0
click at [1107, 580] on span at bounding box center [1175, 574] width 315 height 16
drag, startPoint x: 1107, startPoint y: 580, endPoint x: 1342, endPoint y: 515, distance: 244.2
click at [1342, 515] on div "HEX # FFFFFF R 255 G 255 B 255" at bounding box center [756, 342] width 1513 height 684
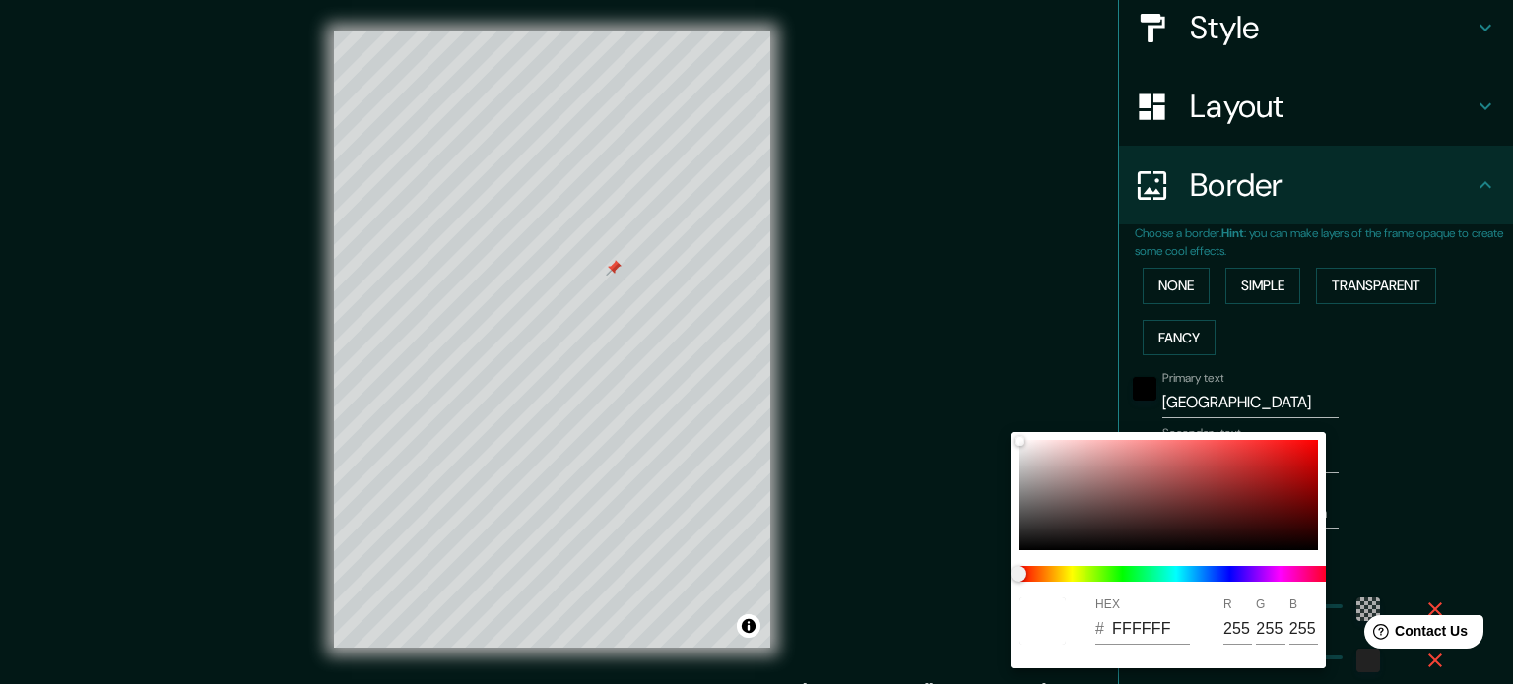
click at [1342, 515] on div at bounding box center [756, 342] width 1513 height 684
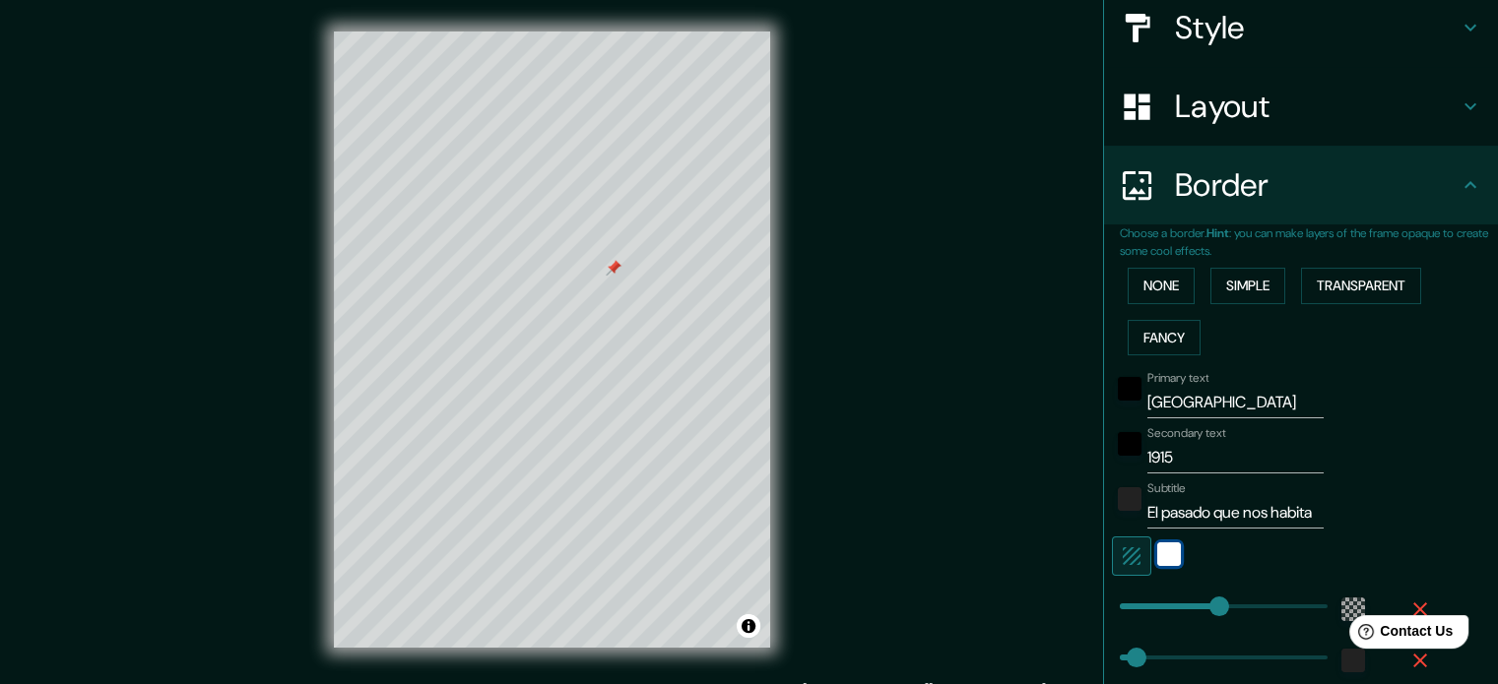
scroll to position [433, 0]
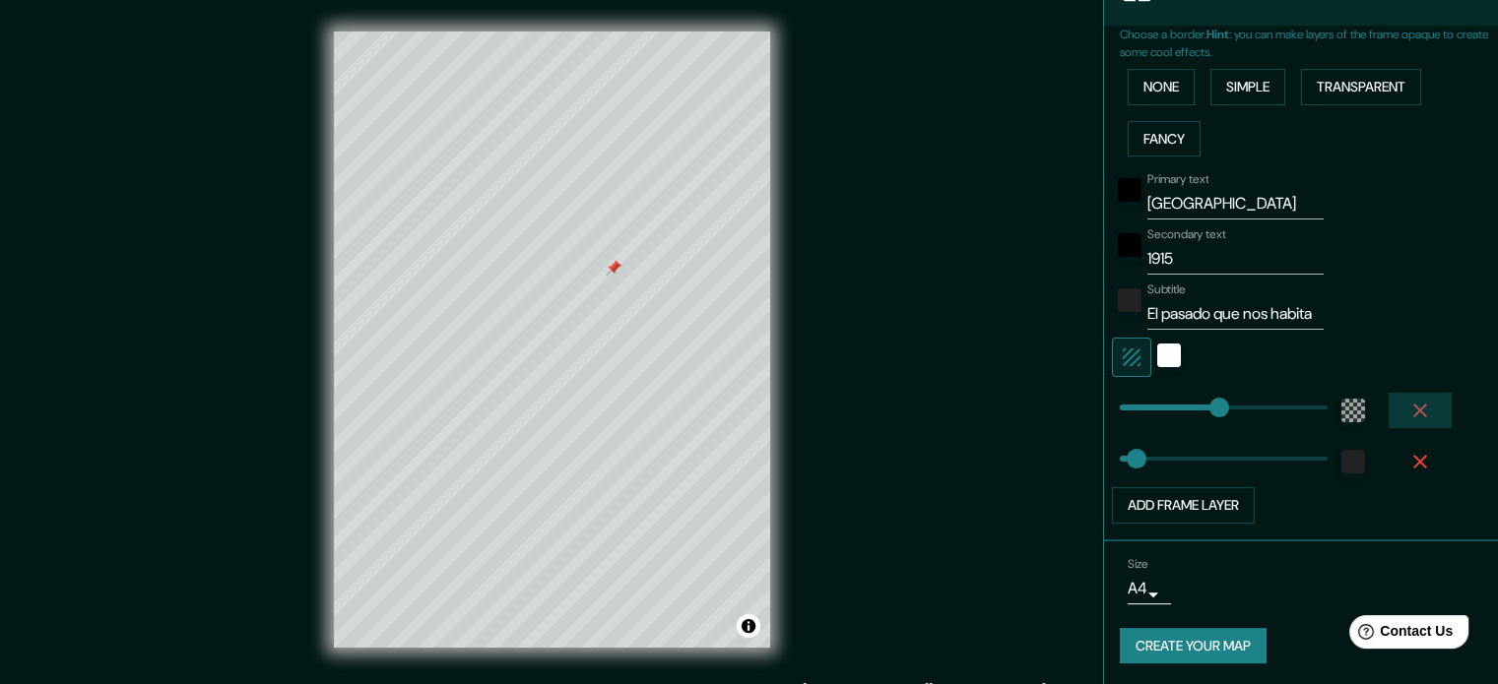
click at [1413, 408] on icon "button" at bounding box center [1420, 411] width 14 height 14
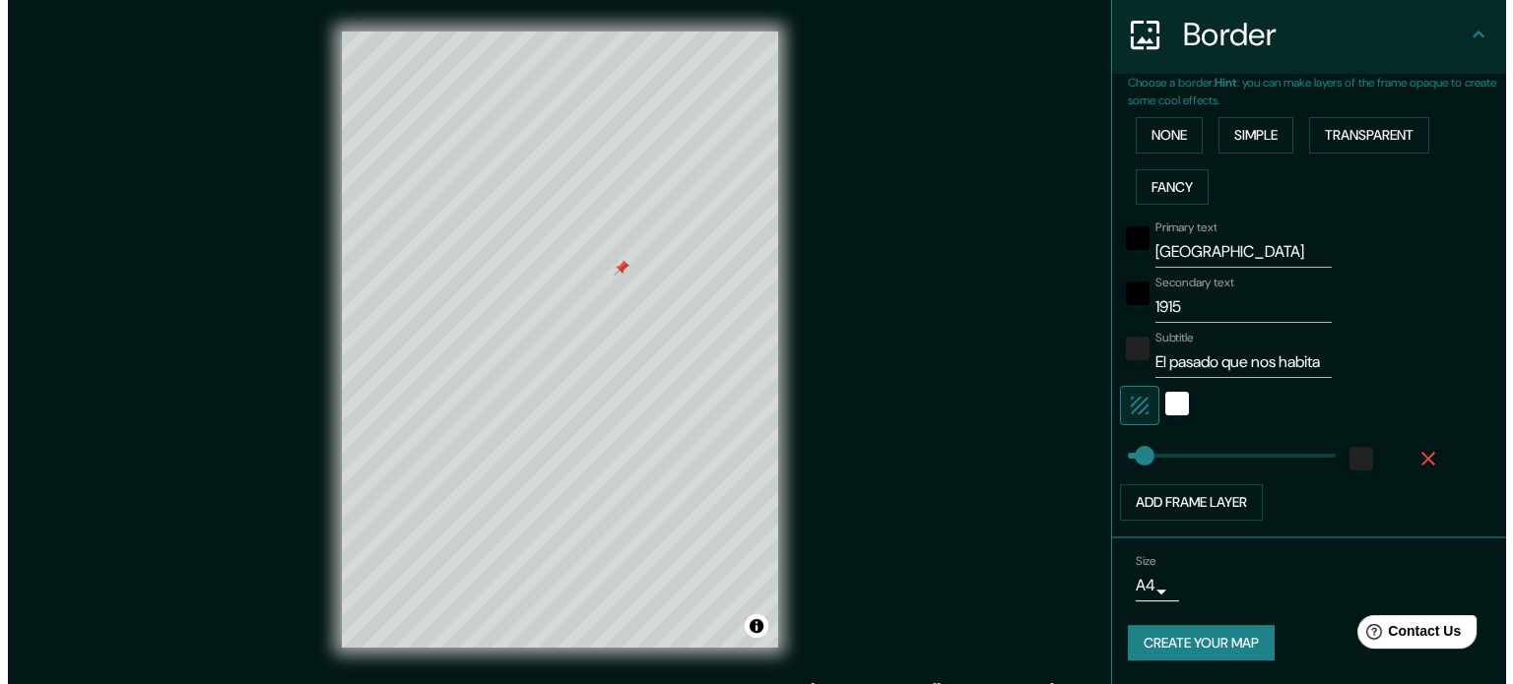
scroll to position [382, 0]
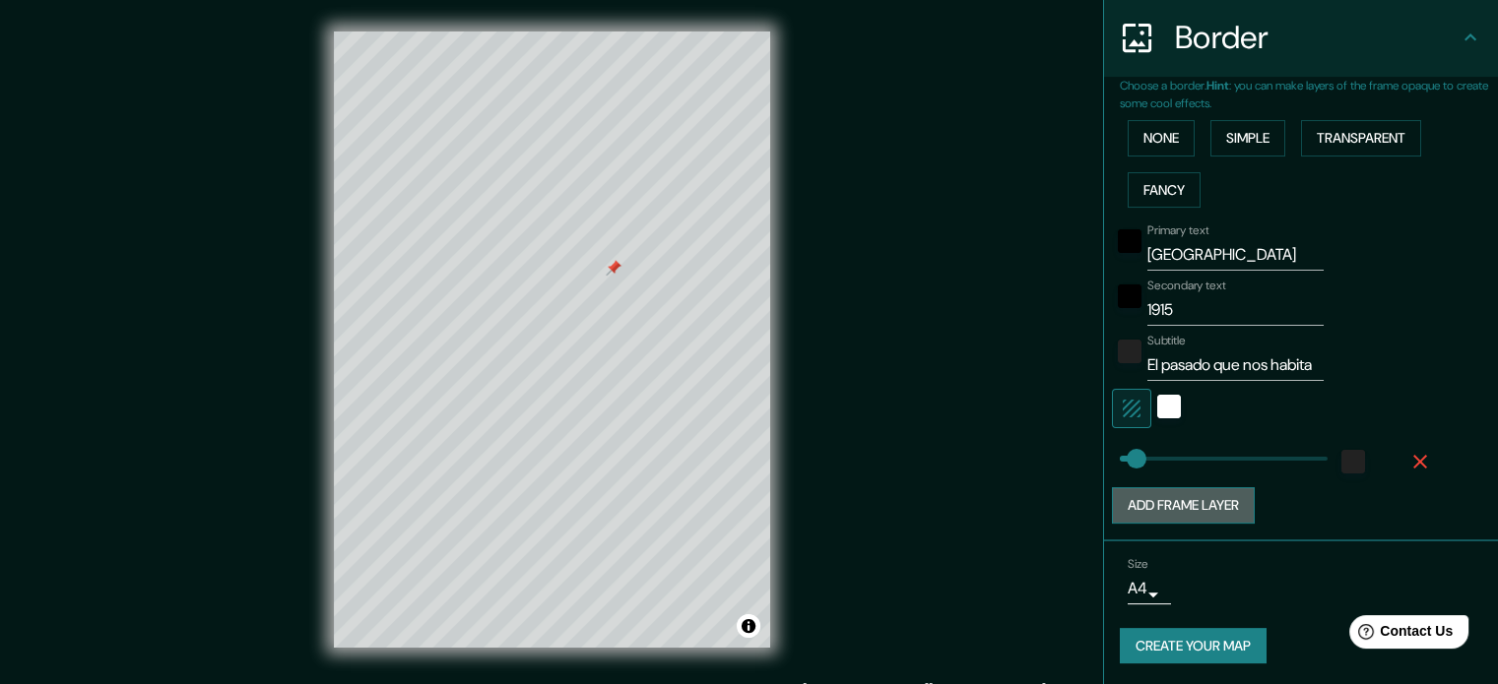
click at [1213, 495] on button "Add frame layer" at bounding box center [1183, 505] width 143 height 36
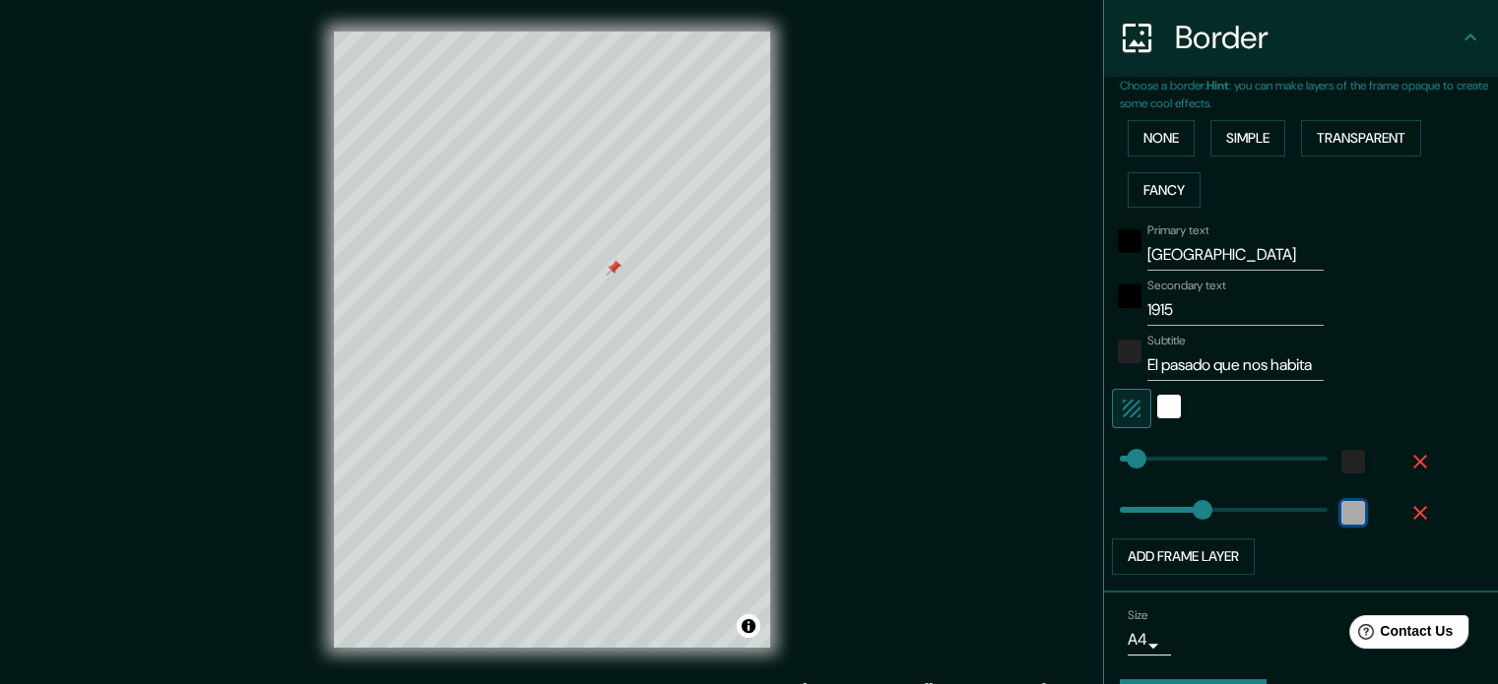
click at [1341, 507] on div "white" at bounding box center [1353, 513] width 24 height 24
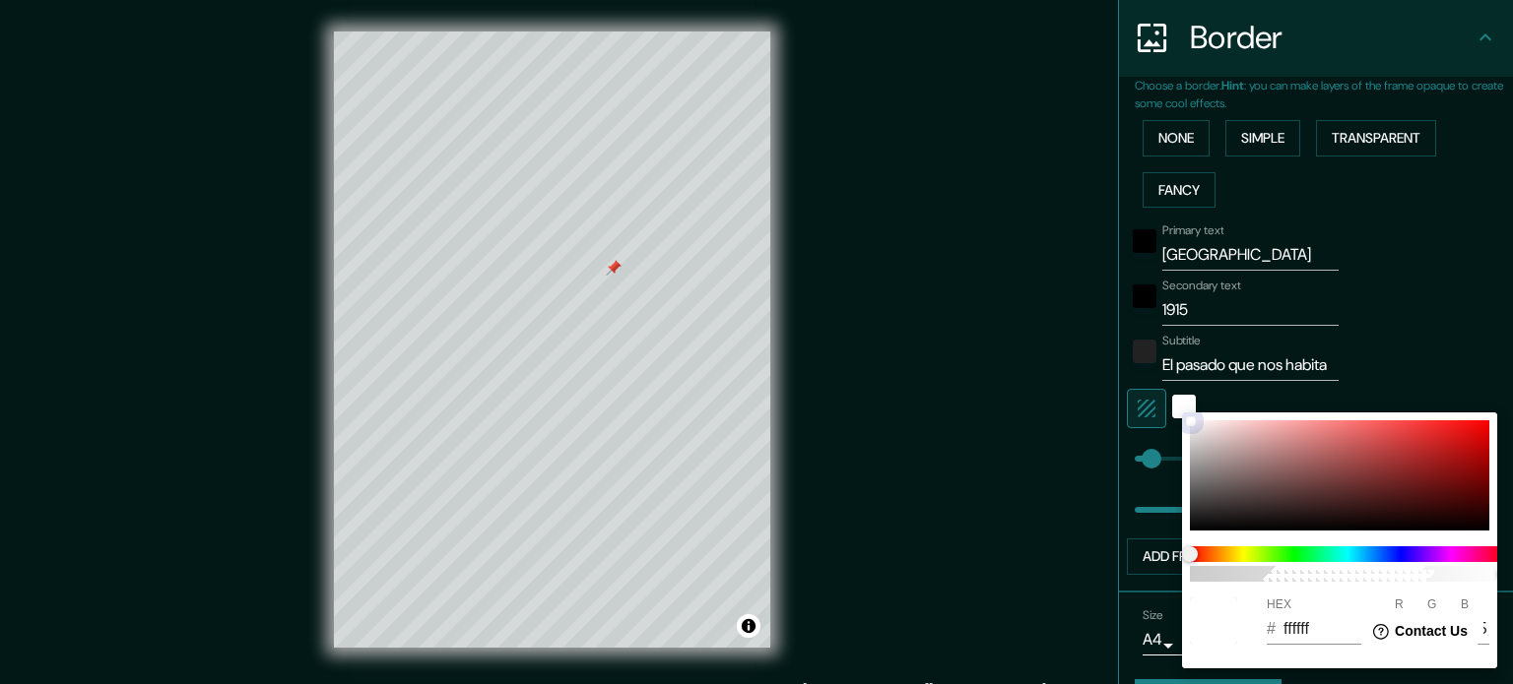
click at [1386, 473] on div at bounding box center [1339, 475] width 299 height 110
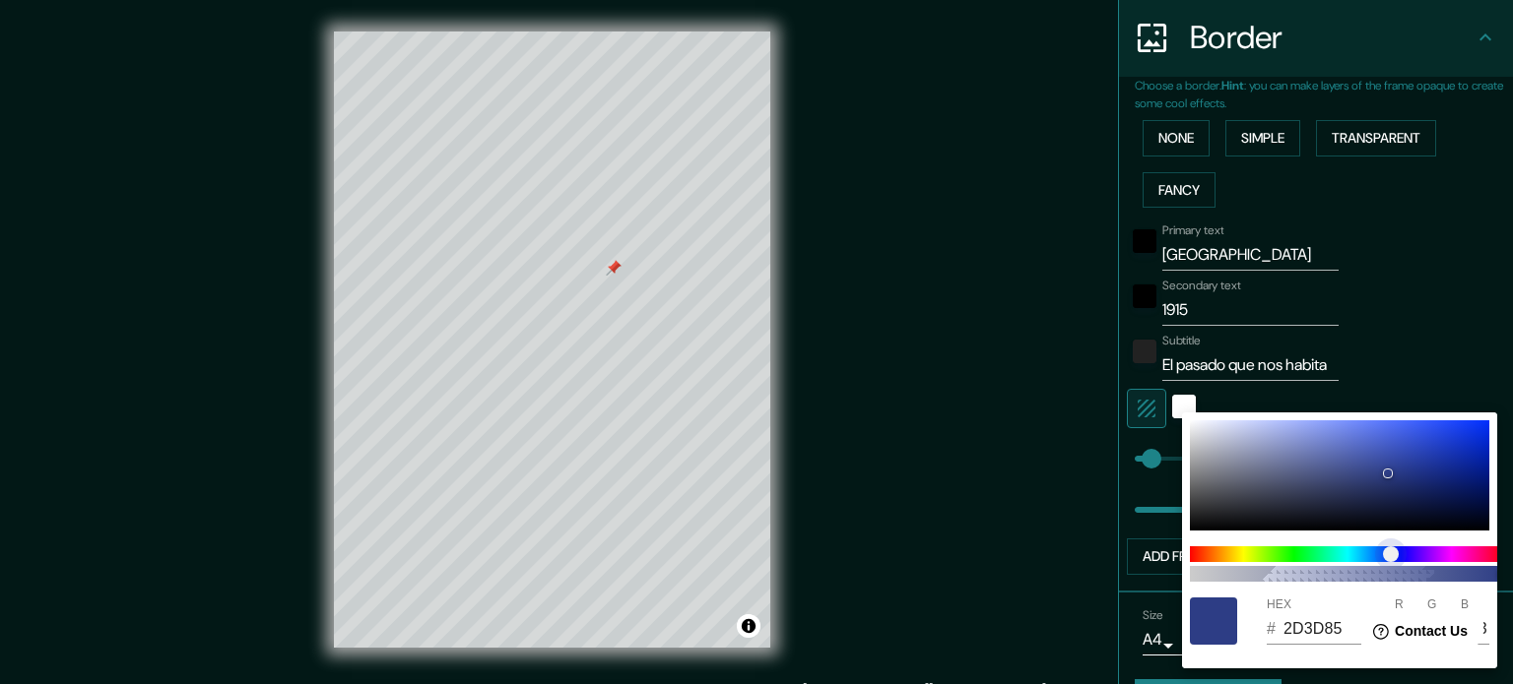
click at [1390, 553] on span at bounding box center [1347, 555] width 315 height 16
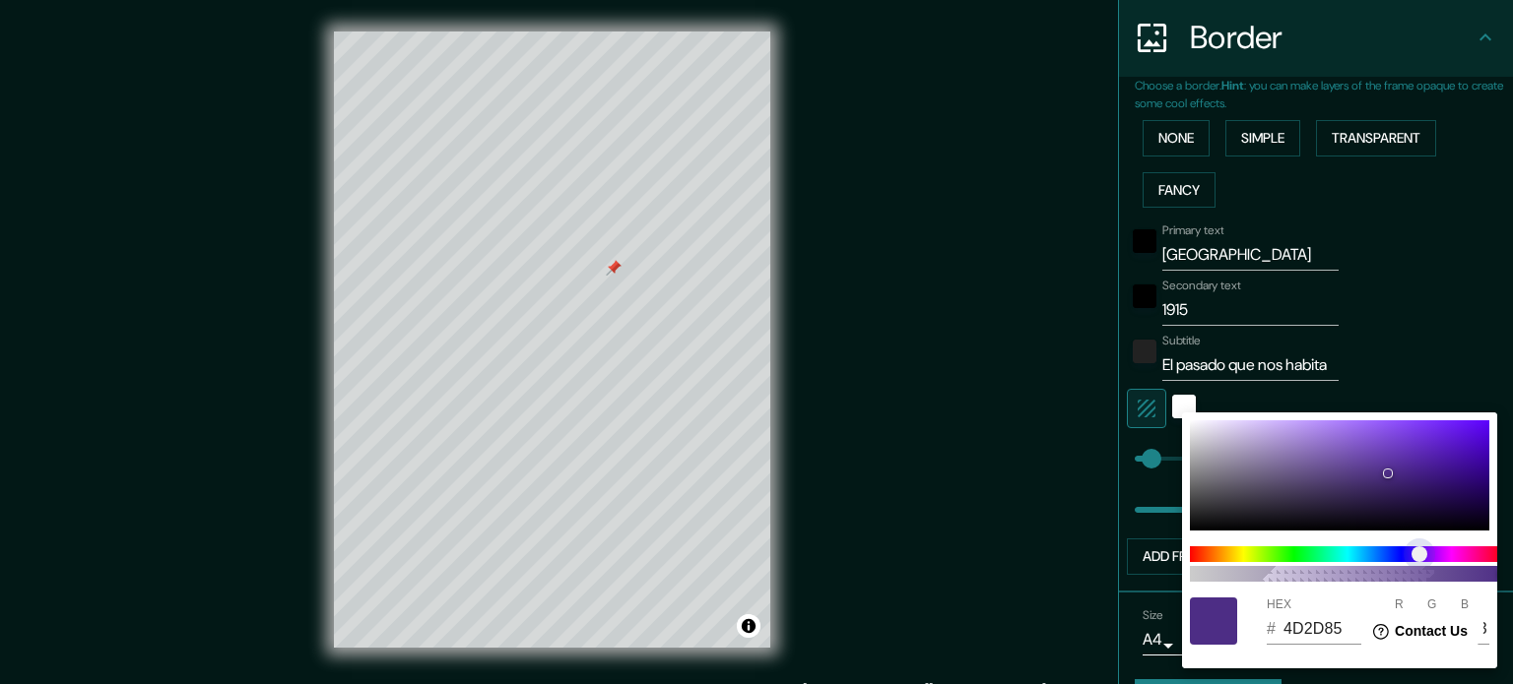
click at [1419, 553] on span at bounding box center [1347, 555] width 315 height 16
click at [1464, 461] on div at bounding box center [1339, 475] width 299 height 110
click at [1465, 506] on div at bounding box center [1339, 475] width 299 height 110
click at [1481, 483] on div at bounding box center [1339, 475] width 299 height 110
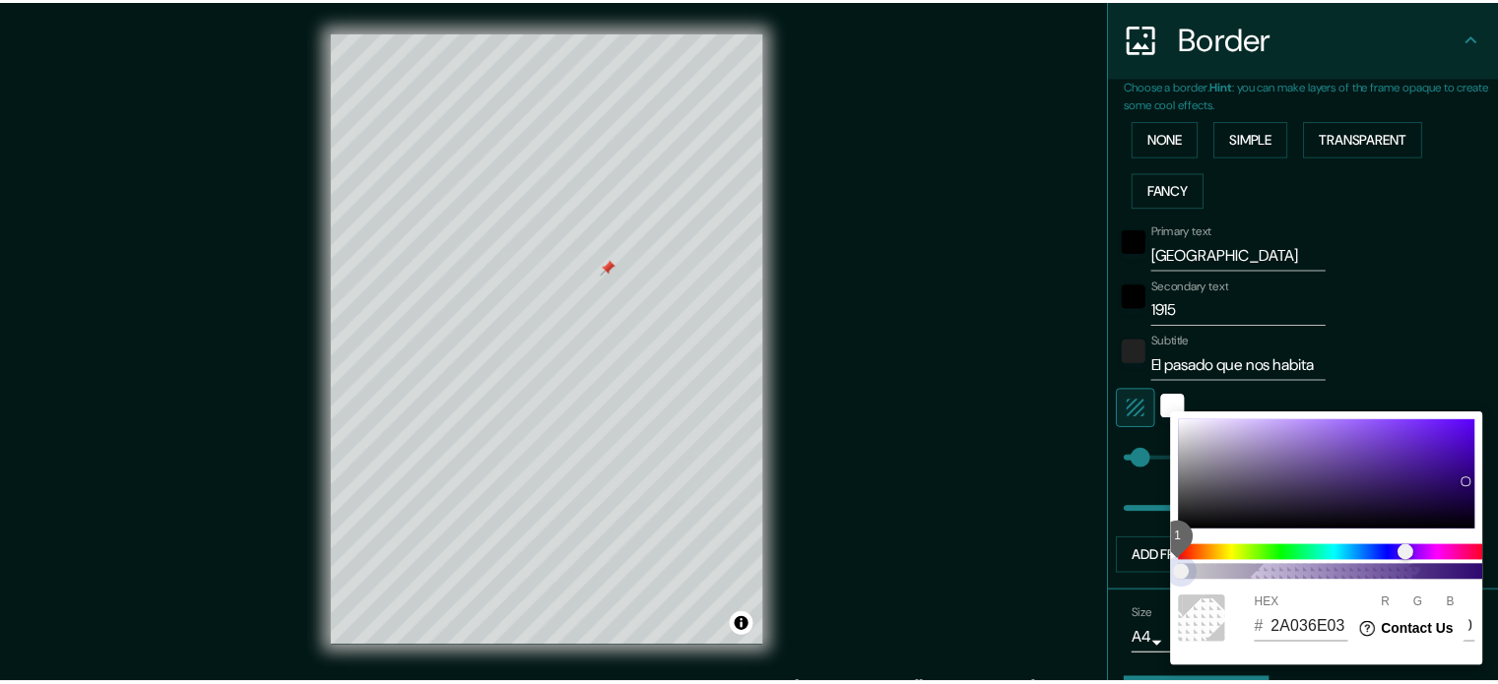
scroll to position [0, 16]
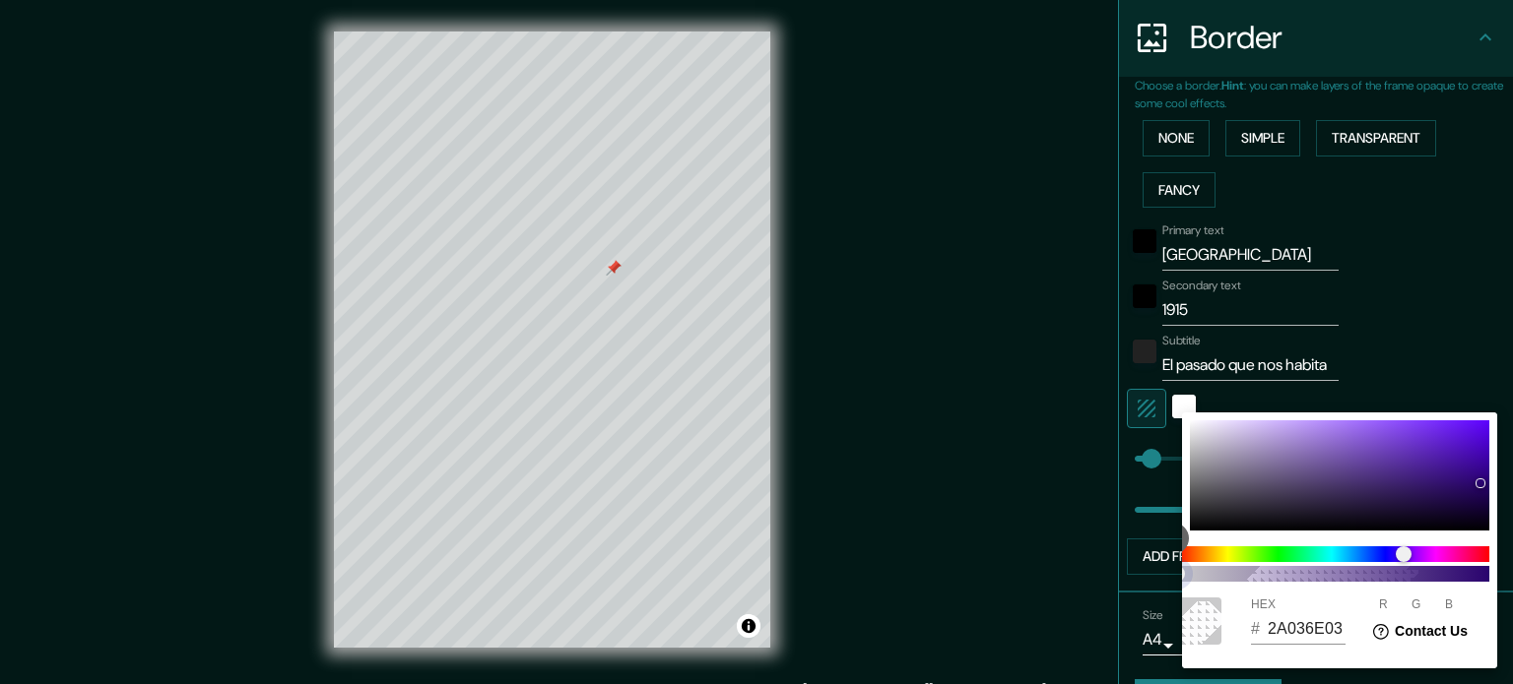
click at [1193, 570] on span "1" at bounding box center [1331, 574] width 315 height 16
click at [1374, 334] on div at bounding box center [756, 342] width 1513 height 684
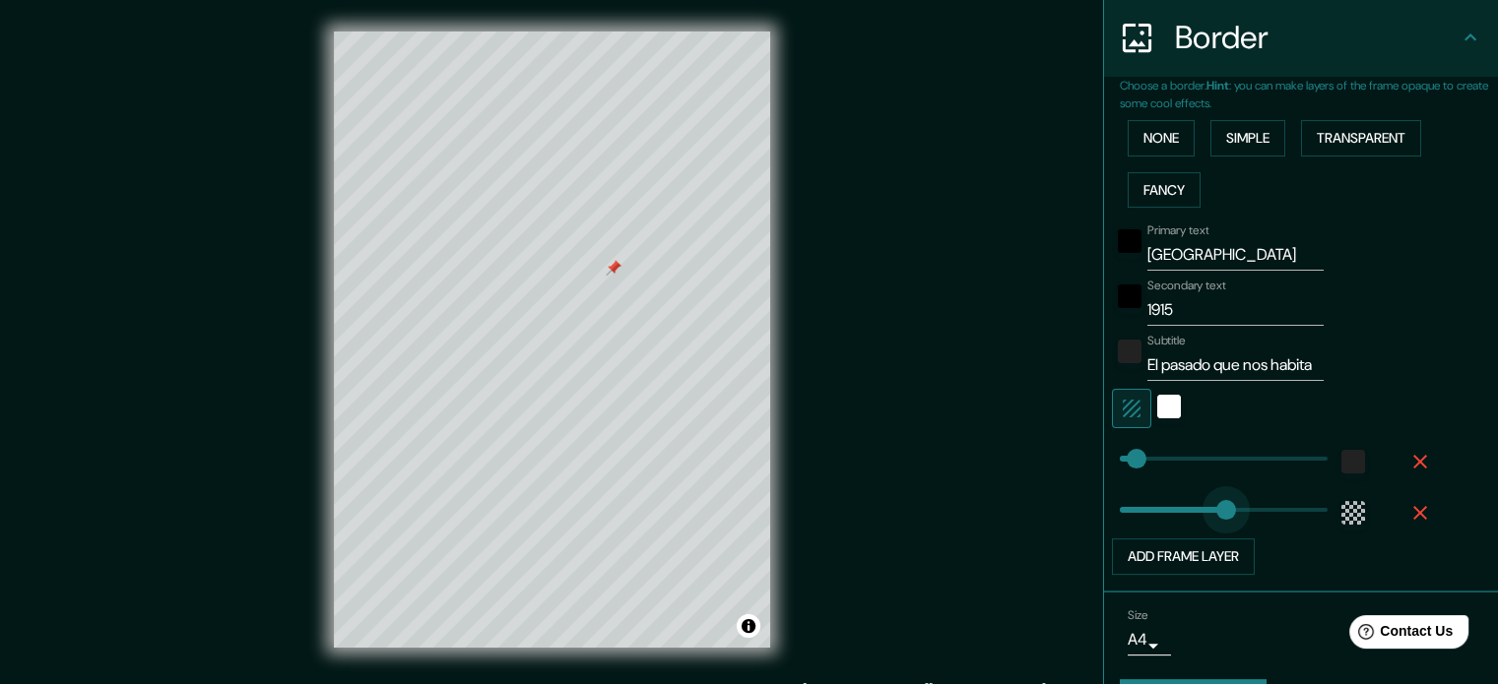
drag, startPoint x: 1200, startPoint y: 511, endPoint x: 1211, endPoint y: 512, distance: 10.9
drag, startPoint x: 1128, startPoint y: 457, endPoint x: 1242, endPoint y: 475, distance: 115.6
drag, startPoint x: 1241, startPoint y: 447, endPoint x: 1153, endPoint y: 457, distance: 88.2
click at [1199, 552] on button "Add frame layer" at bounding box center [1183, 557] width 143 height 36
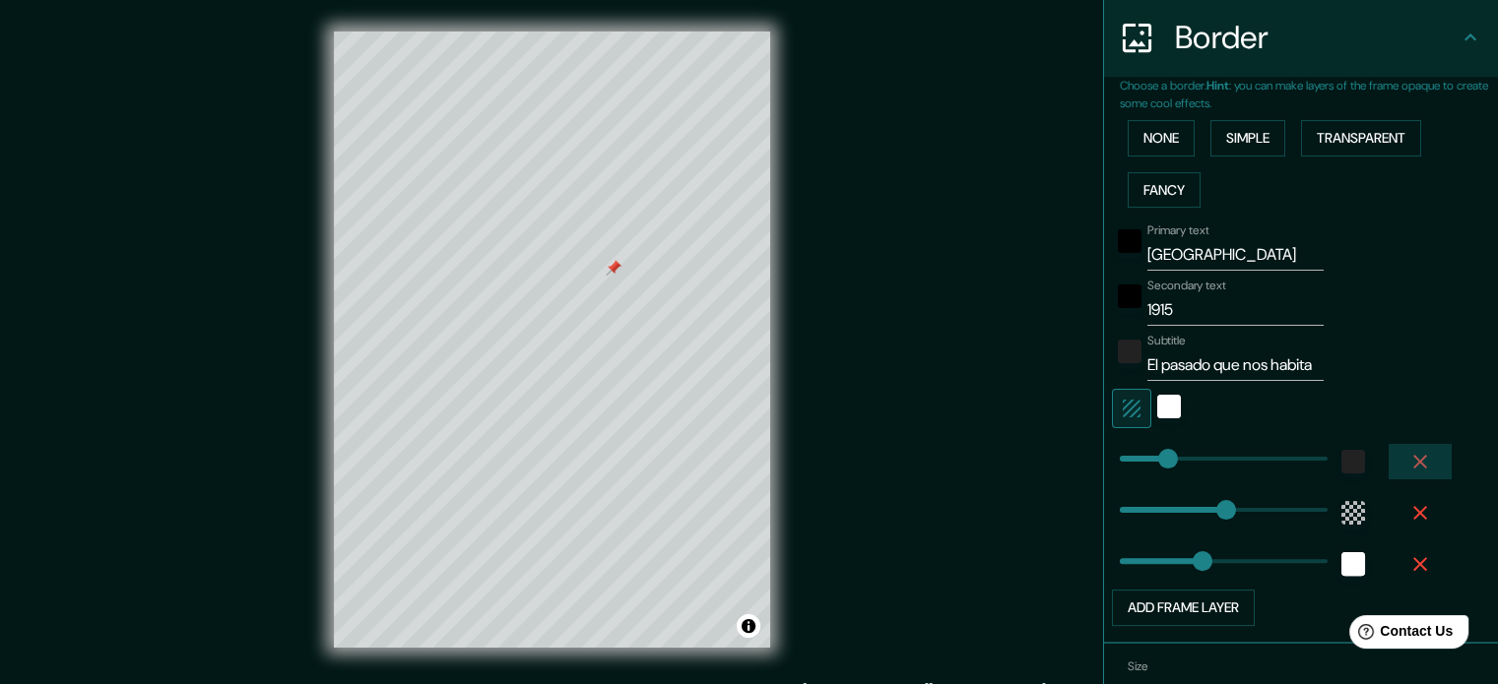
click at [1408, 461] on icon "button" at bounding box center [1420, 462] width 24 height 24
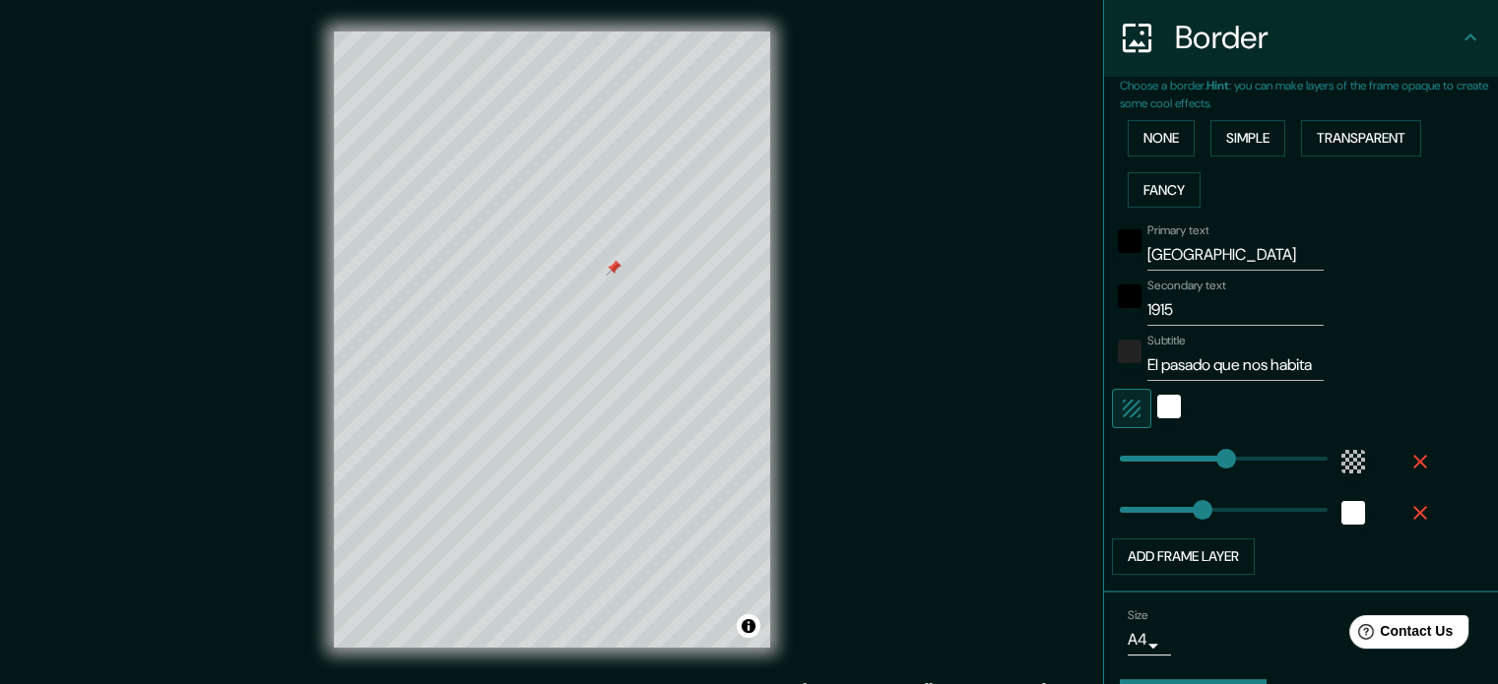
scroll to position [26, 0]
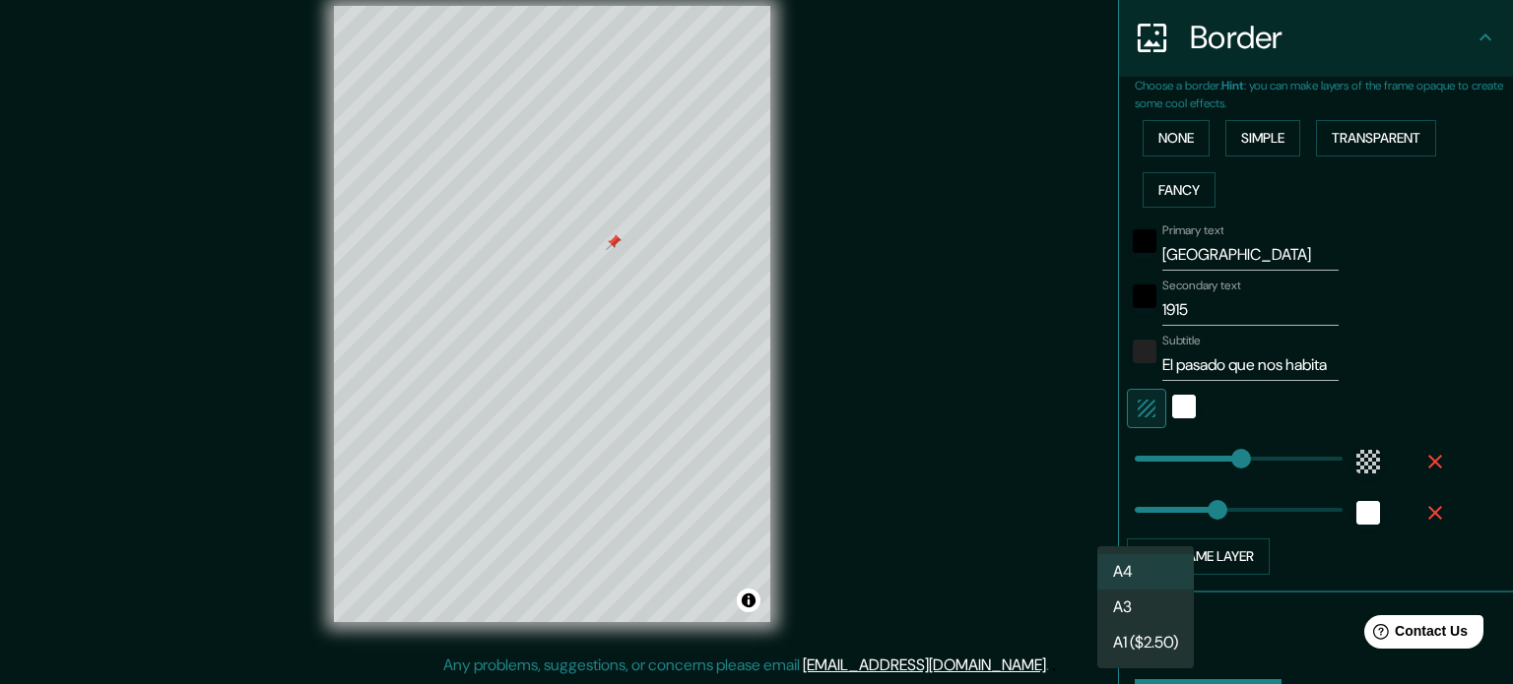
click at [1140, 635] on body "Mappin Location [GEOGRAPHIC_DATA], [GEOGRAPHIC_DATA], [GEOGRAPHIC_DATA] Pins St…" at bounding box center [756, 316] width 1513 height 684
click at [1251, 619] on div at bounding box center [756, 342] width 1513 height 684
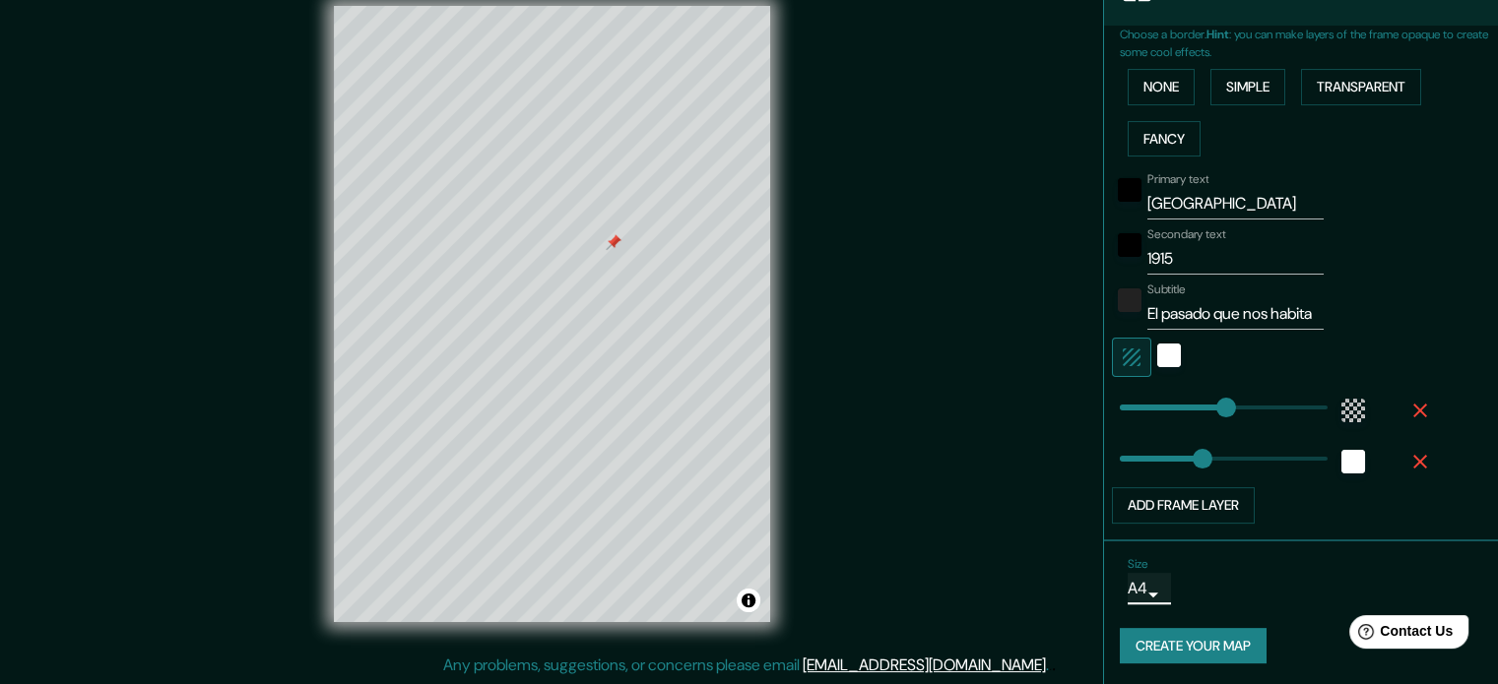
scroll to position [0, 0]
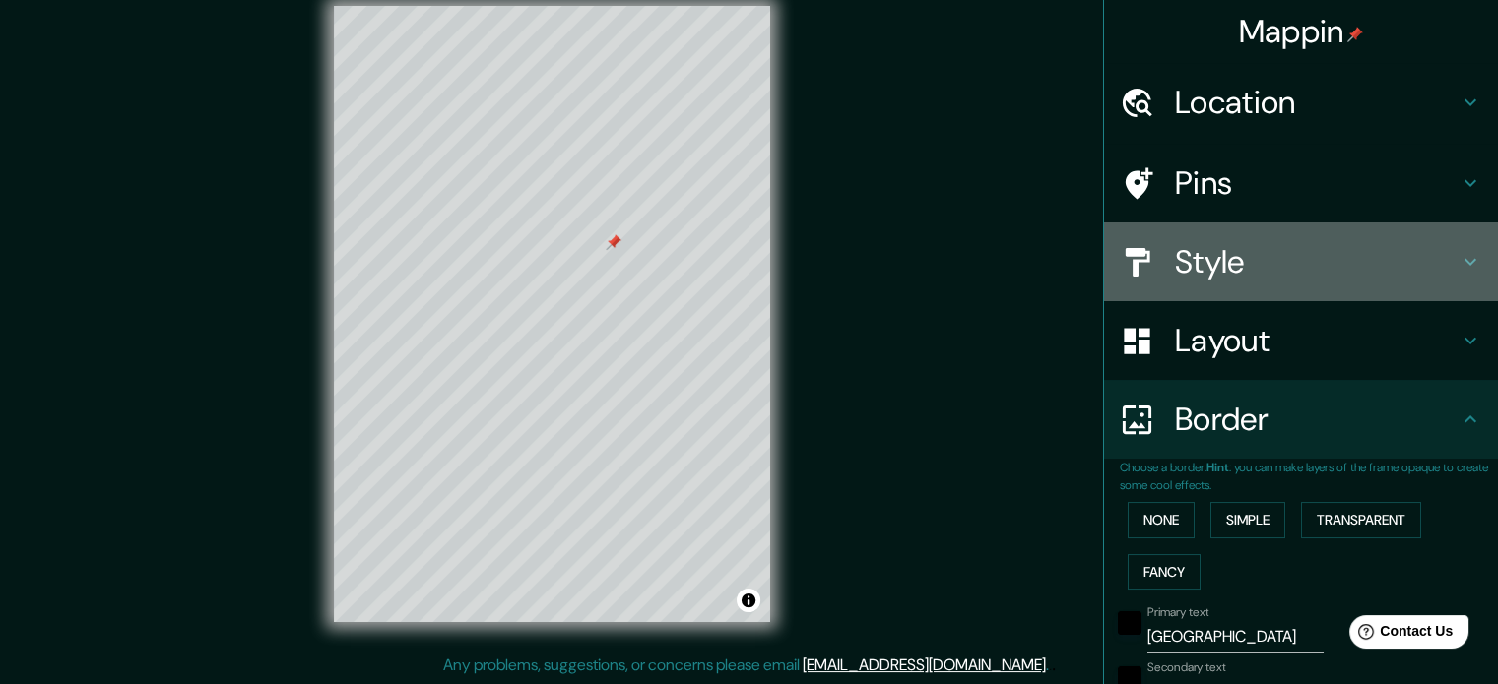
click at [1464, 259] on icon at bounding box center [1470, 262] width 12 height 7
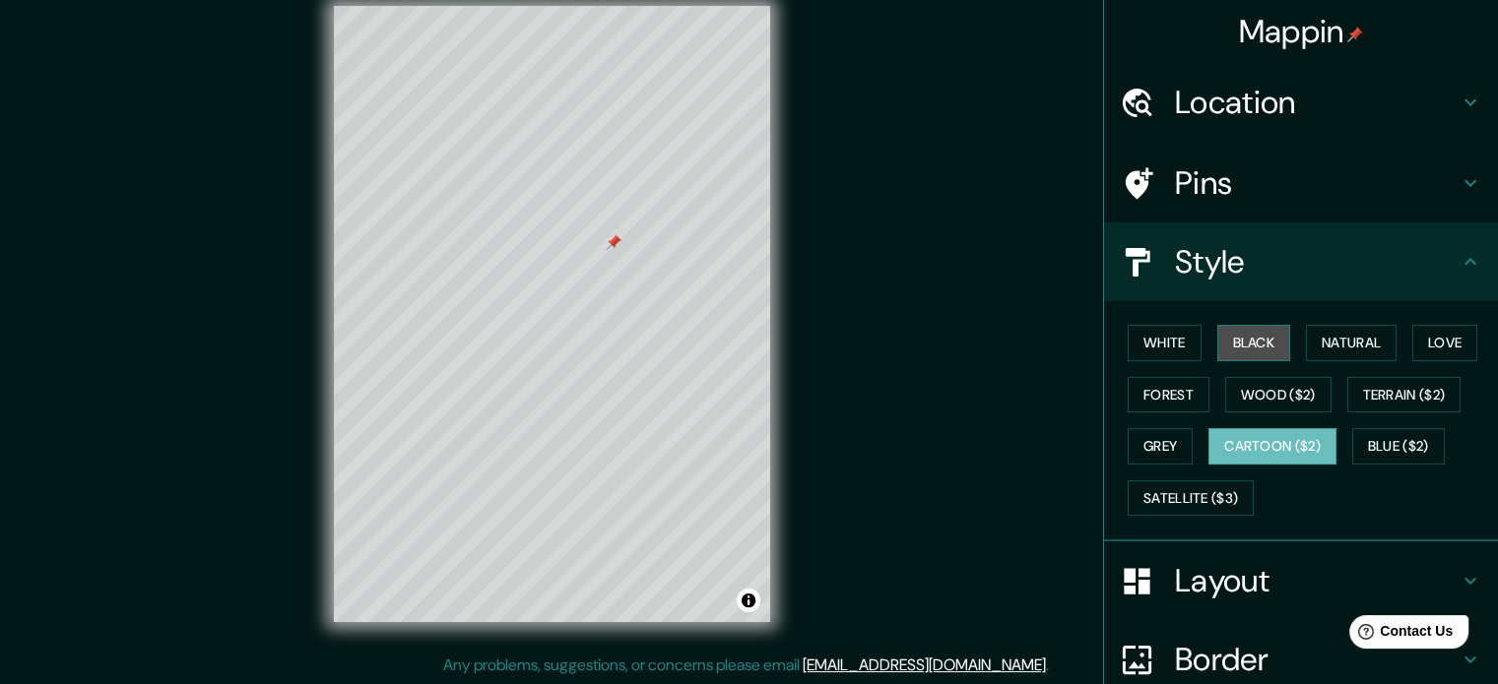
click at [1235, 346] on button "Black" at bounding box center [1254, 343] width 74 height 36
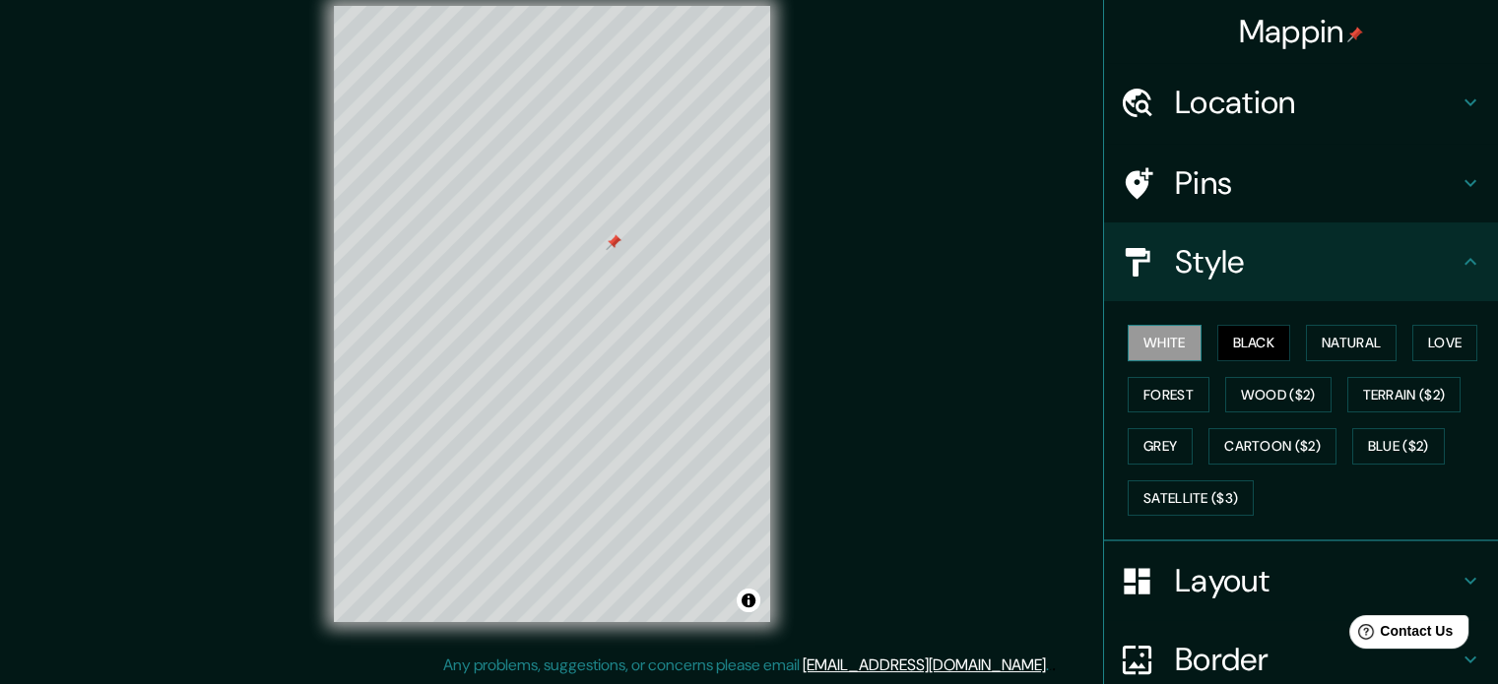
click at [1129, 353] on button "White" at bounding box center [1165, 343] width 74 height 36
click at [1138, 397] on button "Forest" at bounding box center [1169, 395] width 82 height 36
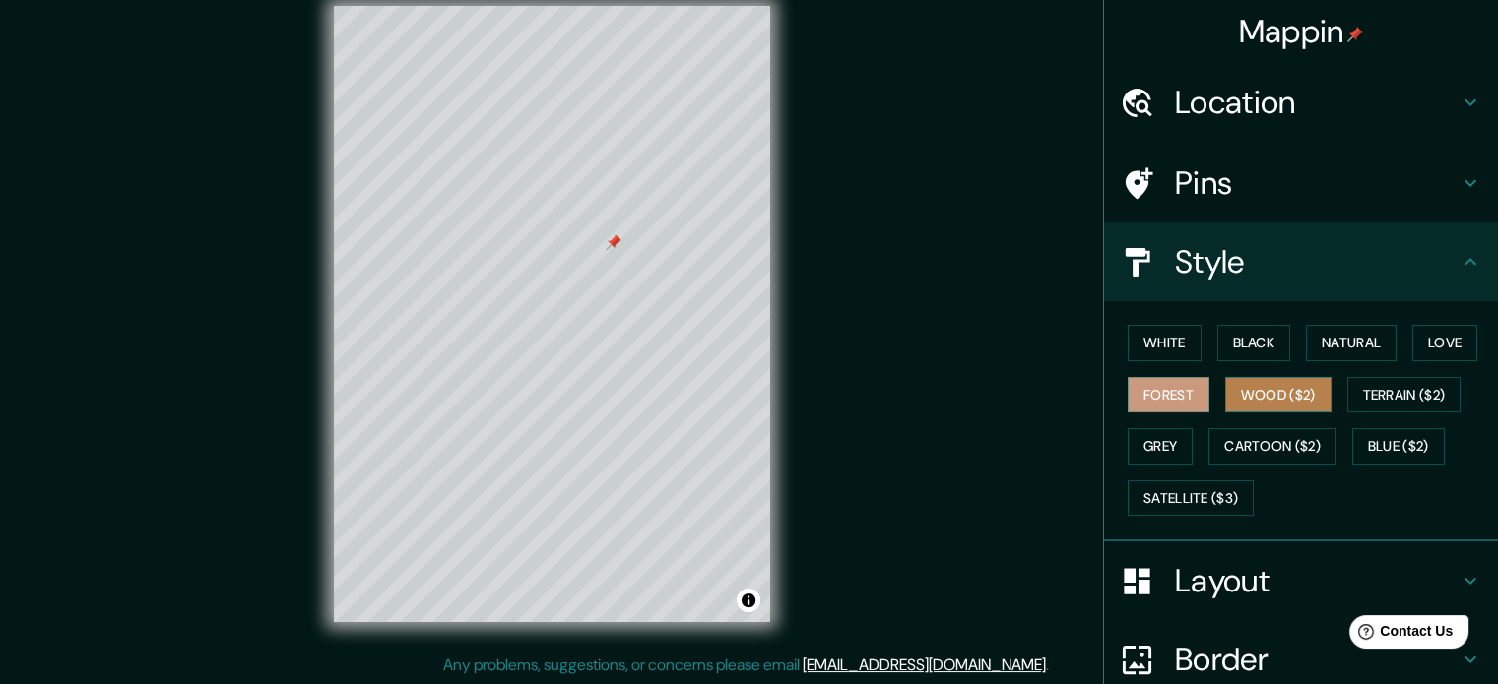
click at [1254, 404] on button "Wood ($2)" at bounding box center [1278, 395] width 106 height 36
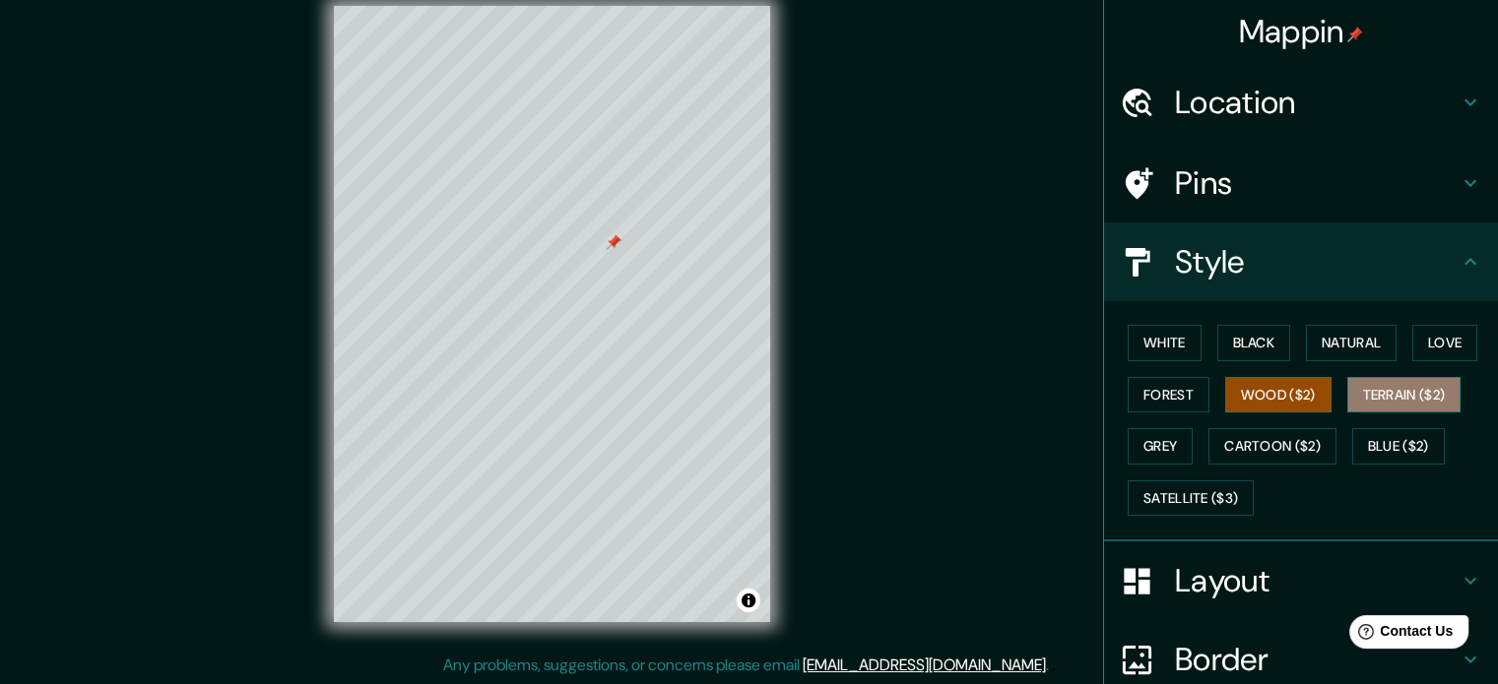
click at [1351, 403] on button "Terrain ($2)" at bounding box center [1404, 395] width 114 height 36
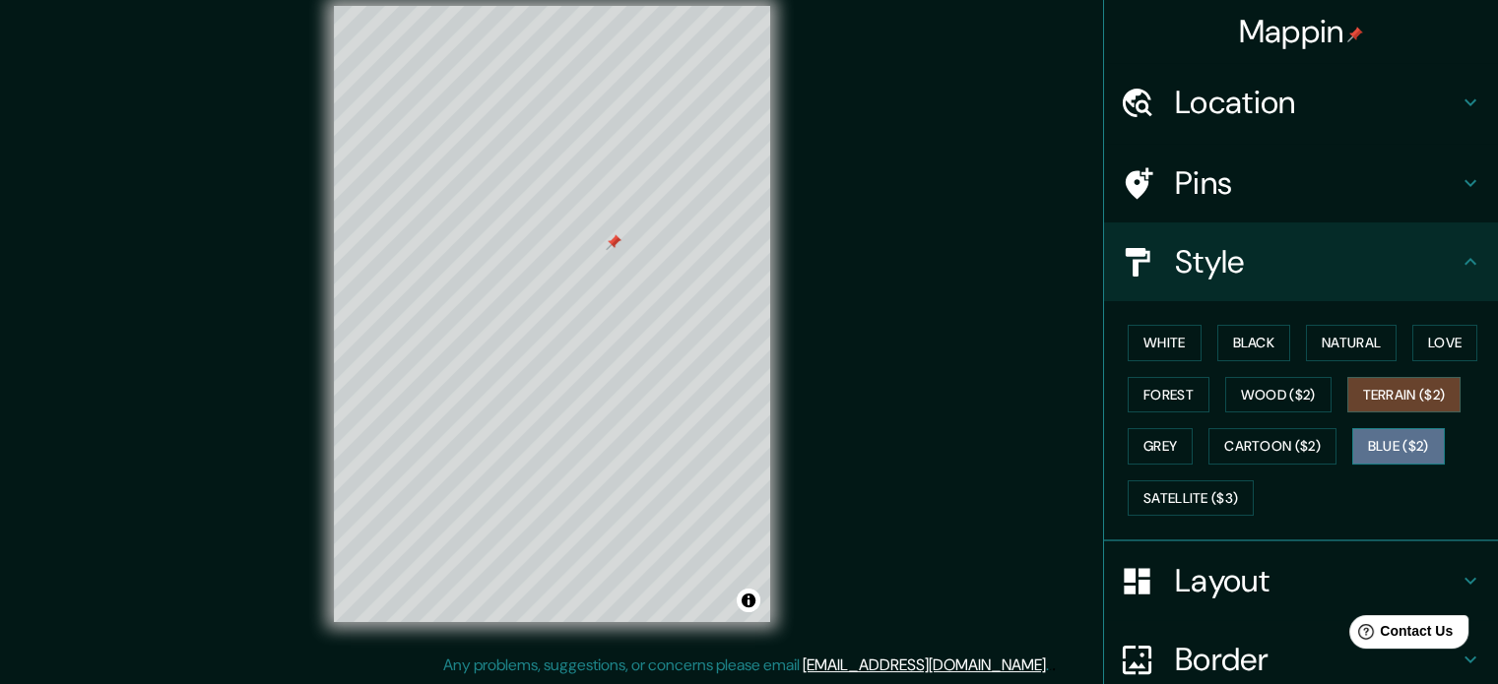
click at [1377, 440] on button "Blue ($2)" at bounding box center [1398, 446] width 93 height 36
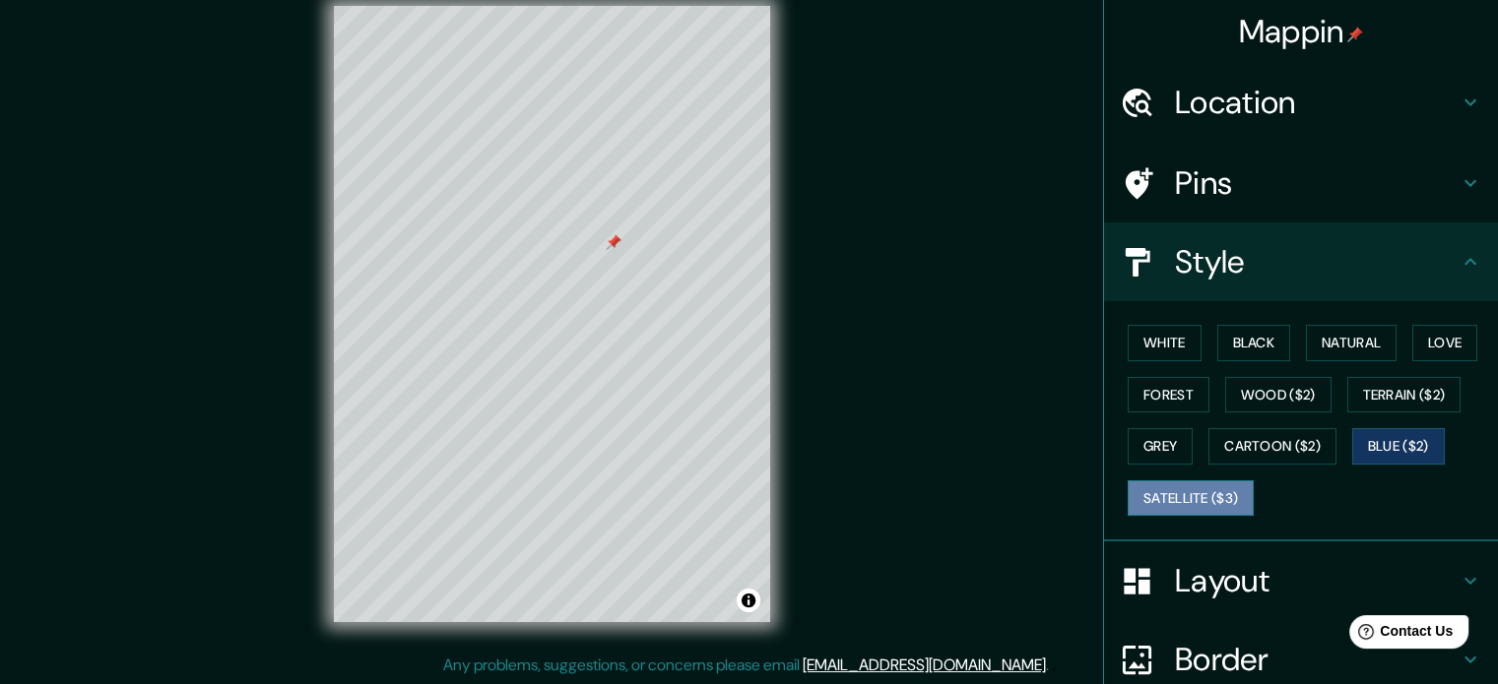
click at [1200, 488] on button "Satellite ($3)" at bounding box center [1191, 499] width 126 height 36
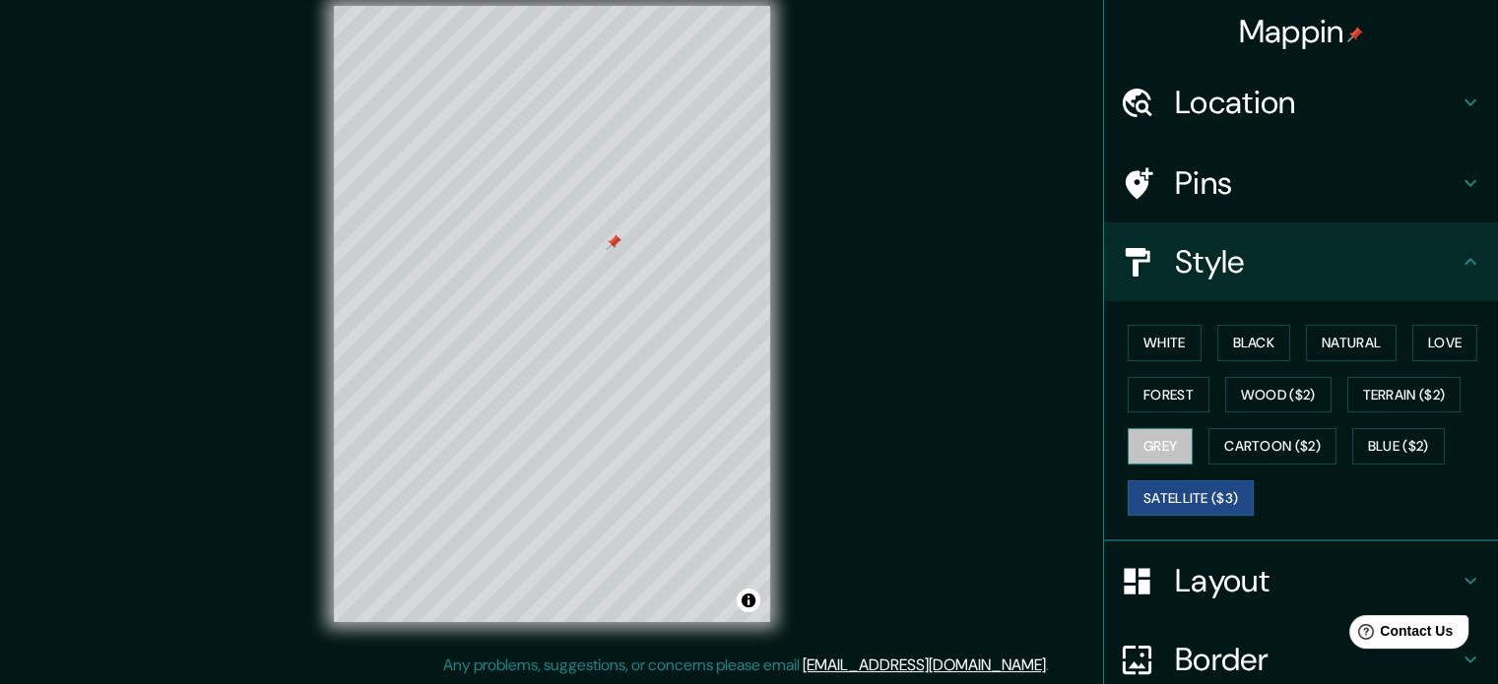
click at [1150, 445] on button "Grey" at bounding box center [1160, 446] width 65 height 36
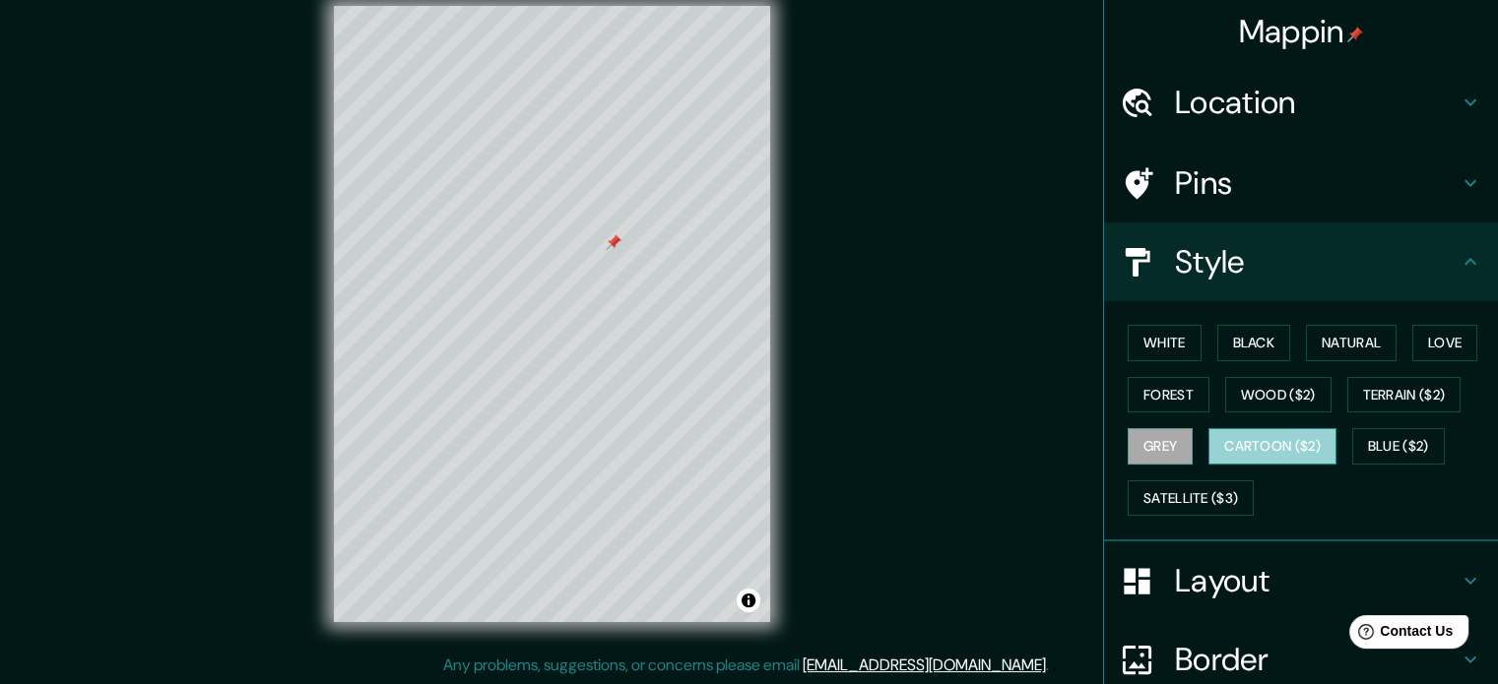
click at [1245, 447] on button "Cartoon ($2)" at bounding box center [1272, 446] width 128 height 36
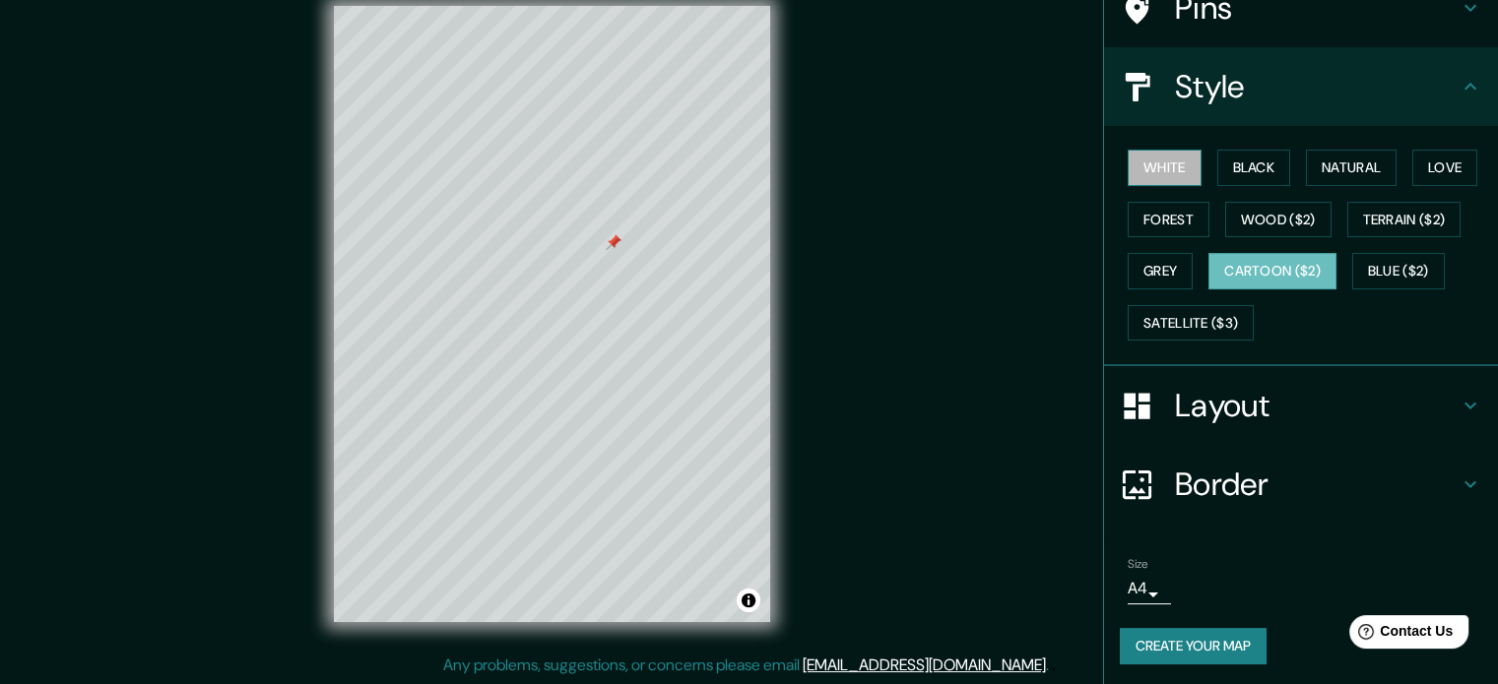
click at [1152, 161] on button "White" at bounding box center [1165, 168] width 74 height 36
click at [1249, 166] on button "Black" at bounding box center [1254, 168] width 74 height 36
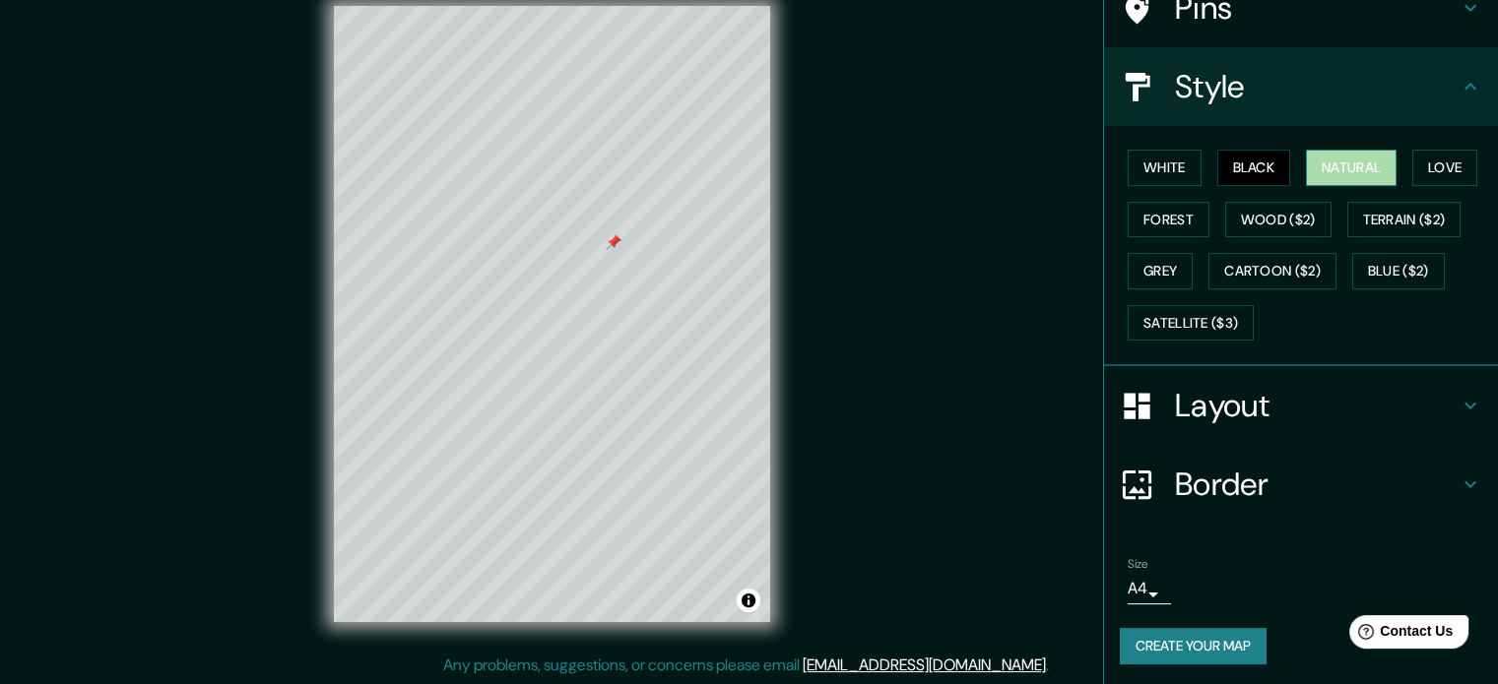
click at [1306, 164] on button "Natural" at bounding box center [1351, 168] width 91 height 36
click at [1391, 163] on div "White Black Natural Love Forest Wood ($2) Terrain ($2) Grey Cartoon ($2) Blue (…" at bounding box center [1309, 245] width 378 height 207
click at [1431, 166] on button "Love" at bounding box center [1444, 168] width 65 height 36
click at [1335, 181] on button "Natural" at bounding box center [1351, 168] width 91 height 36
click at [1170, 207] on button "Forest" at bounding box center [1169, 220] width 82 height 36
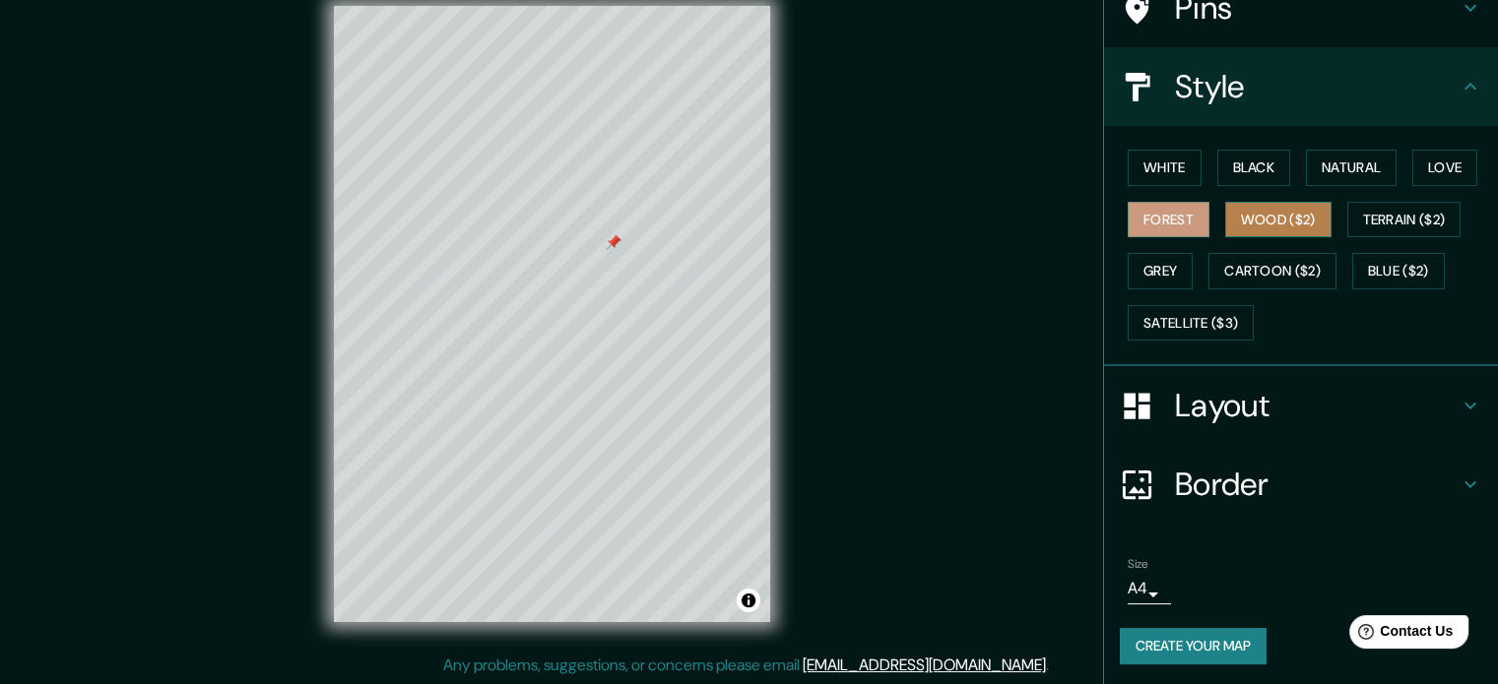
click at [1262, 215] on button "Wood ($2)" at bounding box center [1278, 220] width 106 height 36
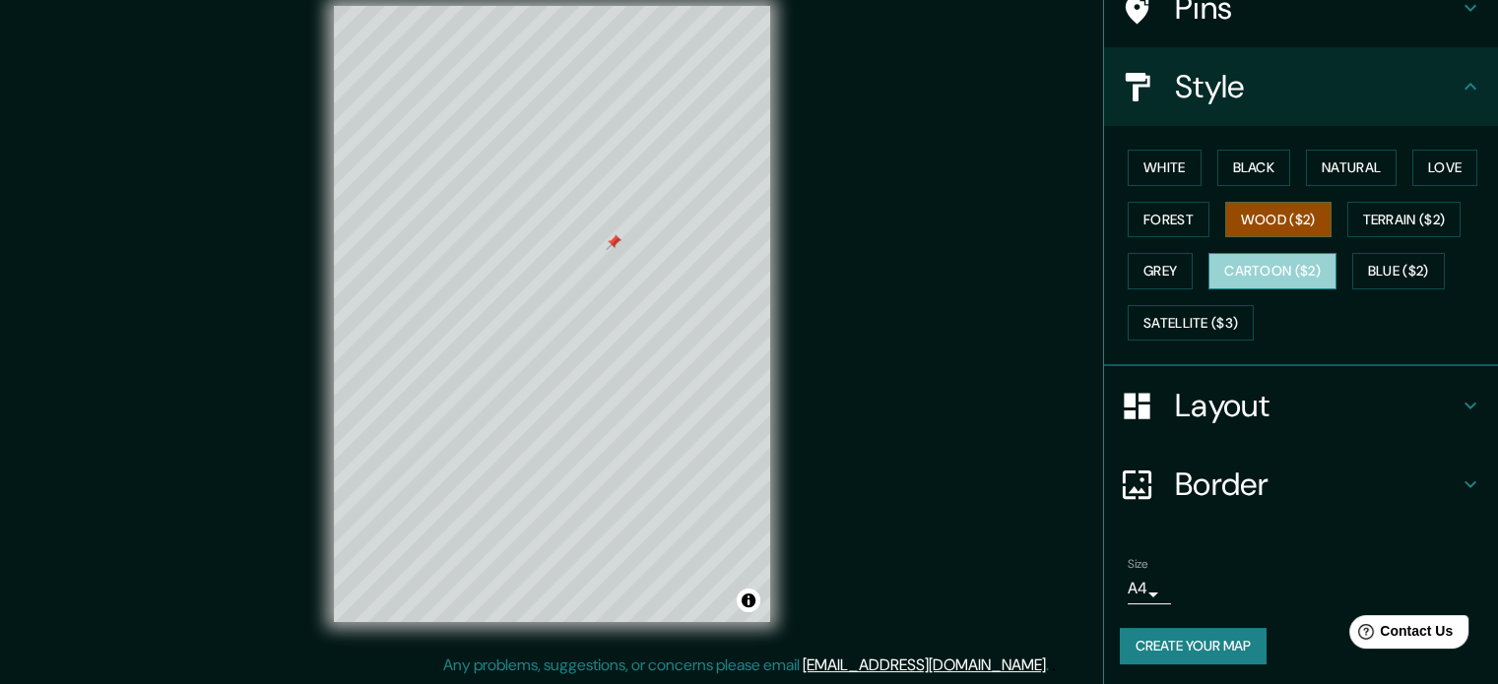
click at [1272, 261] on button "Cartoon ($2)" at bounding box center [1272, 271] width 128 height 36
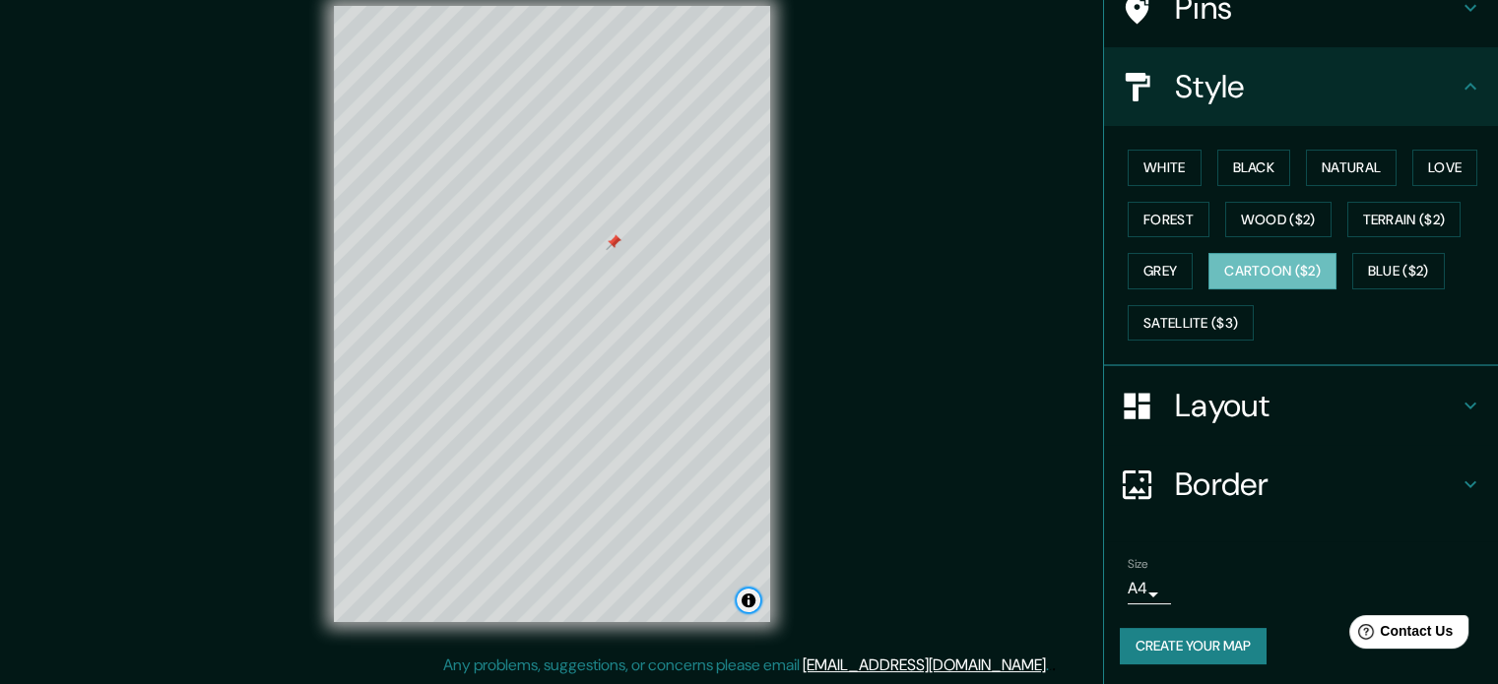
click at [752, 607] on button "Toggle attribution" at bounding box center [749, 601] width 24 height 24
click at [849, 580] on div "Mappin Location [GEOGRAPHIC_DATA], [GEOGRAPHIC_DATA], [GEOGRAPHIC_DATA] Pins St…" at bounding box center [749, 329] width 1498 height 711
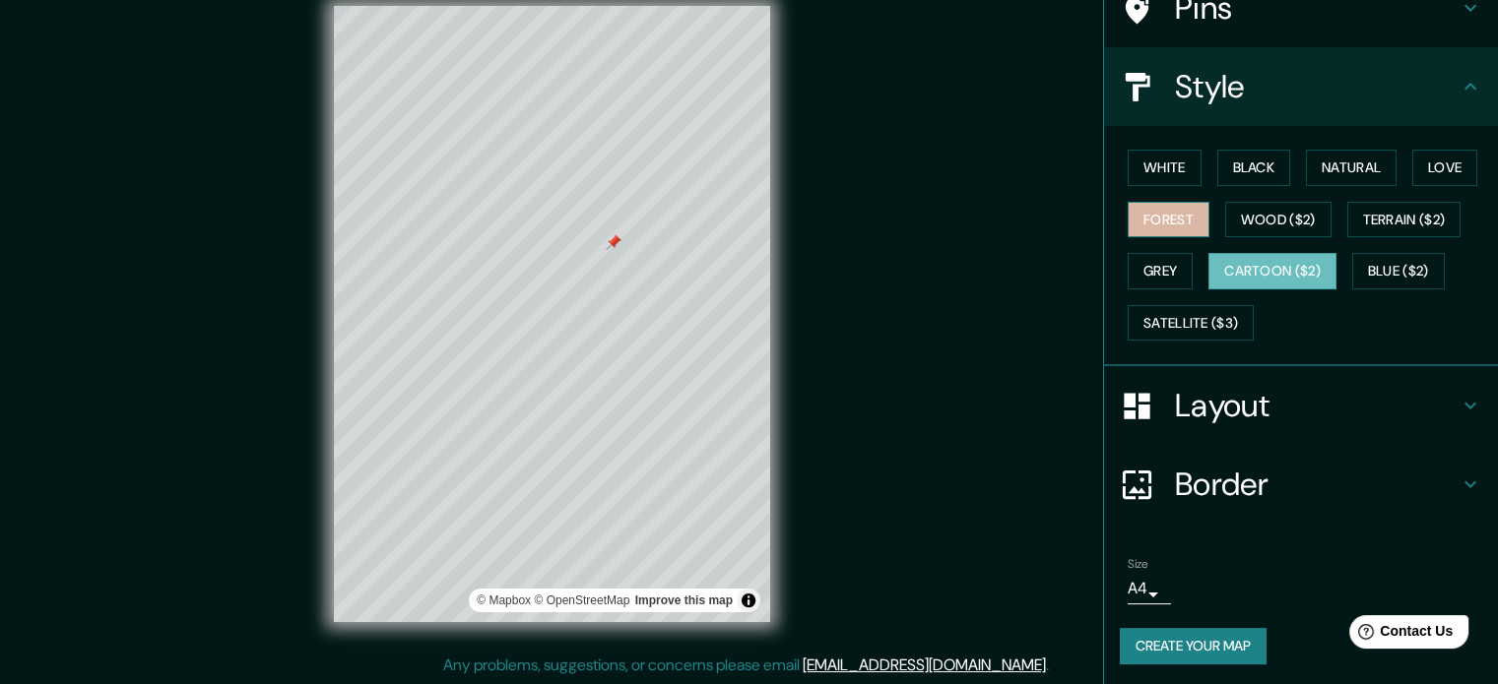
click at [1171, 224] on button "Forest" at bounding box center [1169, 220] width 82 height 36
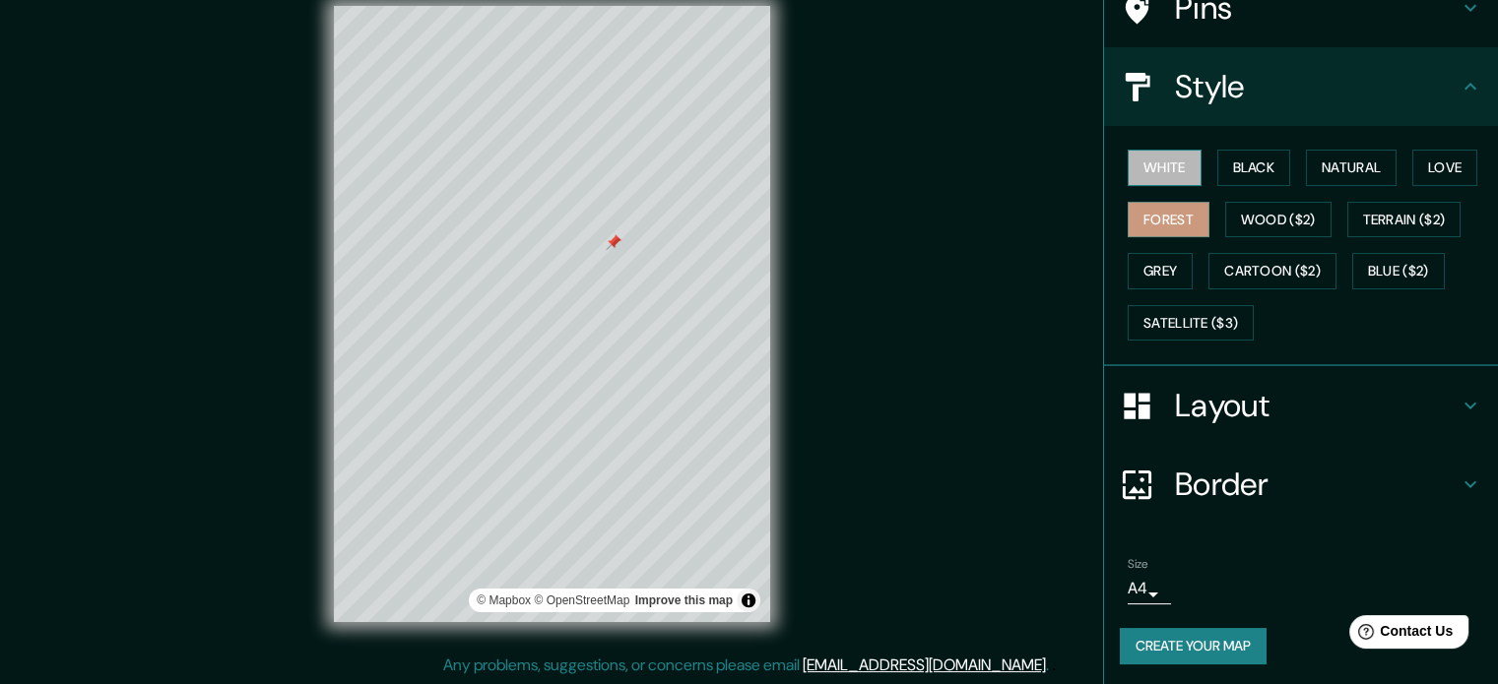
click at [1161, 176] on button "White" at bounding box center [1165, 168] width 74 height 36
click at [1234, 176] on button "Black" at bounding box center [1254, 168] width 74 height 36
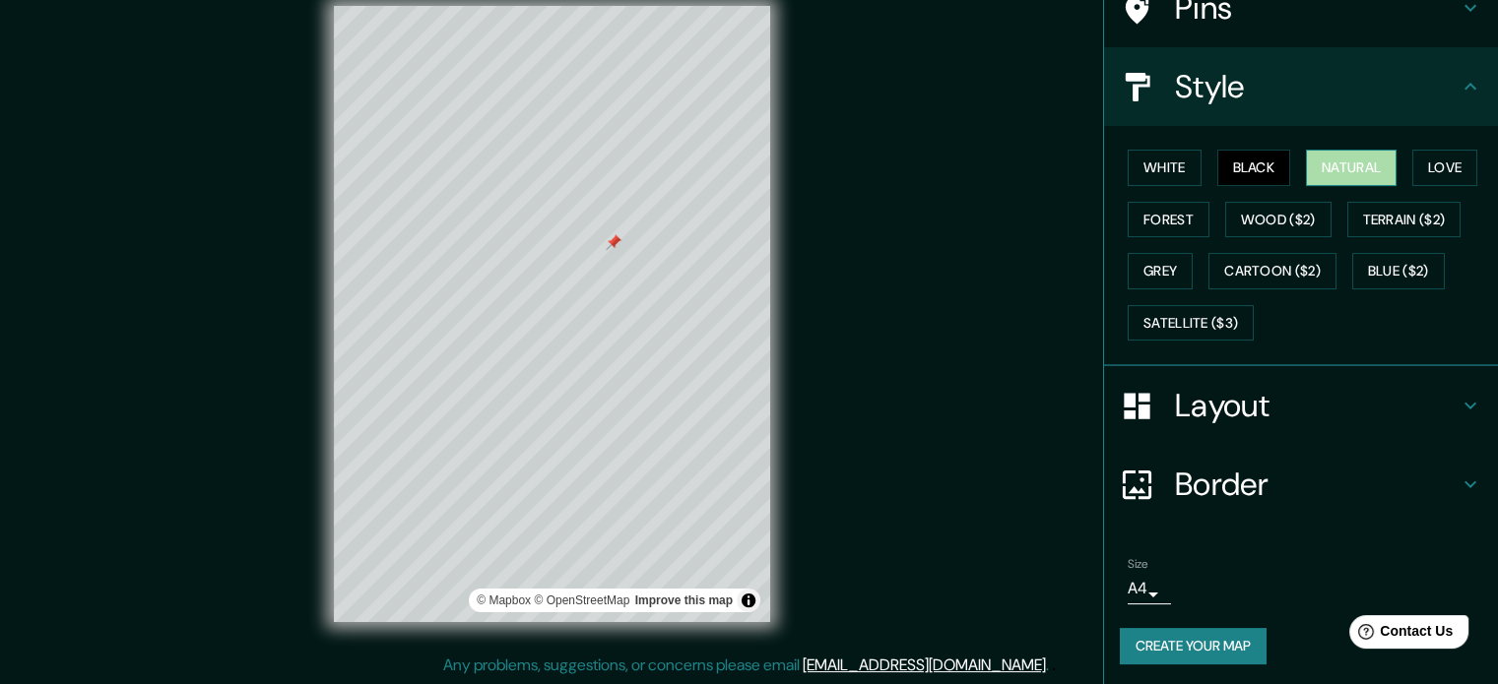
click at [1323, 168] on button "Natural" at bounding box center [1351, 168] width 91 height 36
click at [1182, 225] on button "Forest" at bounding box center [1169, 220] width 82 height 36
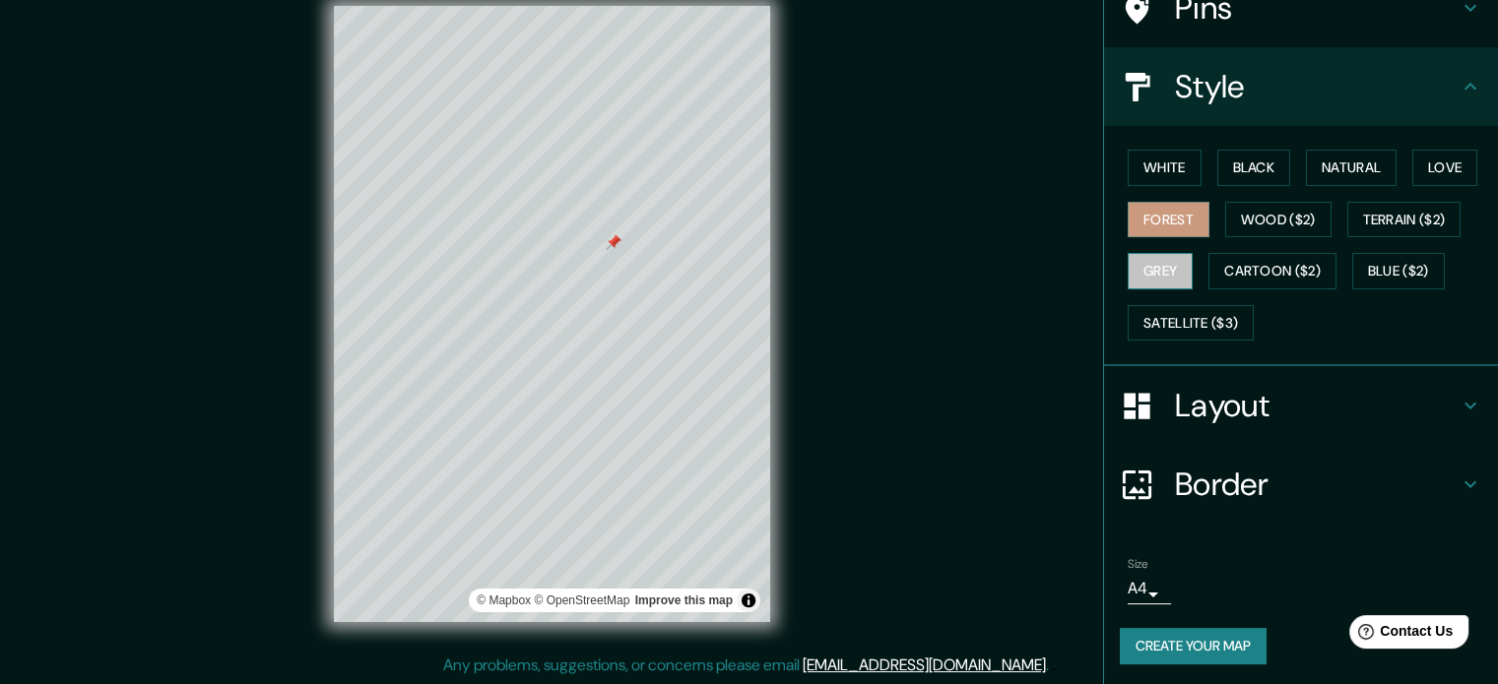
click at [1169, 272] on button "Grey" at bounding box center [1160, 271] width 65 height 36
click at [1162, 215] on button "Forest" at bounding box center [1169, 220] width 82 height 36
click at [614, 241] on div at bounding box center [614, 242] width 16 height 16
click at [1252, 283] on button "Cartoon ($2)" at bounding box center [1272, 271] width 128 height 36
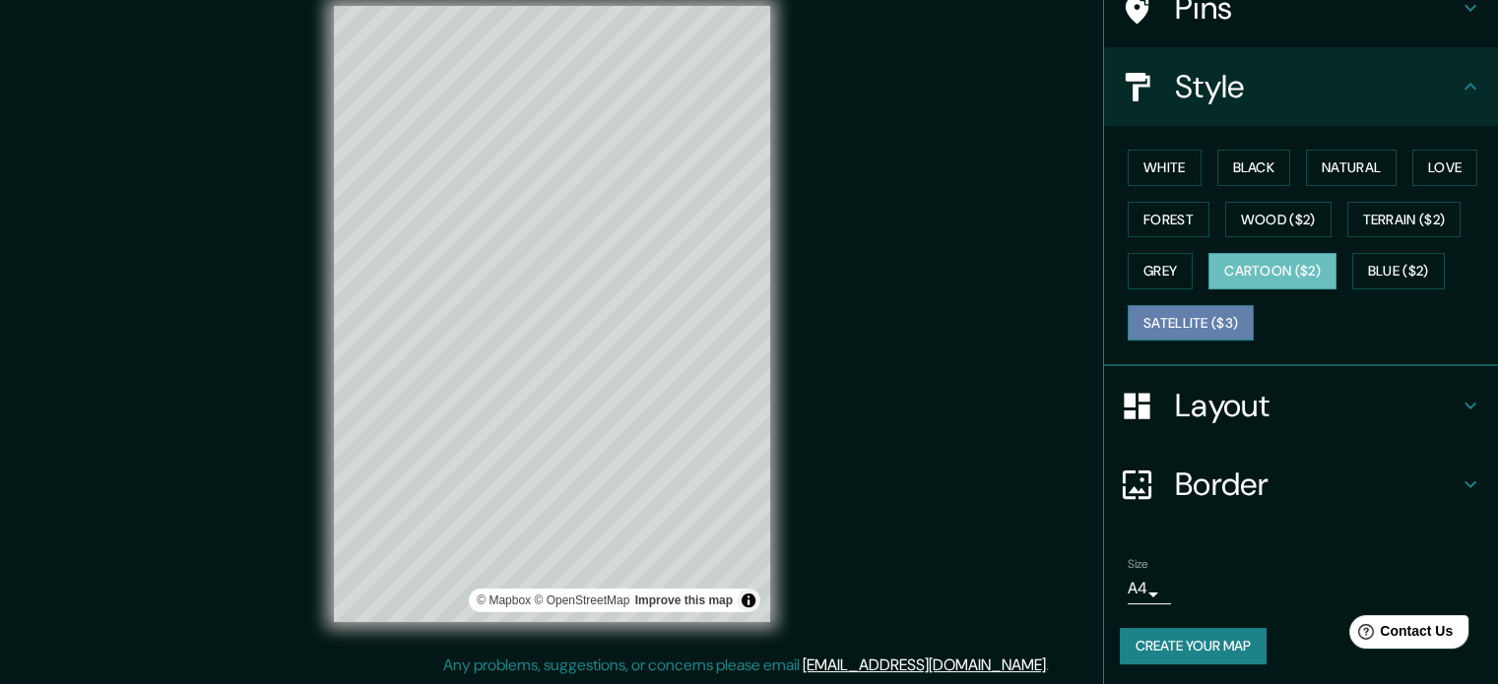
click at [1176, 326] on button "Satellite ($3)" at bounding box center [1191, 323] width 126 height 36
click at [1267, 279] on button "Cartoon ($2)" at bounding box center [1272, 271] width 128 height 36
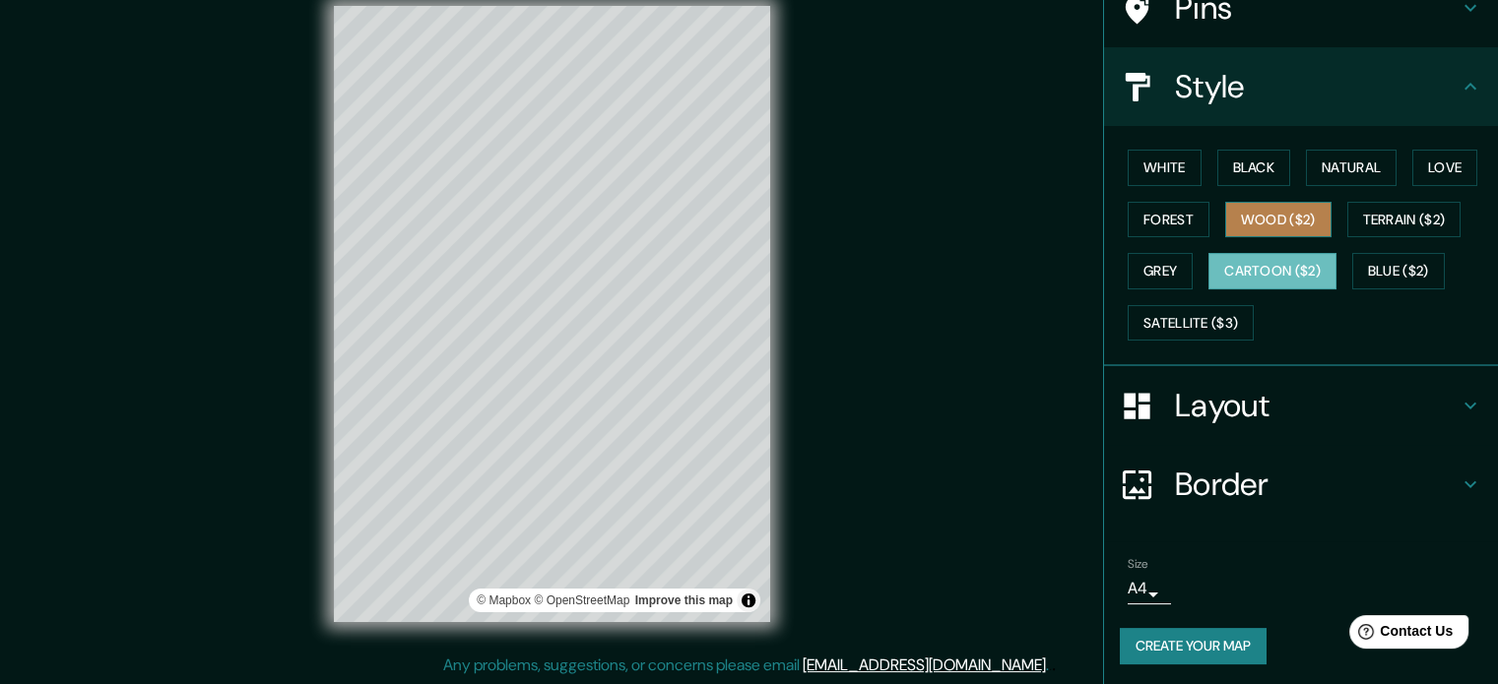
click at [1258, 202] on button "Wood ($2)" at bounding box center [1278, 220] width 106 height 36
